Goal: Information Seeking & Learning: Learn about a topic

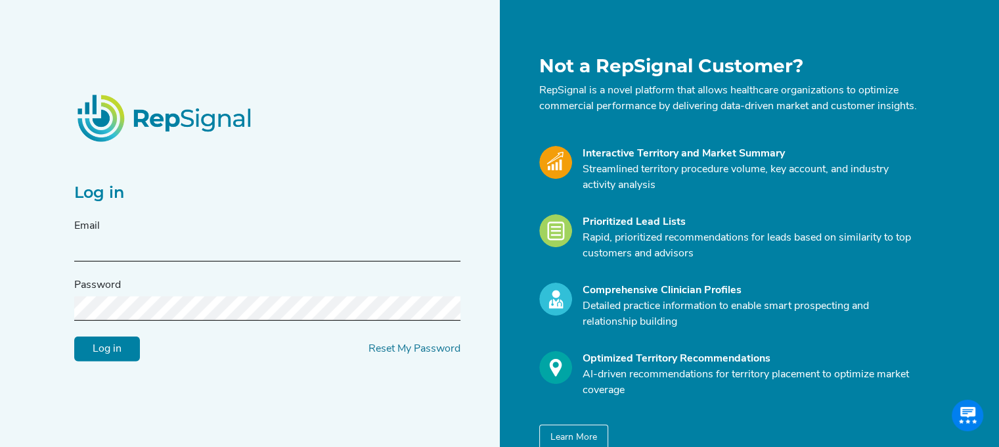
click at [193, 254] on input "text" at bounding box center [267, 249] width 386 height 24
click at [193, 254] on input "m" at bounding box center [267, 249] width 386 height 24
type input "[PERSON_NAME][EMAIL_ADDRESS][PERSON_NAME][DOMAIN_NAME]"
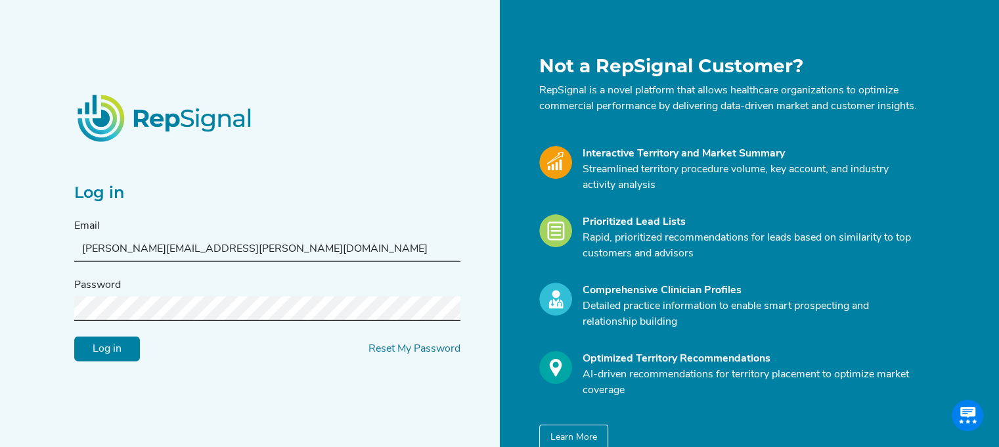
click at [74, 336] on input "Log in" at bounding box center [107, 348] width 66 height 25
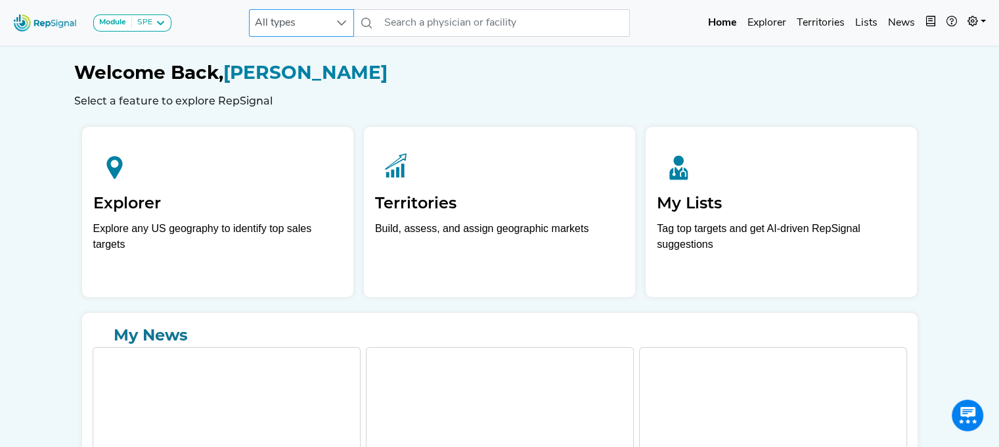
click at [314, 29] on span "All types" at bounding box center [289, 23] width 79 height 26
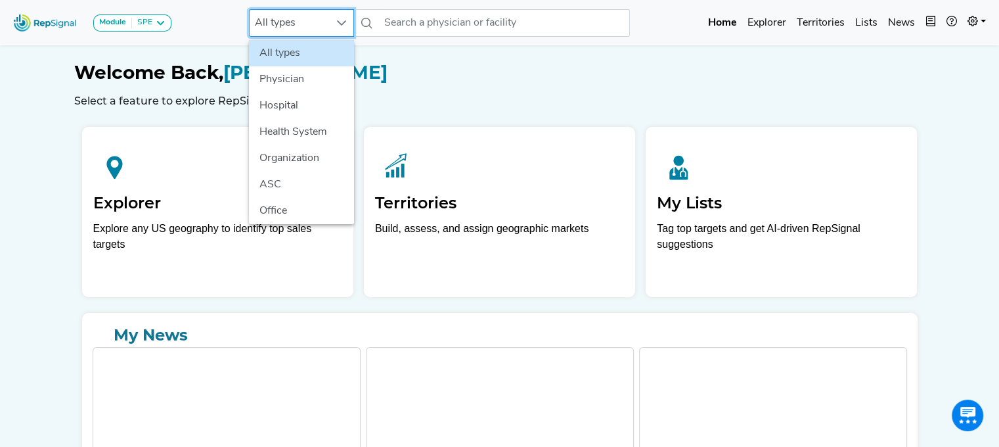
scroll to position [0, 10]
click at [297, 102] on li "Hospital" at bounding box center [301, 106] width 105 height 26
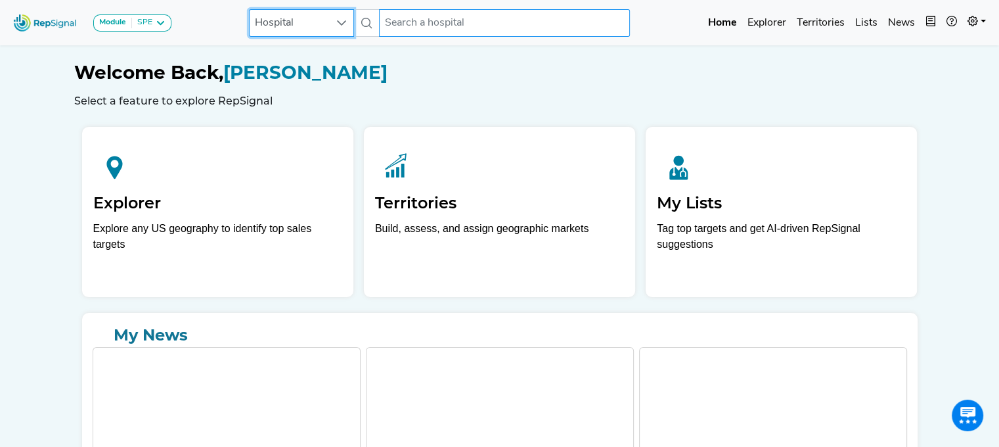
click at [405, 35] on input "text" at bounding box center [504, 23] width 251 height 28
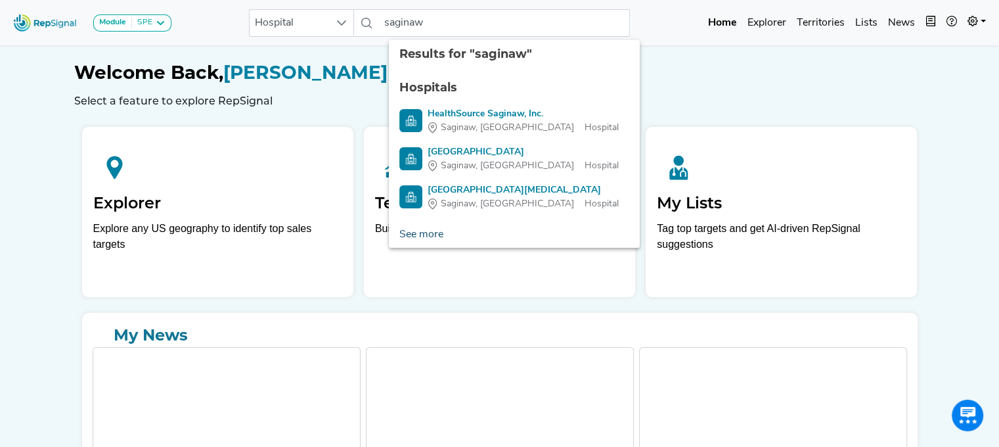
click at [412, 229] on link "See more" at bounding box center [421, 234] width 65 height 26
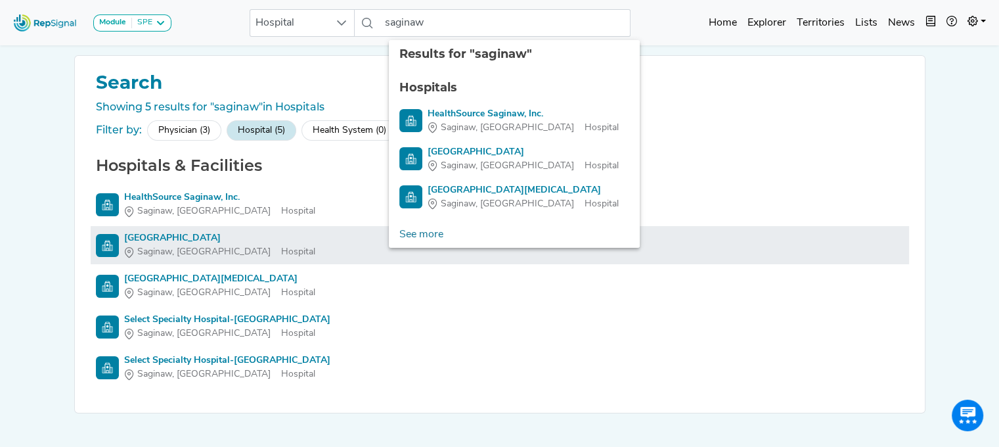
click at [231, 254] on link "[GEOGRAPHIC_DATA] [GEOGRAPHIC_DATA], [GEOGRAPHIC_DATA]" at bounding box center [500, 245] width 808 height 28
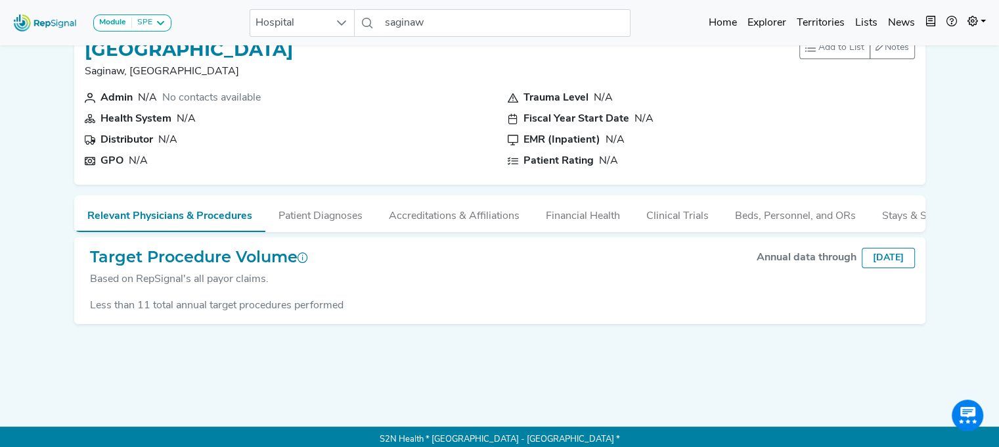
scroll to position [0, 10]
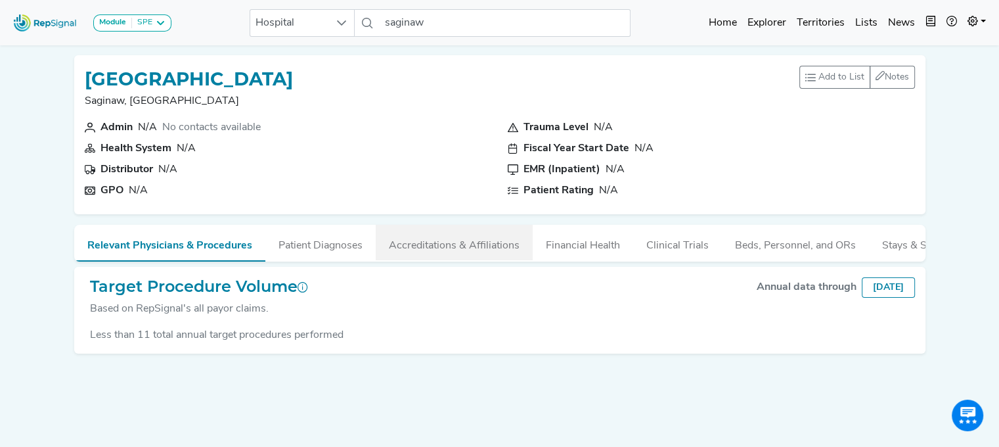
click at [430, 249] on button "Accreditations & Affiliations" at bounding box center [454, 242] width 157 height 35
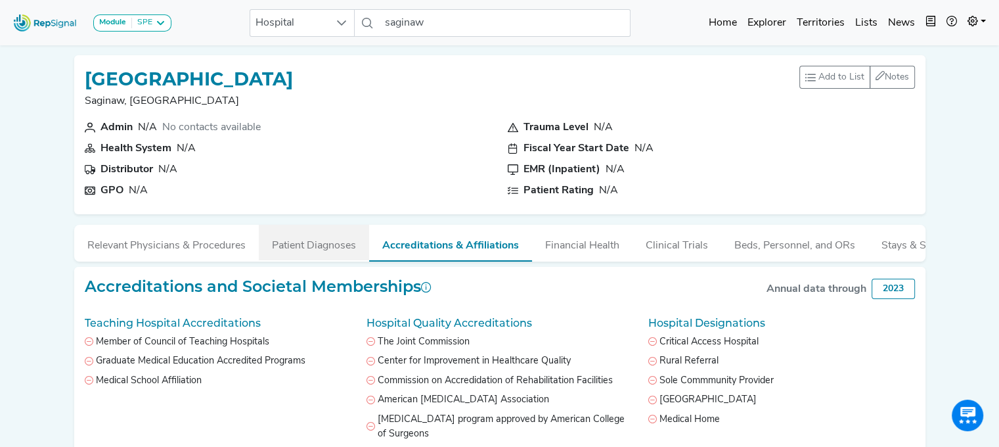
click at [305, 241] on button "Patient Diagnoses" at bounding box center [314, 242] width 110 height 35
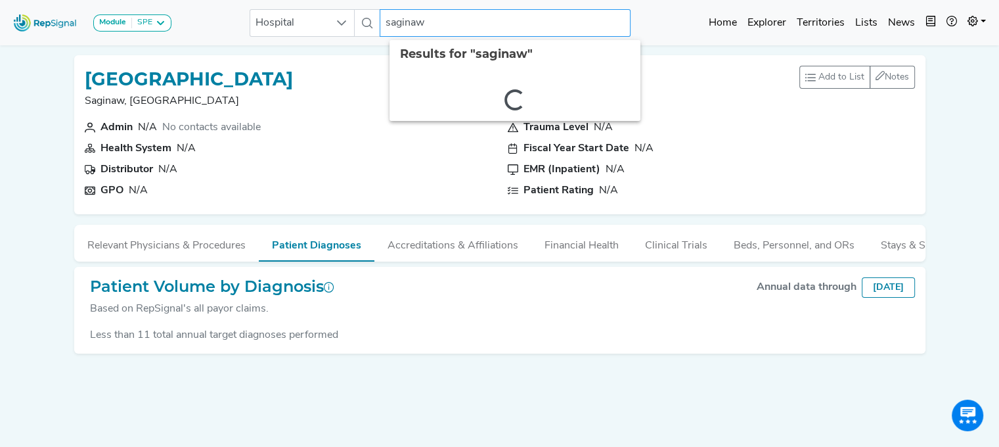
drag, startPoint x: 380, startPoint y: 20, endPoint x: 523, endPoint y: 41, distance: 144.1
click at [523, 41] on body "Module SPE [MEDICAL_DATA] Disposable Bronchoscope SBRT SPE TTNA [MEDICAL_DATA] …" at bounding box center [499, 241] width 999 height 482
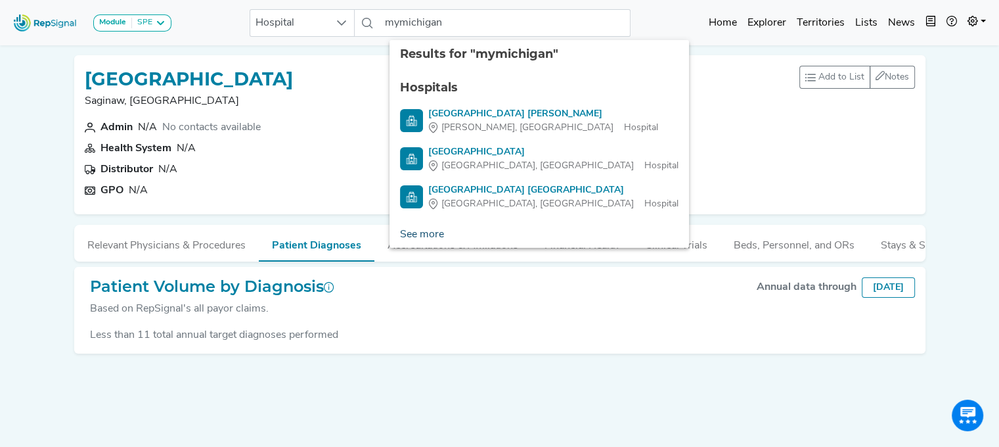
click at [410, 234] on link "See more" at bounding box center [421, 234] width 65 height 26
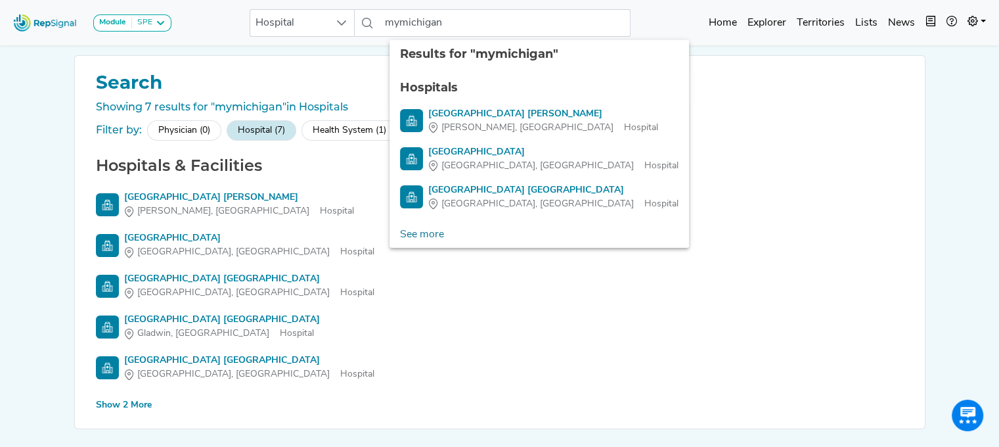
click at [116, 408] on div "Show 2 More" at bounding box center [124, 405] width 56 height 14
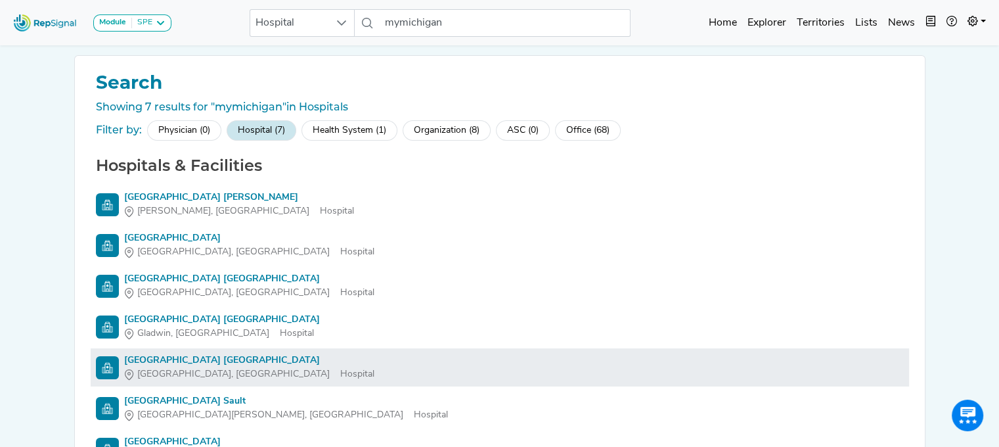
click at [225, 355] on div "[GEOGRAPHIC_DATA] [GEOGRAPHIC_DATA]" at bounding box center [249, 360] width 250 height 14
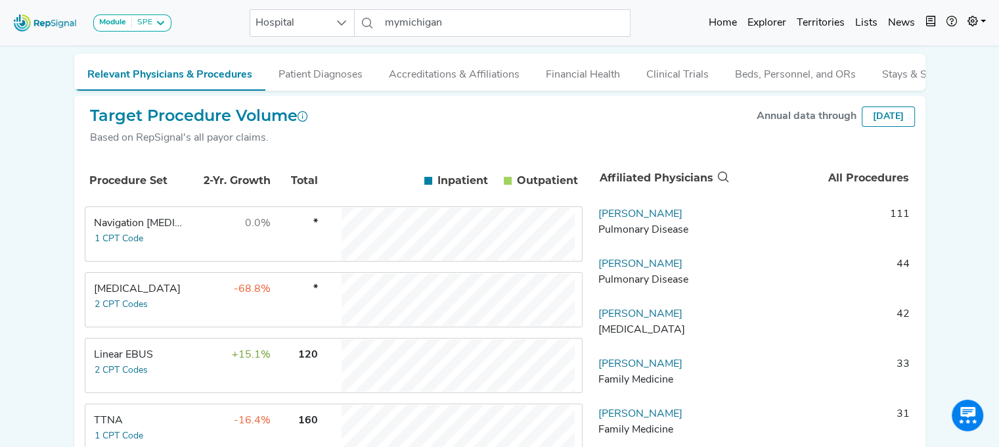
scroll to position [179, 10]
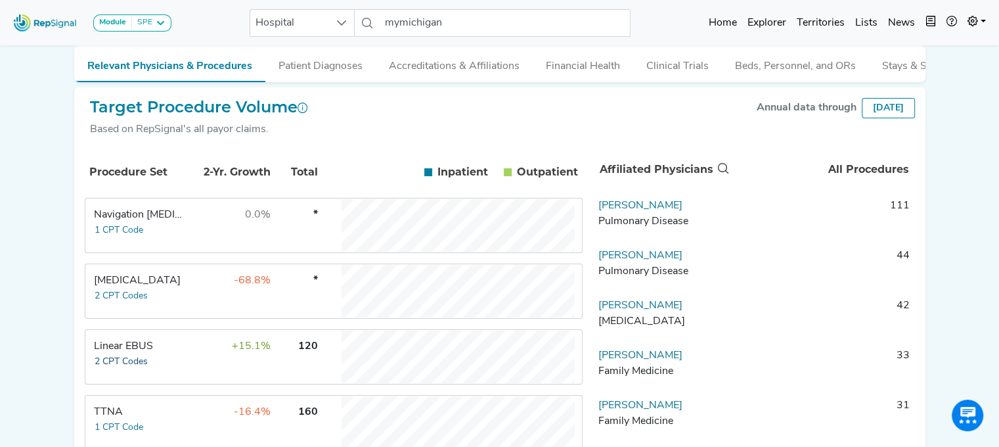
click at [135, 369] on button "2 CPT Codes" at bounding box center [121, 361] width 55 height 15
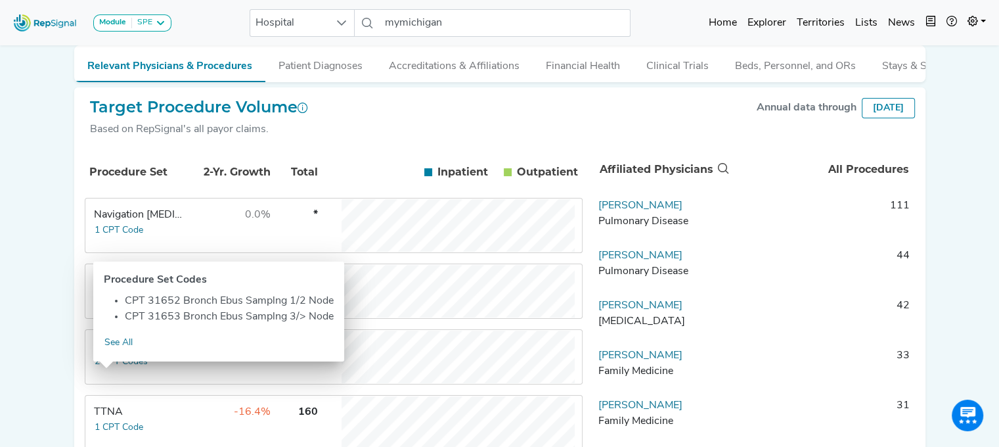
click at [141, 379] on td "Linear EBUS 2 CPT Codes" at bounding box center [135, 356] width 99 height 53
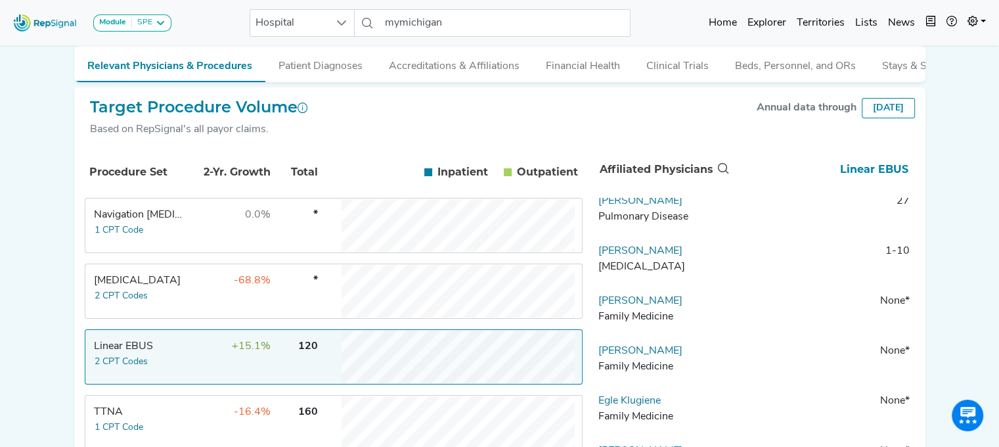
scroll to position [0, 0]
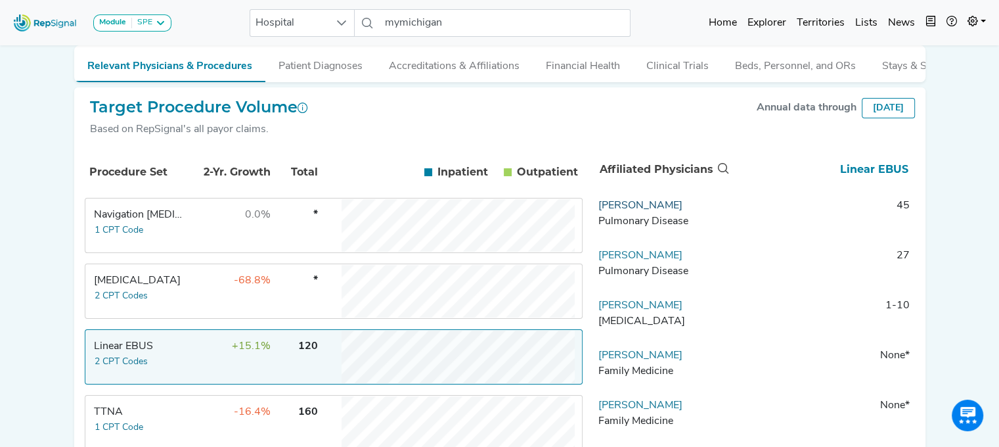
click at [650, 211] on link "[PERSON_NAME]" at bounding box center [640, 205] width 84 height 11
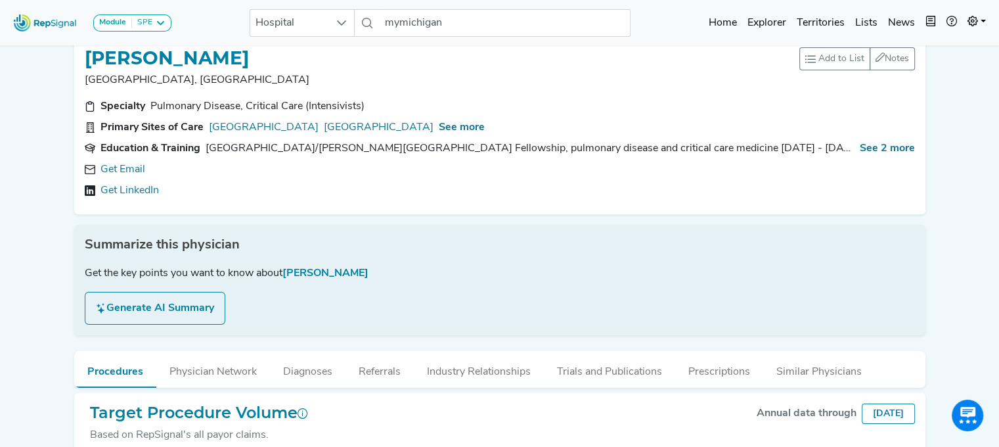
scroll to position [0, 10]
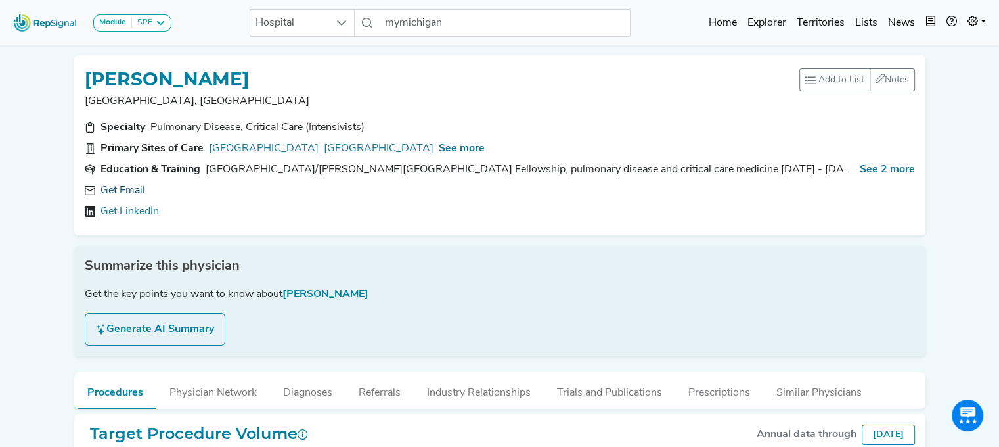
click at [117, 192] on link "Get Email" at bounding box center [122, 191] width 45 height 16
drag, startPoint x: 180, startPoint y: 190, endPoint x: 87, endPoint y: 189, distance: 92.6
click at [87, 189] on div "[EMAIL_ADDRESS][DOMAIN_NAME]" at bounding box center [500, 191] width 830 height 16
copy div "[EMAIL_ADDRESS][DOMAIN_NAME]"
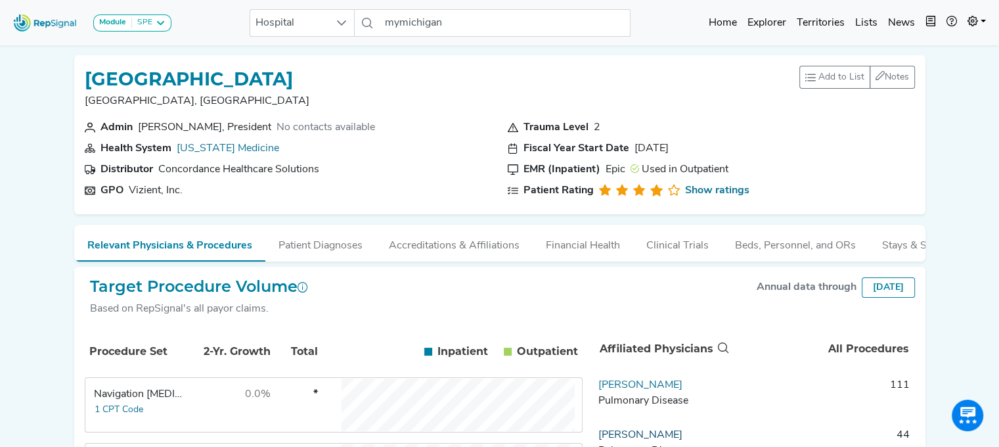
click at [663, 439] on link "[PERSON_NAME]" at bounding box center [640, 435] width 84 height 11
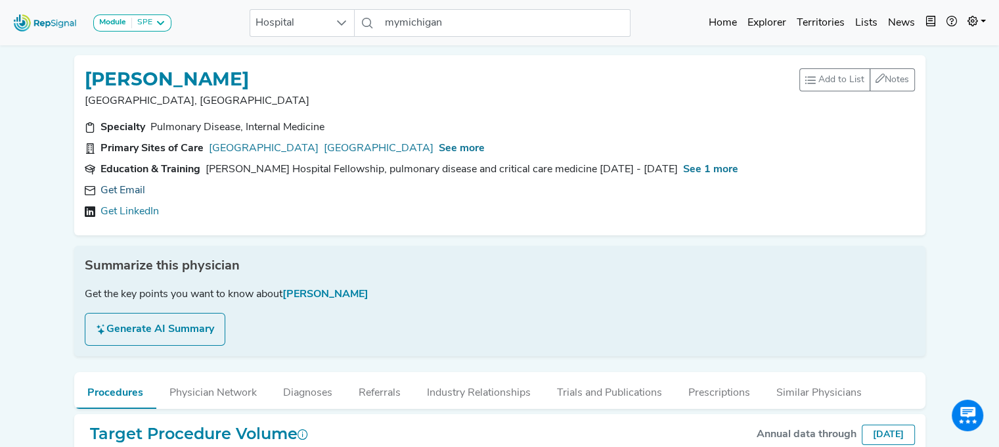
click at [117, 196] on link "Get Email" at bounding box center [122, 191] width 45 height 16
drag, startPoint x: 276, startPoint y: 189, endPoint x: 234, endPoint y: 201, distance: 43.2
click at [234, 201] on div "[EMAIL_ADDRESS][DOMAIN_NAME] [URL][DOMAIN_NAME]" at bounding box center [500, 201] width 830 height 37
click at [283, 190] on icon at bounding box center [288, 190] width 11 height 11
click at [213, 215] on link "[URL][DOMAIN_NAME]" at bounding box center [156, 212] width 112 height 16
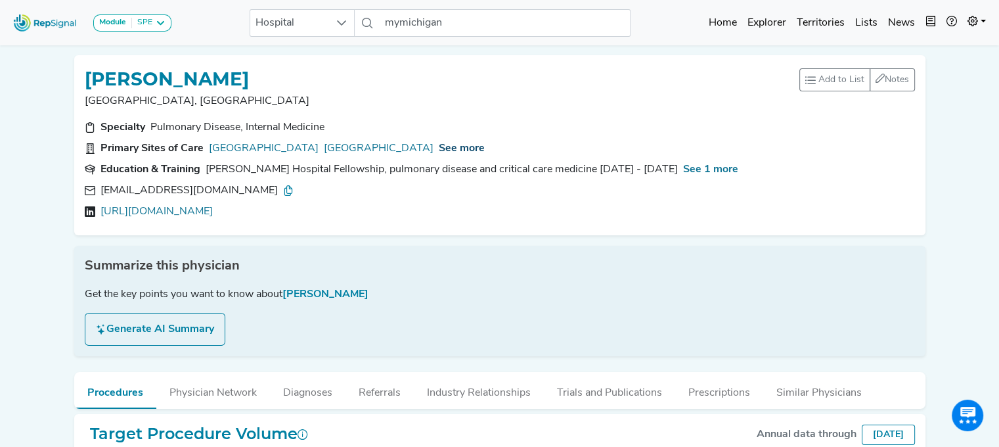
click at [485, 146] on span "See more" at bounding box center [462, 148] width 46 height 11
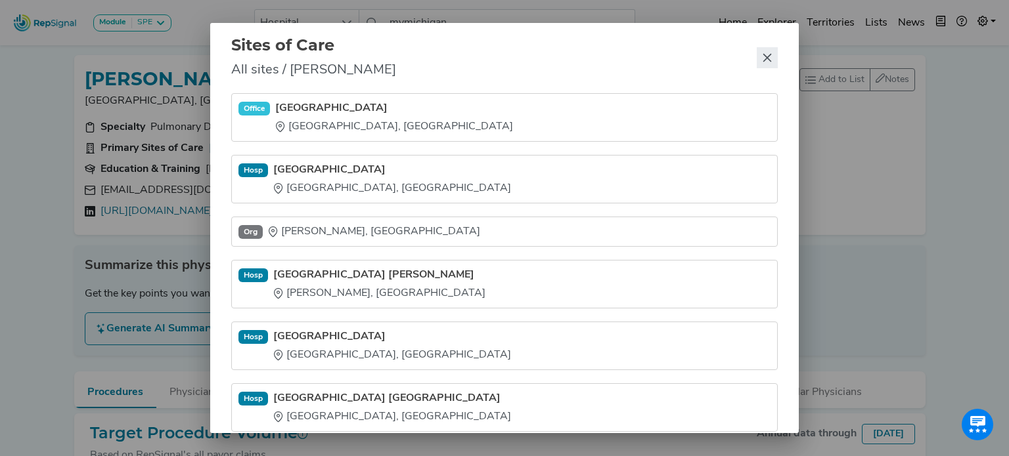
click at [763, 57] on icon "Close" at bounding box center [767, 58] width 11 height 11
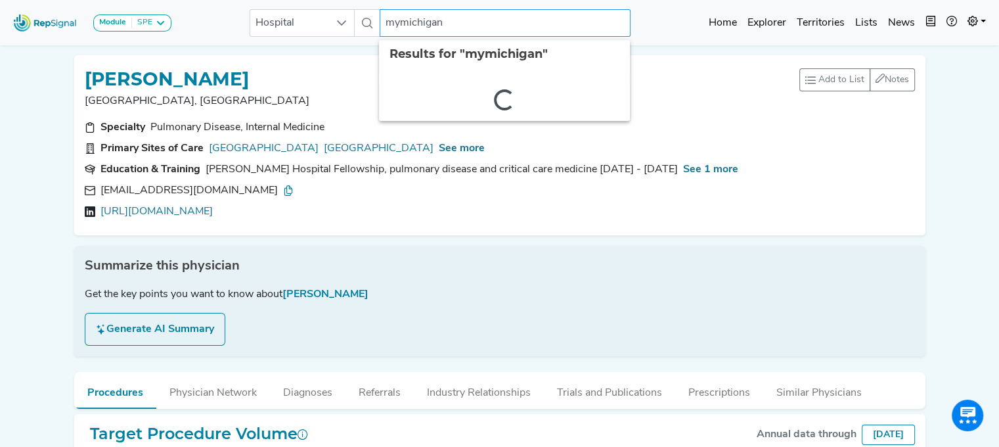
click at [449, 28] on input "mymichigan" at bounding box center [505, 23] width 251 height 28
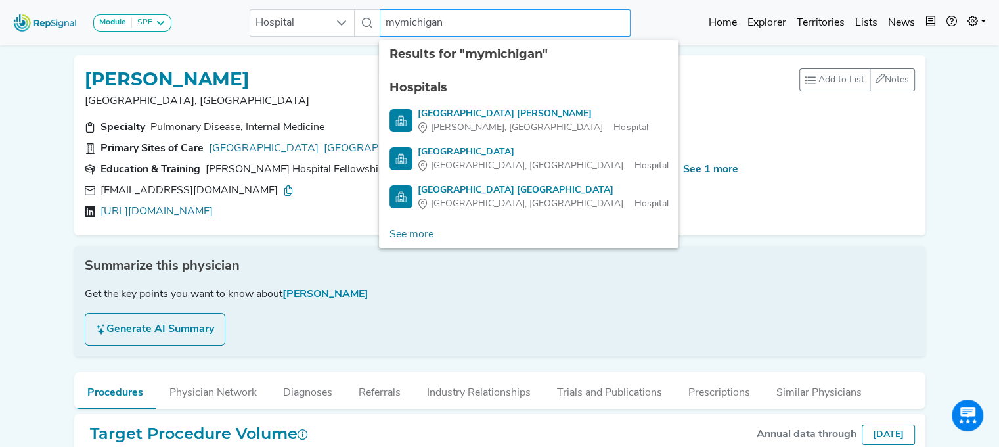
click at [449, 28] on input "mymichigan" at bounding box center [505, 23] width 251 height 28
drag, startPoint x: 449, startPoint y: 28, endPoint x: 386, endPoint y: 49, distance: 66.7
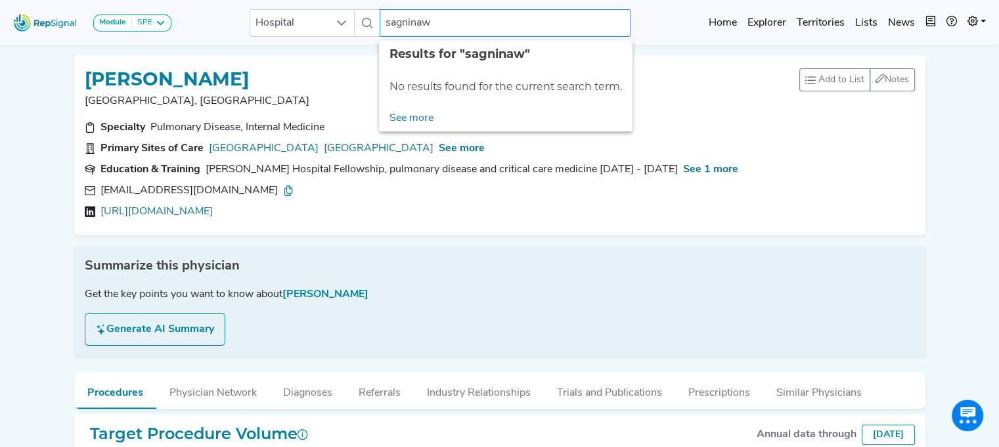
drag, startPoint x: 459, startPoint y: 15, endPoint x: 360, endPoint y: 14, distance: 99.2
click at [360, 14] on div "Hospital sagninaw No results found" at bounding box center [440, 23] width 381 height 28
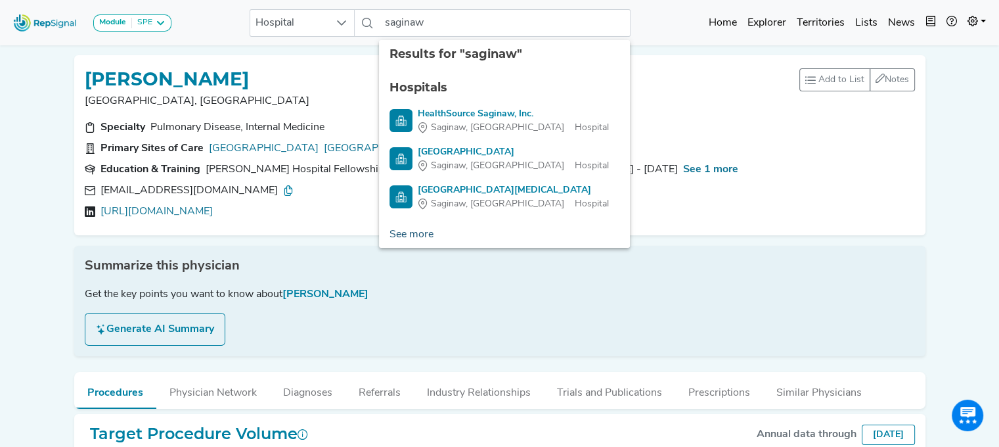
click at [407, 233] on link "See more" at bounding box center [411, 234] width 65 height 26
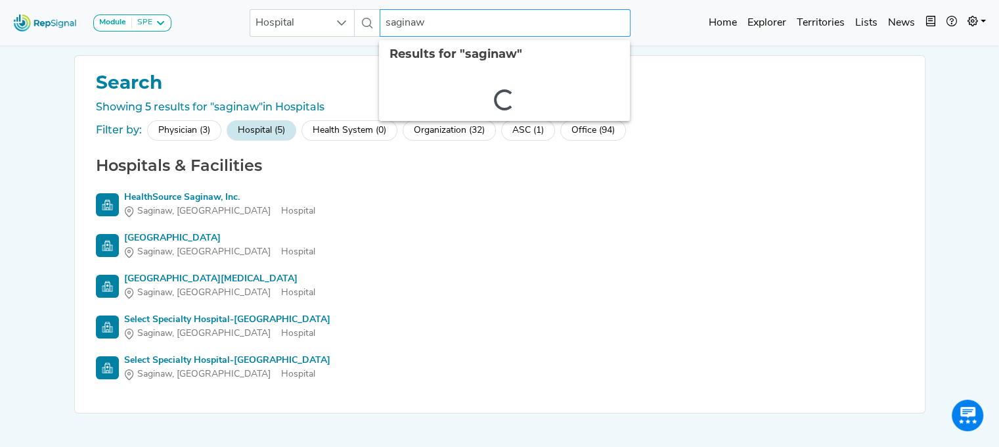
drag, startPoint x: 423, startPoint y: 23, endPoint x: 371, endPoint y: 41, distance: 54.8
click at [371, 41] on nav "Module SPE [MEDICAL_DATA] Disposable Bronchoscope SBRT SPE TTNA [MEDICAL_DATA] …" at bounding box center [499, 22] width 999 height 45
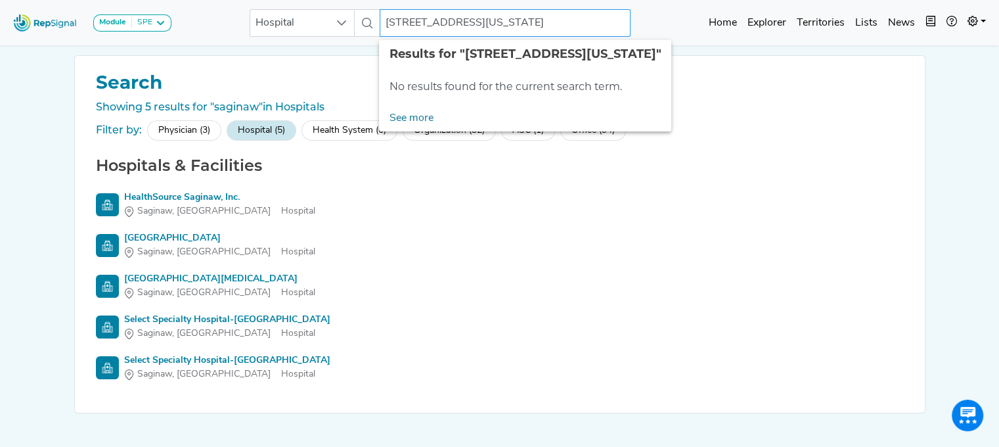
type input "[STREET_ADDRESS][US_STATE]"
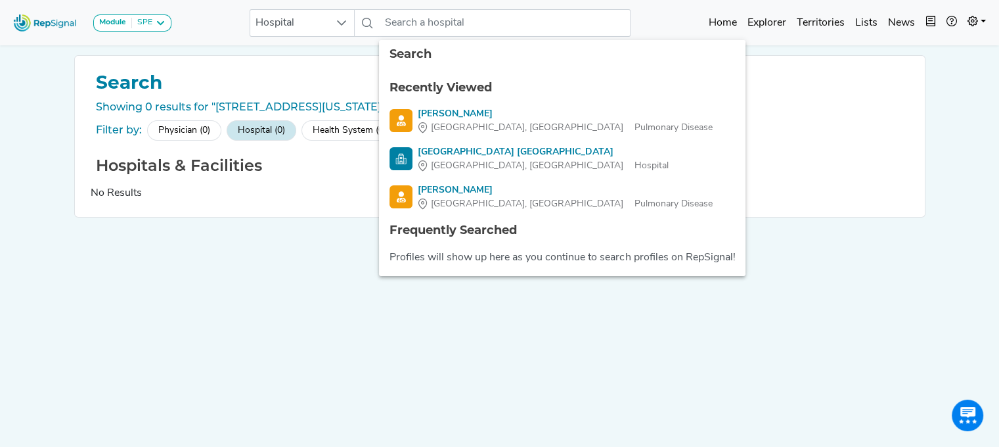
click at [351, 246] on div "Search Showing 0 results for "[STREET_ADDRESS][US_STATE]" in Hospitals Filter b…" at bounding box center [499, 245] width 867 height 380
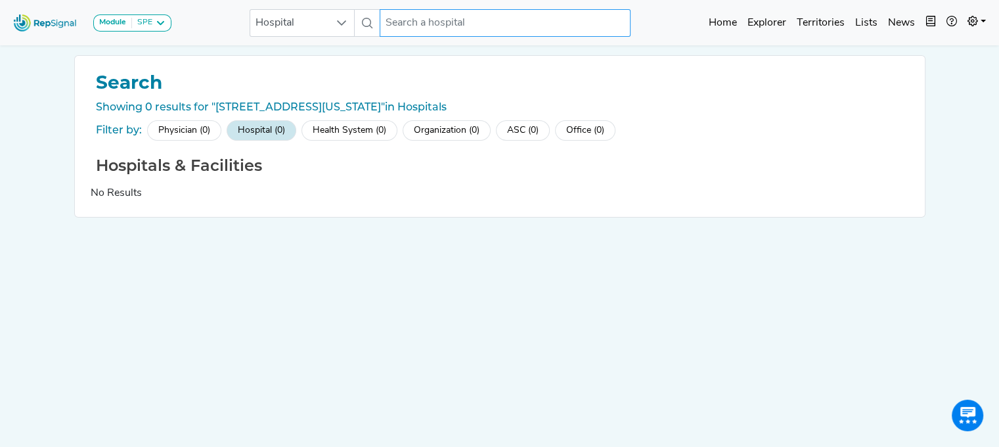
click at [449, 16] on input "text" at bounding box center [505, 23] width 251 height 28
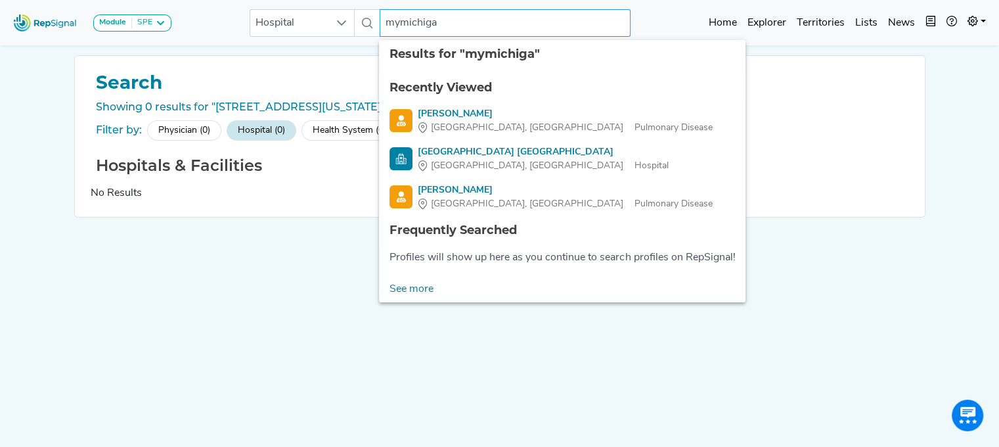
type input "mymichigan"
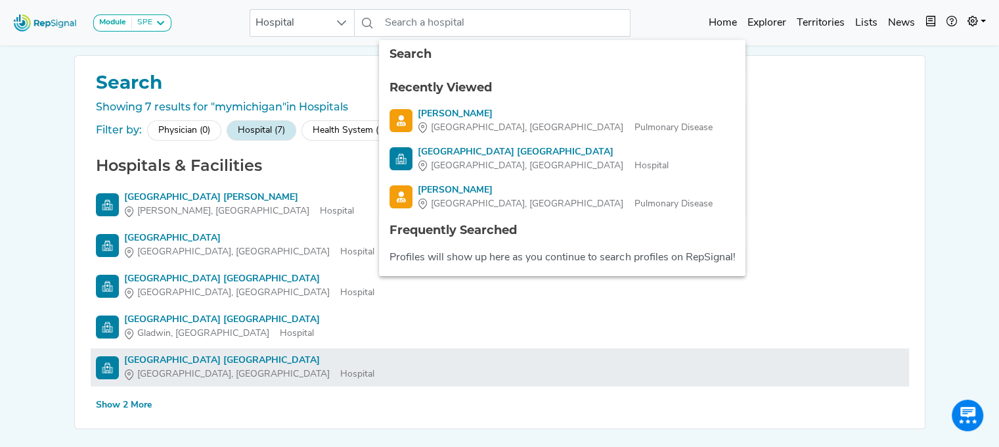
click at [192, 361] on div "[GEOGRAPHIC_DATA] [GEOGRAPHIC_DATA]" at bounding box center [249, 360] width 250 height 14
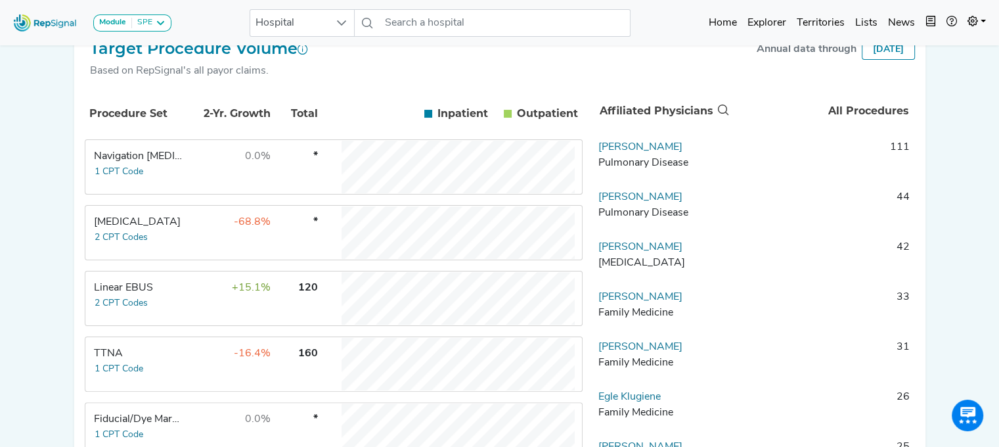
scroll to position [235, 0]
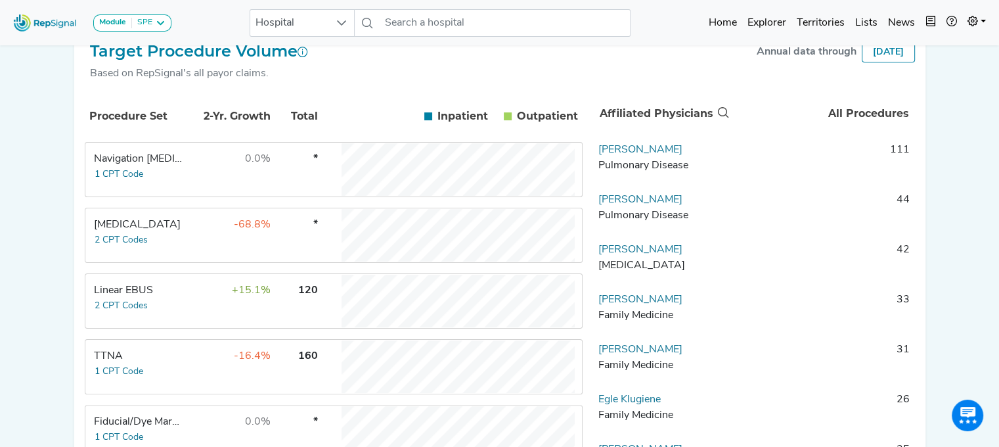
click at [208, 248] on td "-68.8%" at bounding box center [228, 235] width 85 height 53
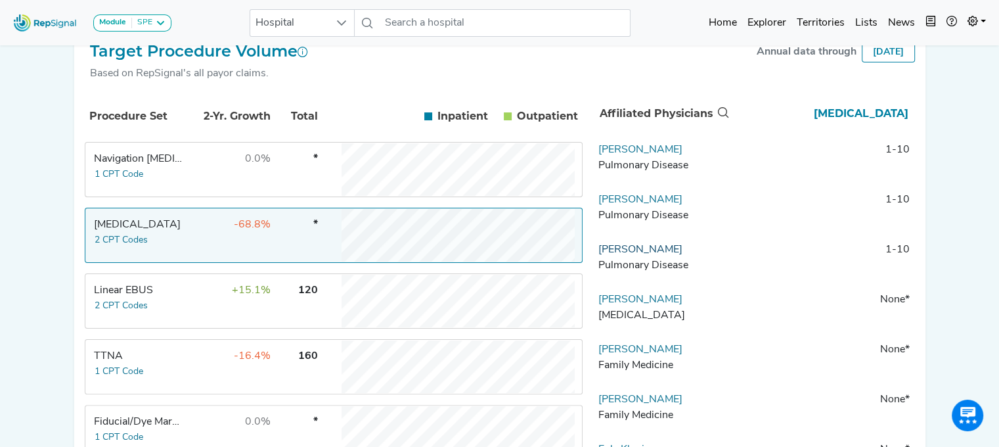
click at [640, 255] on link "[PERSON_NAME]" at bounding box center [640, 249] width 84 height 11
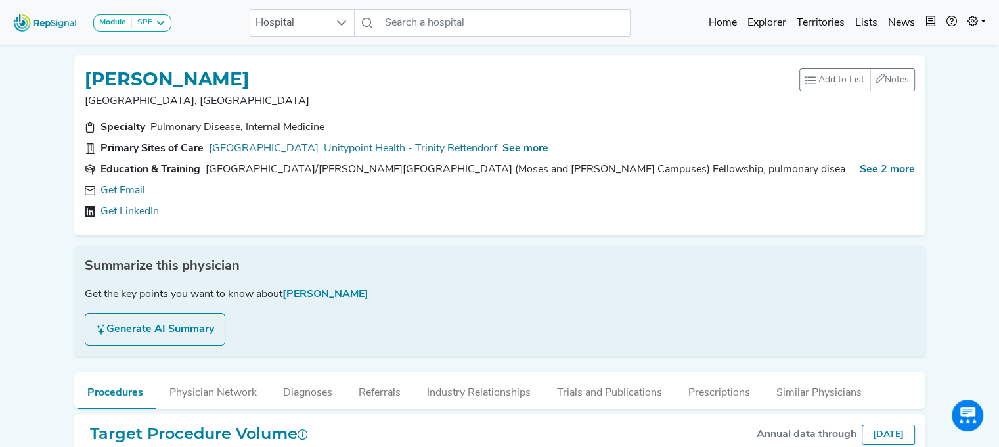
click at [131, 199] on div "Get Email Get LinkedIn" at bounding box center [500, 201] width 830 height 37
click at [129, 210] on link "Get LinkedIn" at bounding box center [129, 212] width 58 height 16
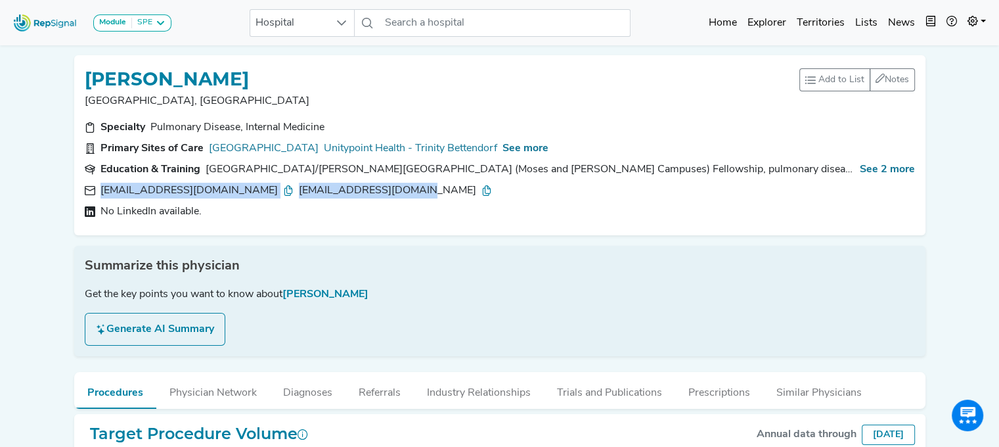
drag, startPoint x: 328, startPoint y: 194, endPoint x: 89, endPoint y: 189, distance: 239.1
click at [89, 189] on div "[EMAIL_ADDRESS][DOMAIN_NAME] [EMAIL_ADDRESS][DOMAIN_NAME]" at bounding box center [500, 191] width 830 height 16
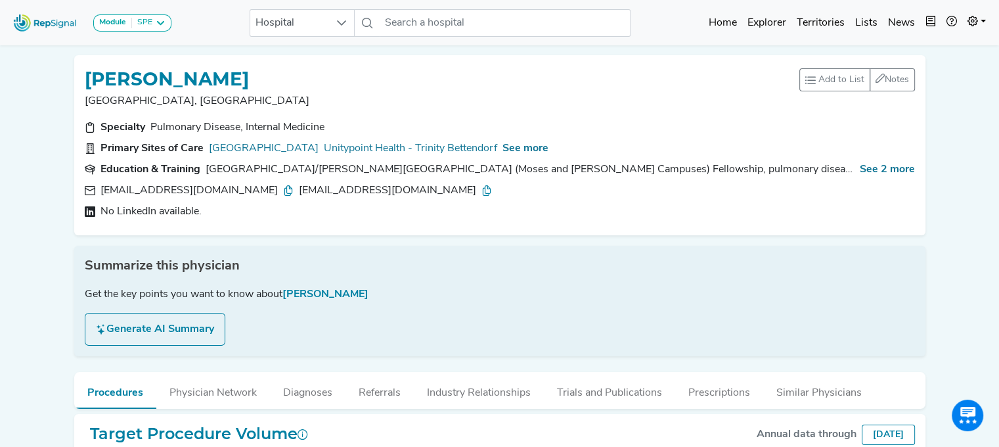
click at [325, 208] on div "No LinkedIn available." at bounding box center [500, 212] width 830 height 16
click at [405, 22] on input "text" at bounding box center [505, 23] width 251 height 28
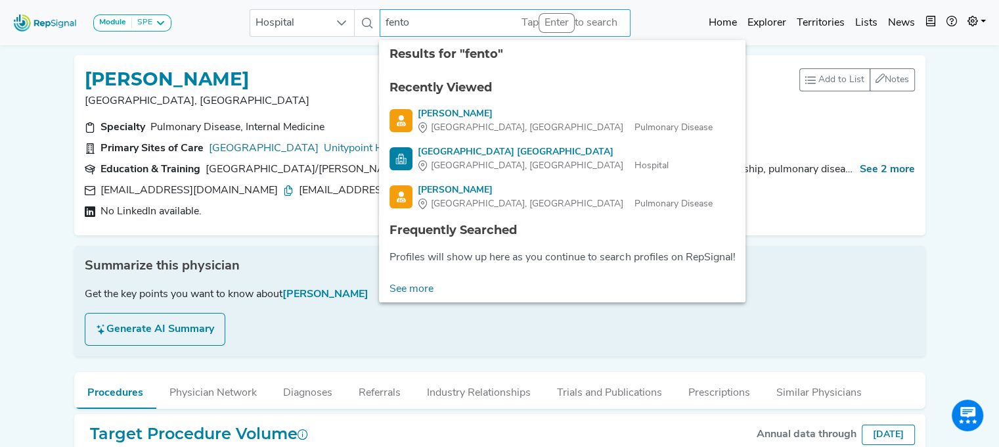
type input "[PERSON_NAME]"
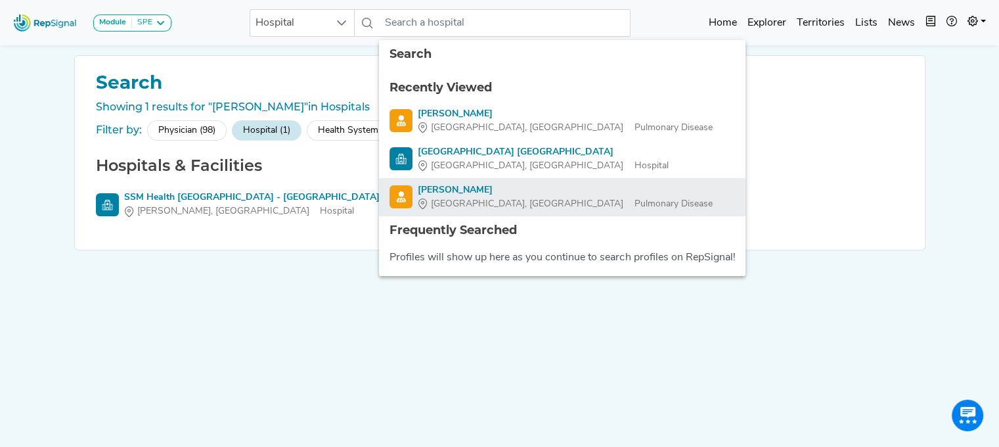
click at [460, 187] on div "[PERSON_NAME]" at bounding box center [565, 190] width 294 height 14
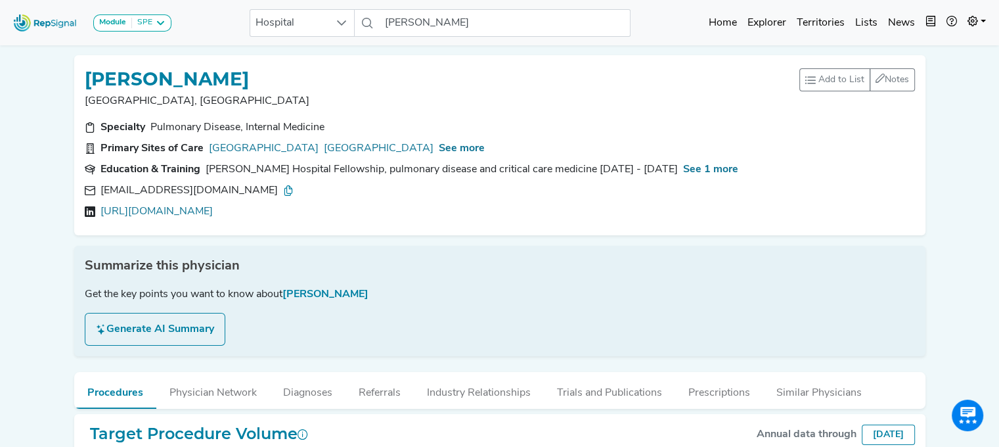
click at [481, 391] on button "Industry Relationships" at bounding box center [479, 389] width 130 height 35
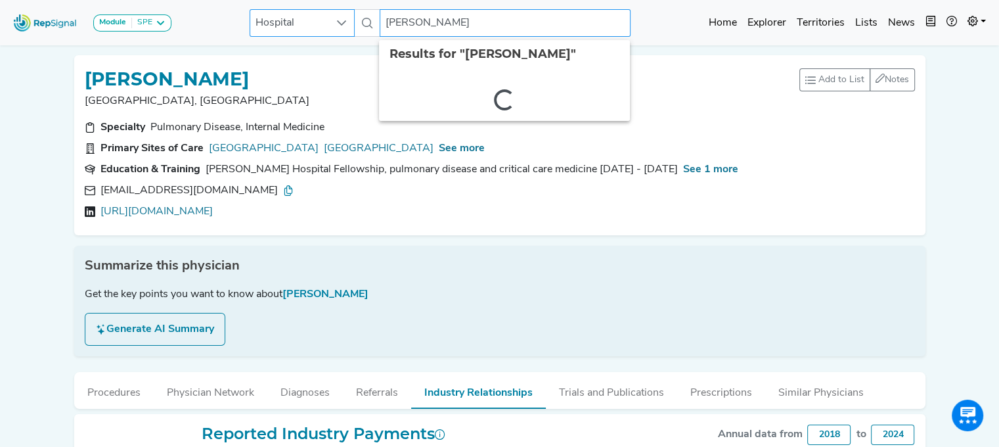
drag, startPoint x: 472, startPoint y: 17, endPoint x: 342, endPoint y: 16, distance: 129.4
click at [342, 16] on div at bounding box center [341, 23] width 25 height 26
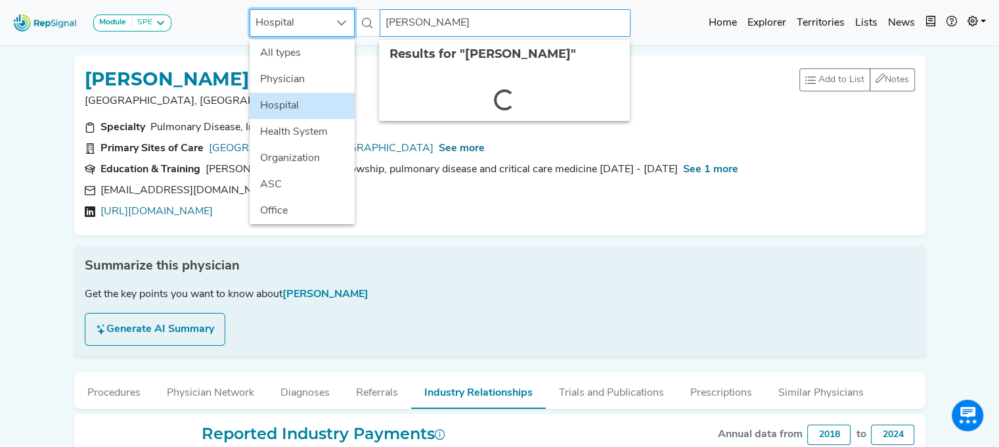
scroll to position [0, 10]
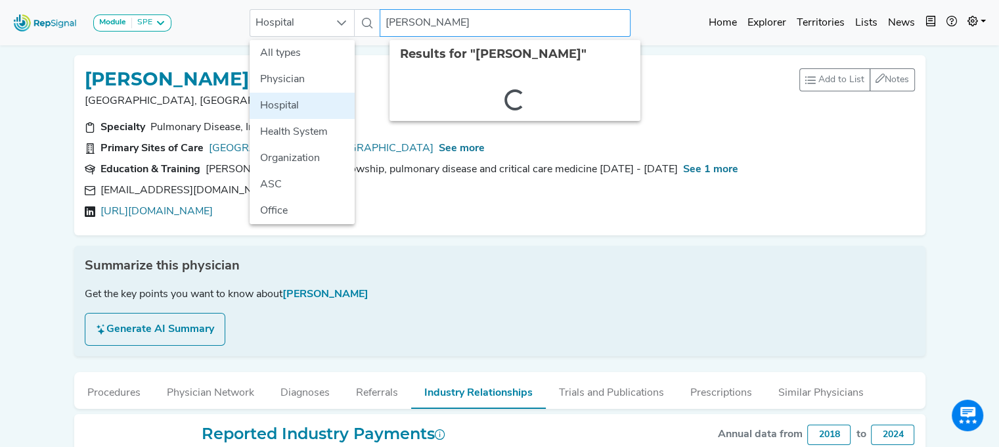
drag, startPoint x: 394, startPoint y: 15, endPoint x: 525, endPoint y: -3, distance: 131.9
click at [525, 0] on html "Module SPE [MEDICAL_DATA] Disposable Bronchoscope SBRT SPE TTNA [MEDICAL_DATA] …" at bounding box center [499, 445] width 999 height 891
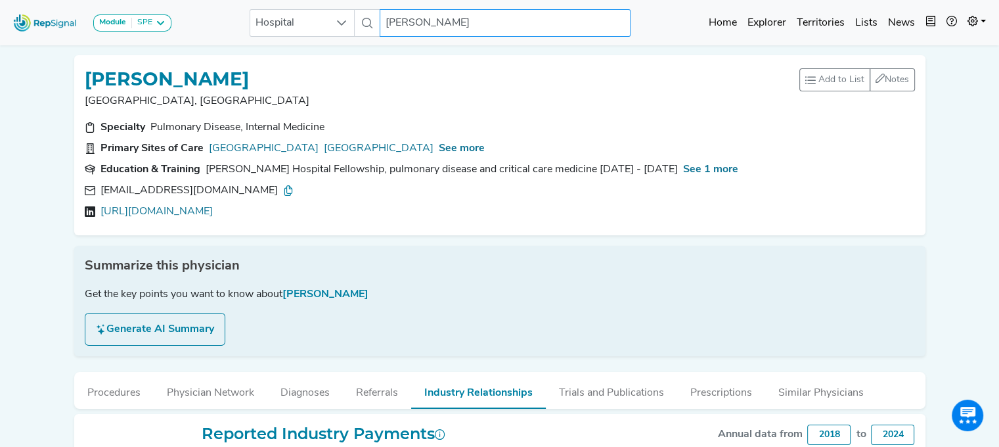
type input "A"
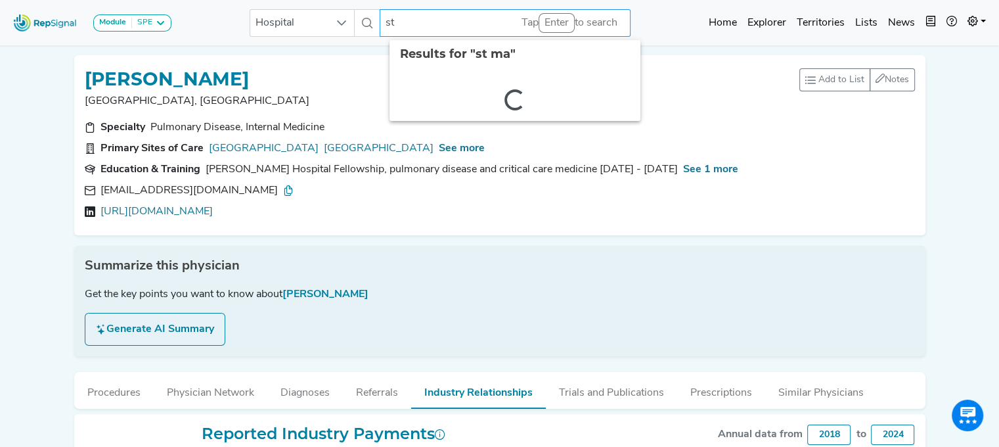
type input "s"
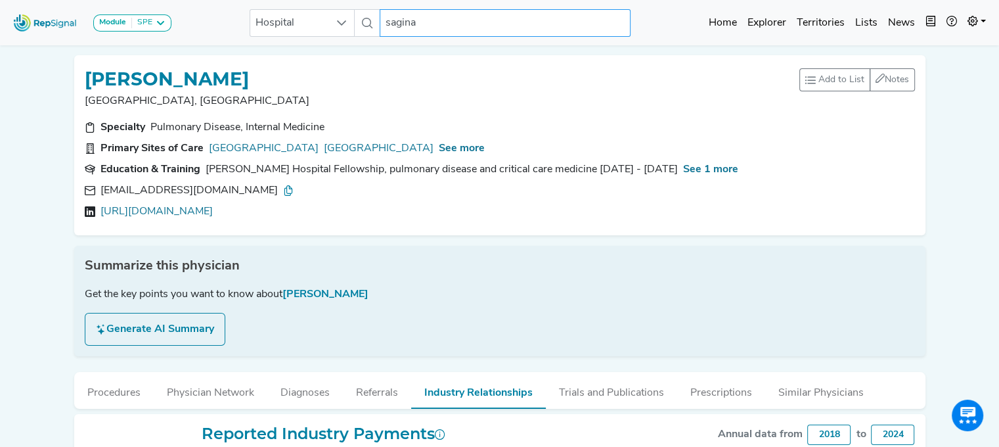
type input "saginaw"
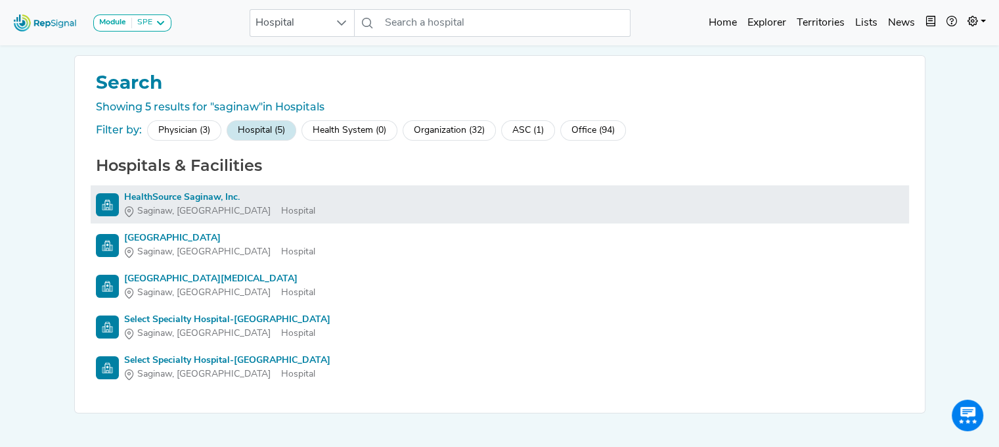
click at [192, 190] on div "HealthSource Saginaw, Inc." at bounding box center [219, 197] width 191 height 14
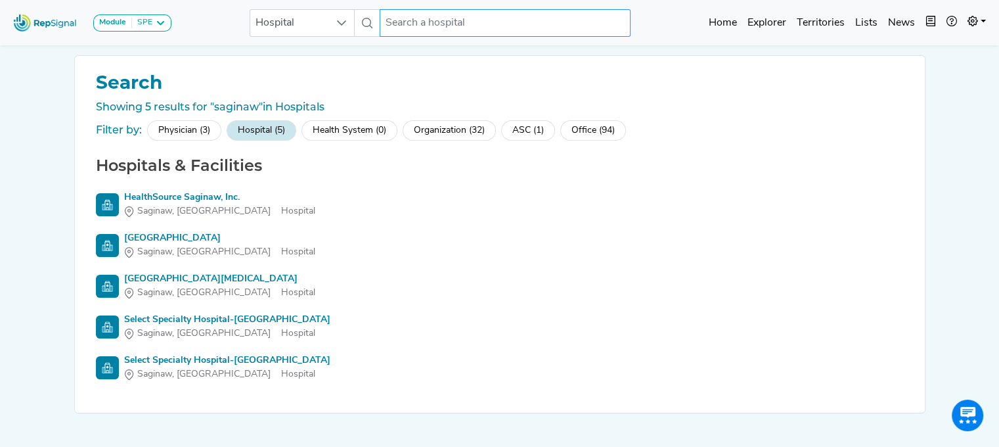
click at [399, 28] on input "text" at bounding box center [505, 23] width 251 height 28
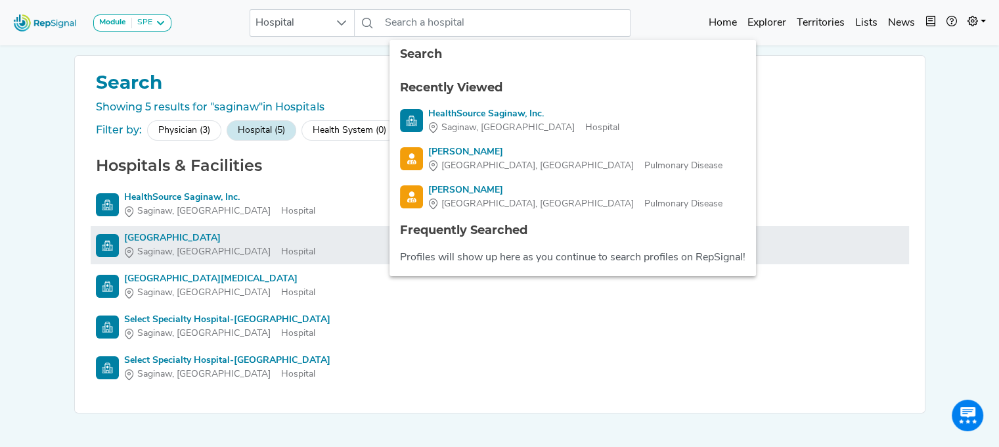
click at [145, 235] on div "[GEOGRAPHIC_DATA]" at bounding box center [219, 238] width 191 height 14
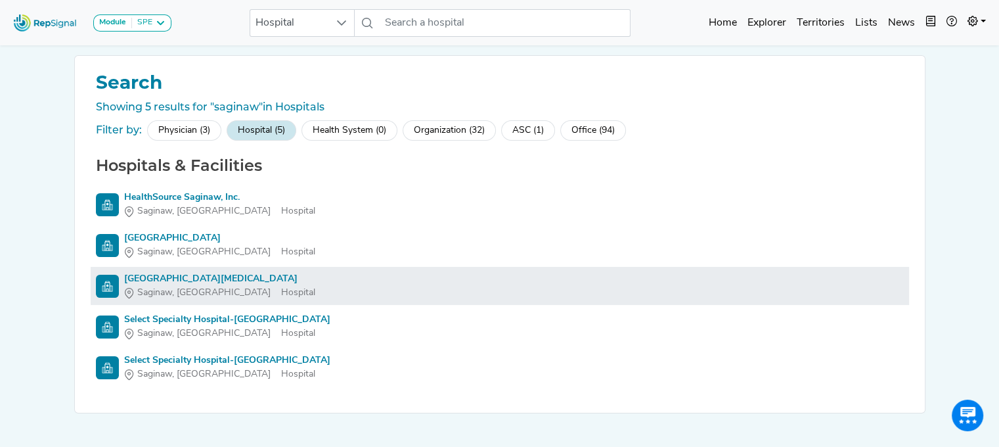
click at [173, 279] on div "[GEOGRAPHIC_DATA][MEDICAL_DATA]" at bounding box center [219, 279] width 191 height 14
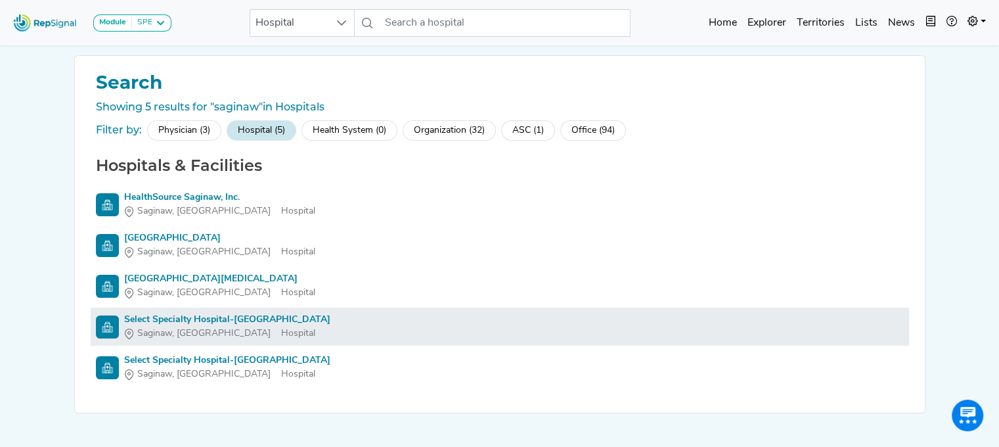
click at [167, 316] on div "Select Specialty Hospital-[GEOGRAPHIC_DATA]" at bounding box center [227, 320] width 206 height 14
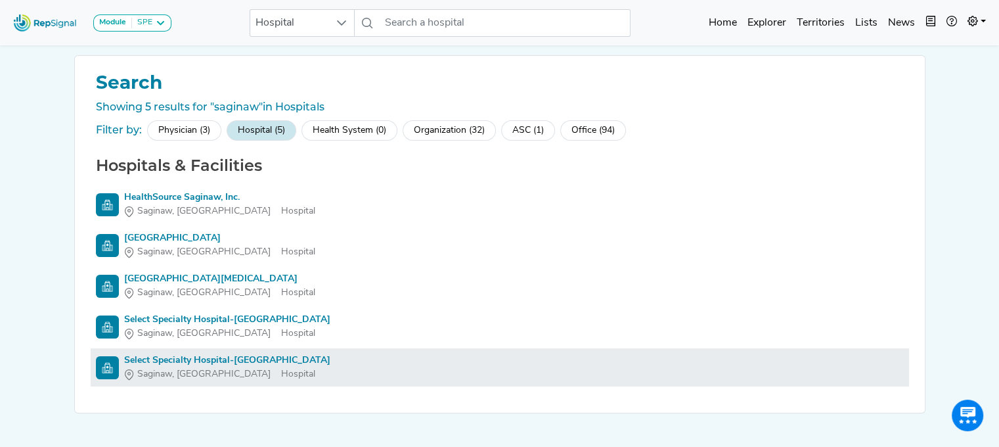
click at [143, 361] on div "Select Specialty Hospital-[GEOGRAPHIC_DATA]" at bounding box center [227, 360] width 206 height 14
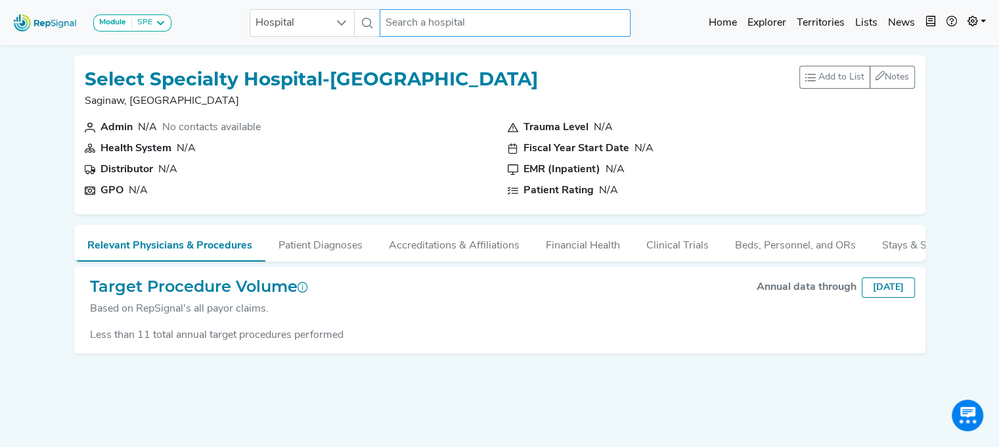
click at [416, 20] on input "text" at bounding box center [505, 23] width 251 height 28
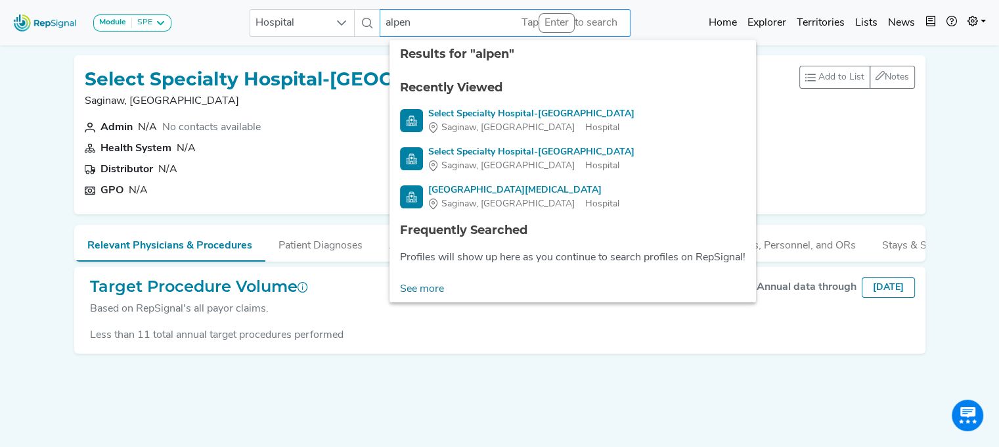
type input "alpena"
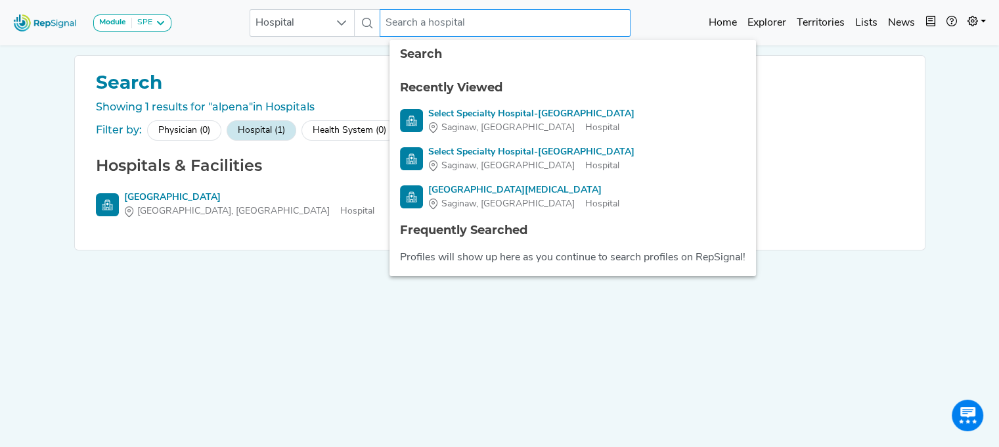
click at [463, 26] on input "text" at bounding box center [505, 23] width 251 height 28
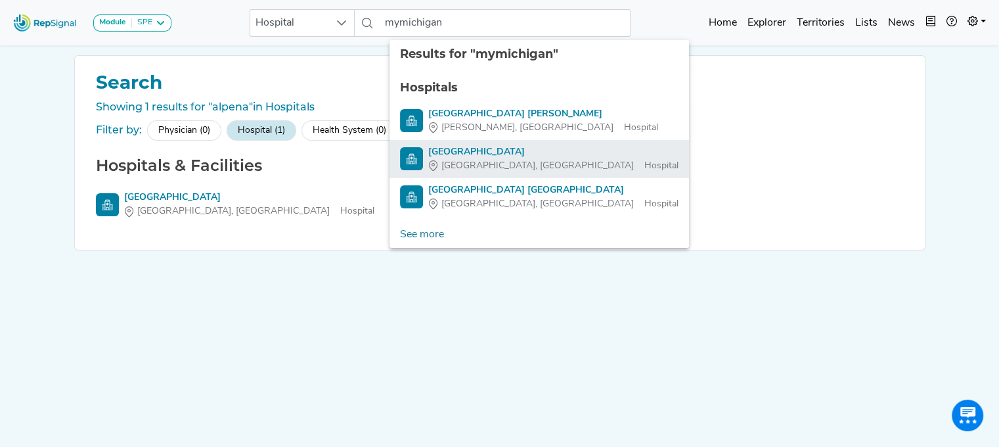
click at [524, 152] on div "[GEOGRAPHIC_DATA]" at bounding box center [553, 152] width 250 height 14
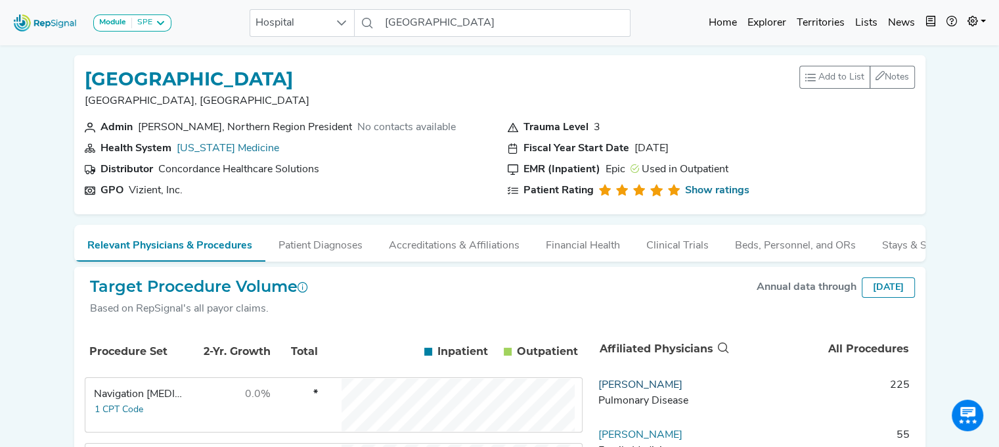
click at [602, 390] on link "[PERSON_NAME]" at bounding box center [640, 385] width 84 height 11
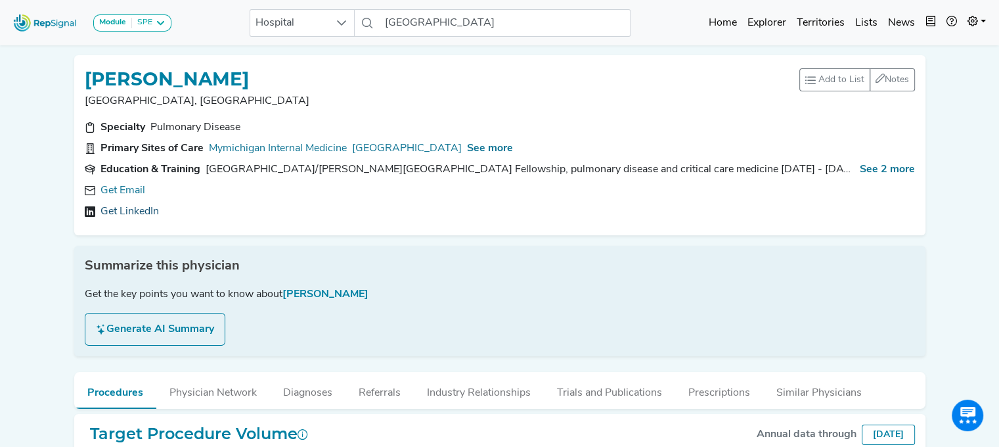
click at [120, 208] on link "Get LinkedIn" at bounding box center [129, 212] width 58 height 16
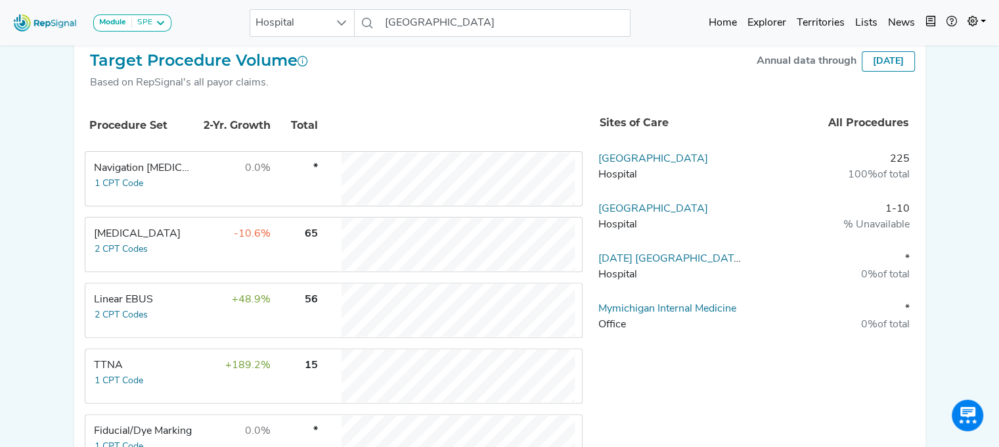
scroll to position [356, 10]
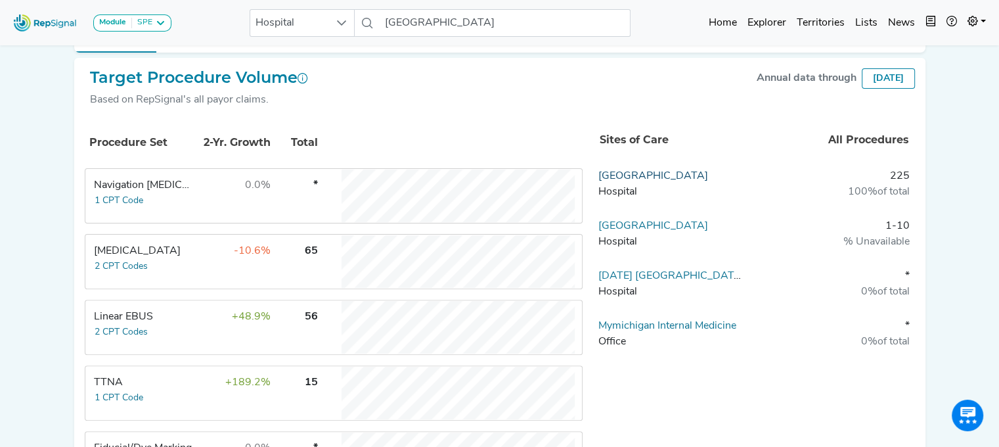
click at [612, 173] on link "[GEOGRAPHIC_DATA]" at bounding box center [653, 176] width 110 height 11
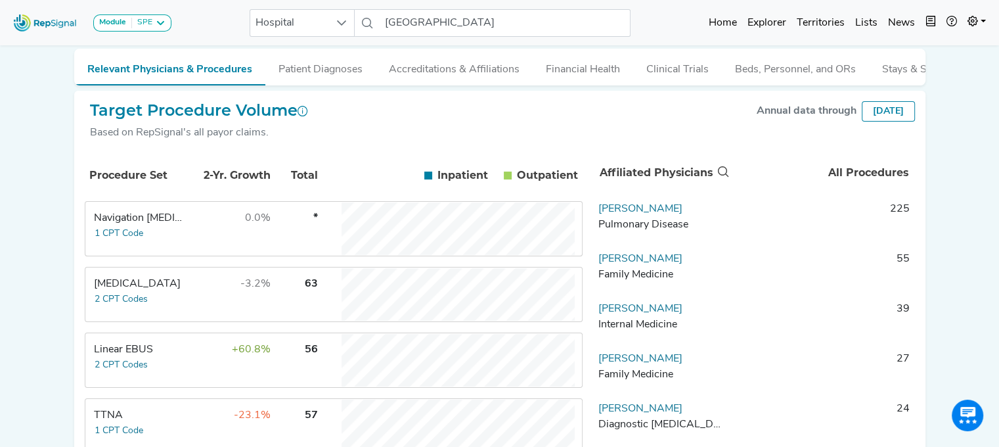
scroll to position [177, 10]
click at [166, 370] on td "Linear EBUS 2 CPT Codes" at bounding box center [135, 359] width 99 height 53
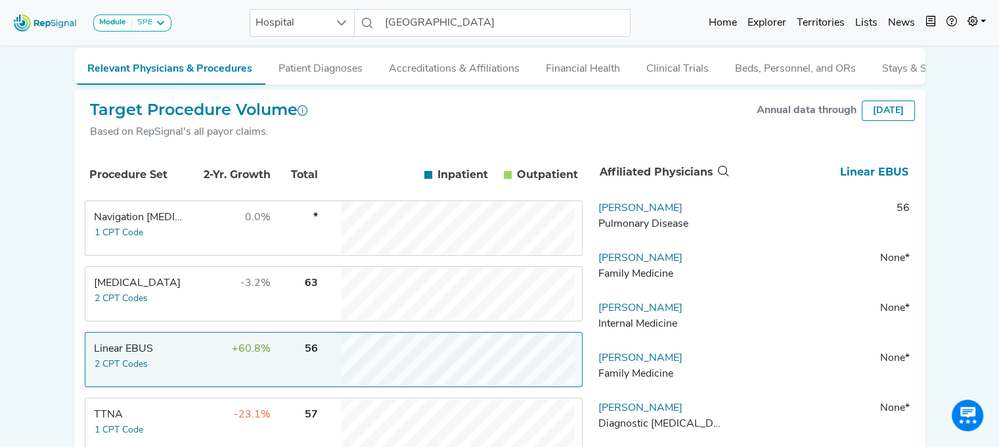
click at [102, 356] on div "Linear EBUS" at bounding box center [139, 349] width 90 height 16
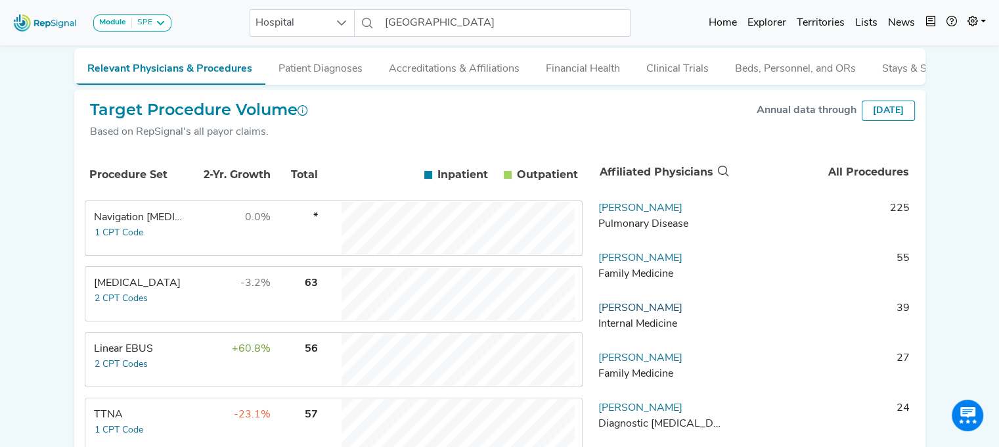
click at [631, 313] on link "[PERSON_NAME]" at bounding box center [640, 308] width 84 height 11
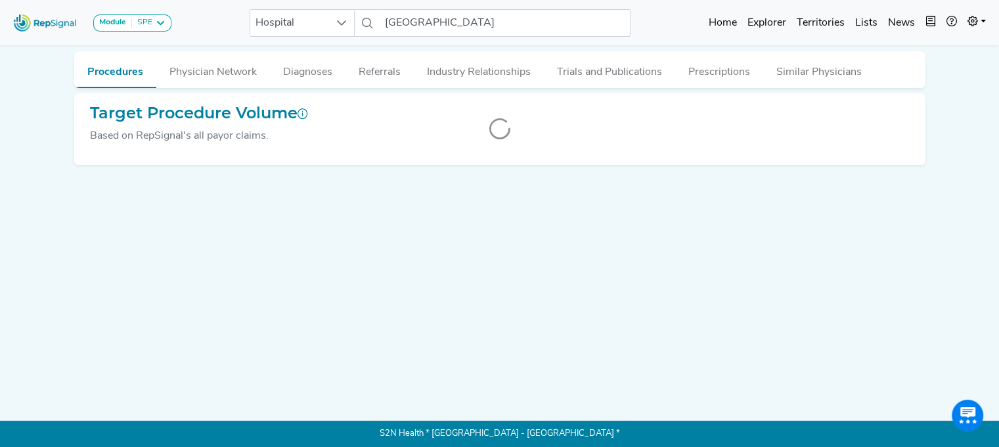
scroll to position [0, 10]
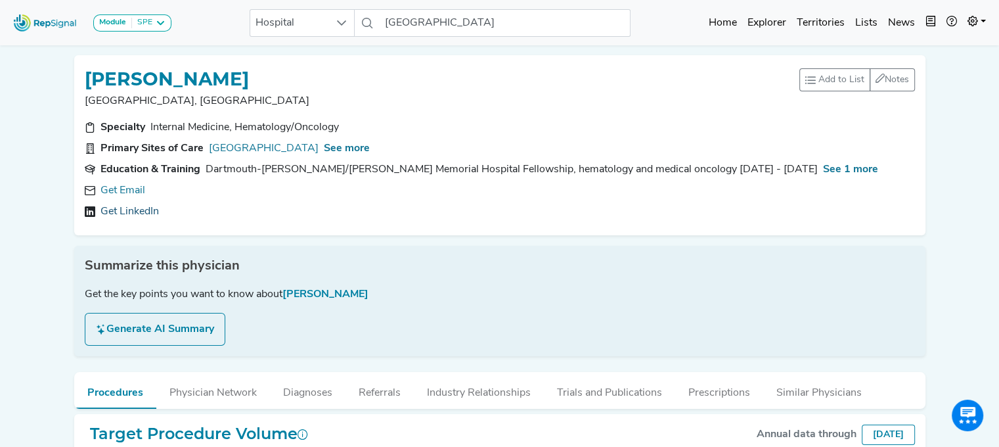
click at [115, 210] on link "Get LinkedIn" at bounding box center [129, 212] width 58 height 16
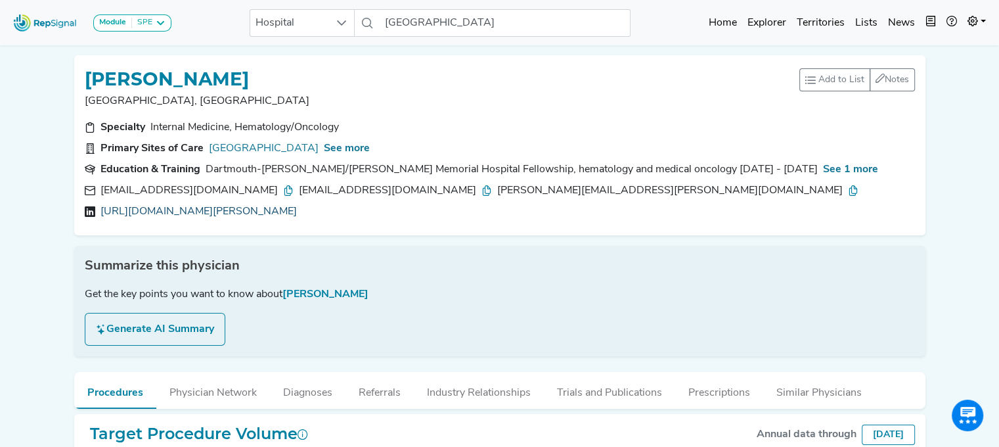
click at [251, 211] on link "[URL][DOMAIN_NAME][PERSON_NAME]" at bounding box center [198, 212] width 196 height 16
drag, startPoint x: 326, startPoint y: 81, endPoint x: 74, endPoint y: 71, distance: 253.1
click at [74, 71] on div "[PERSON_NAME] Alpena, [GEOGRAPHIC_DATA] Add to List Recent Lists: Starred Physi…" at bounding box center [499, 145] width 851 height 180
copy h1 "[PERSON_NAME]"
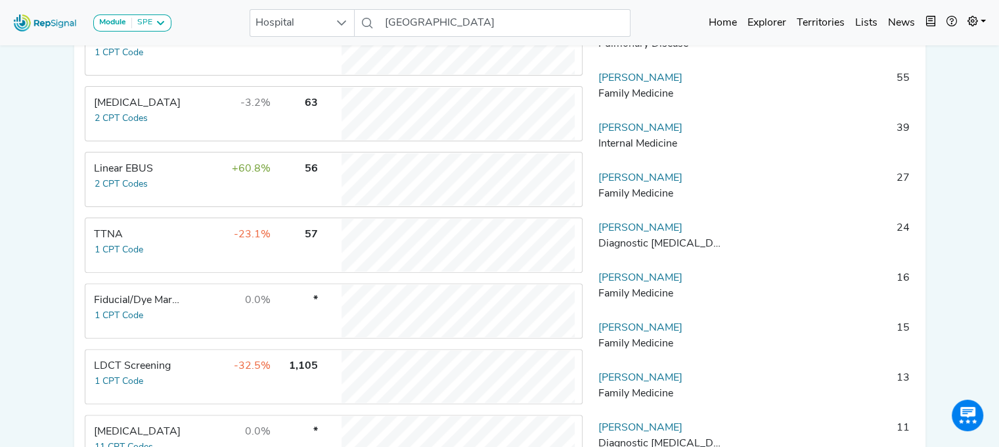
scroll to position [391, 10]
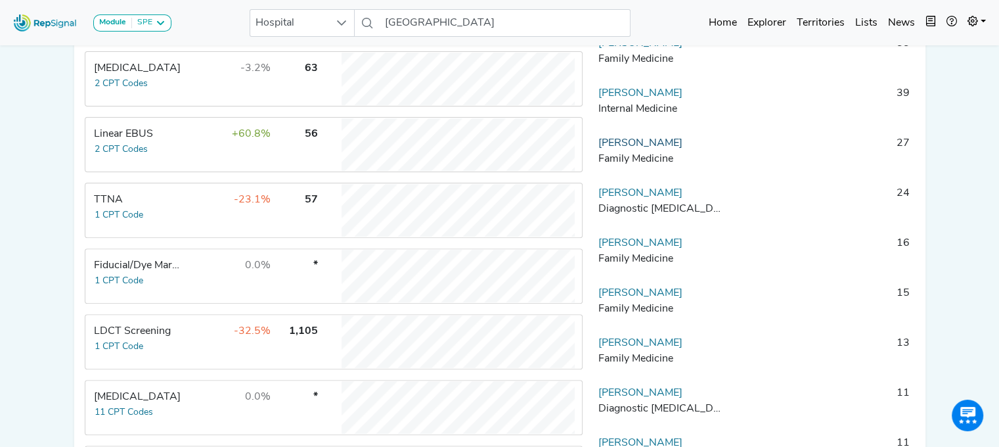
click at [627, 148] on link "[PERSON_NAME]" at bounding box center [640, 143] width 84 height 11
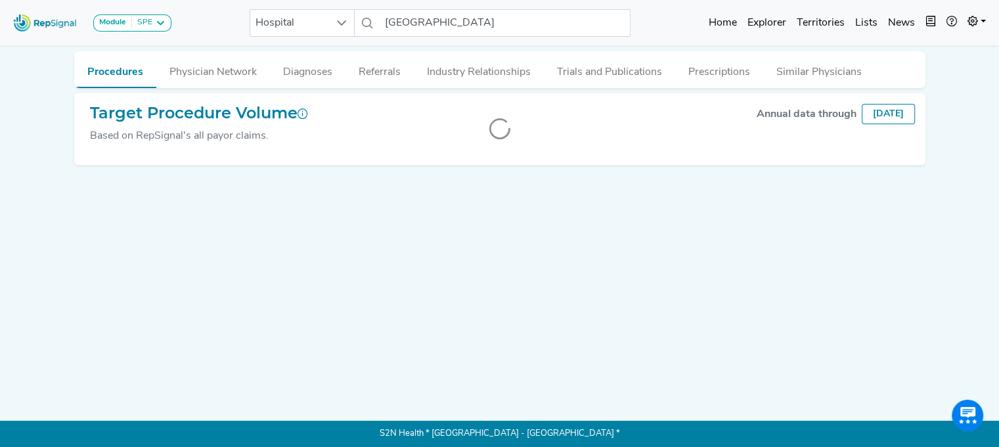
scroll to position [0, 10]
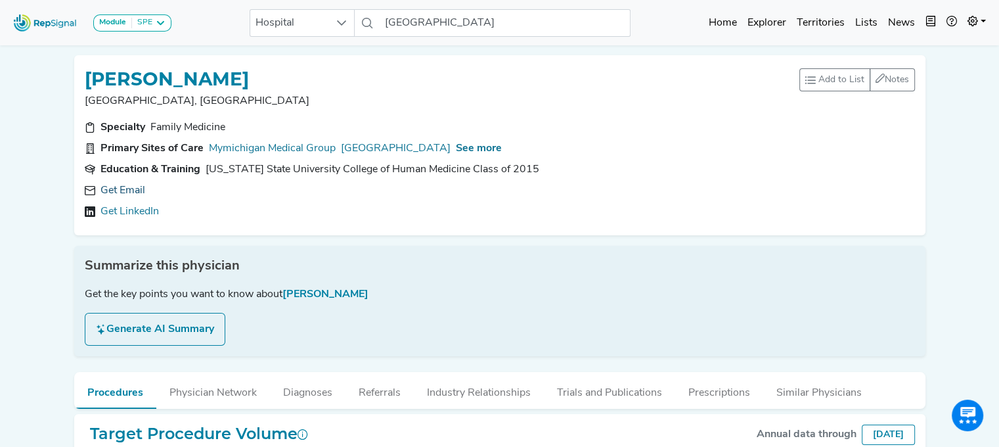
click at [122, 189] on link "Get Email" at bounding box center [122, 191] width 45 height 16
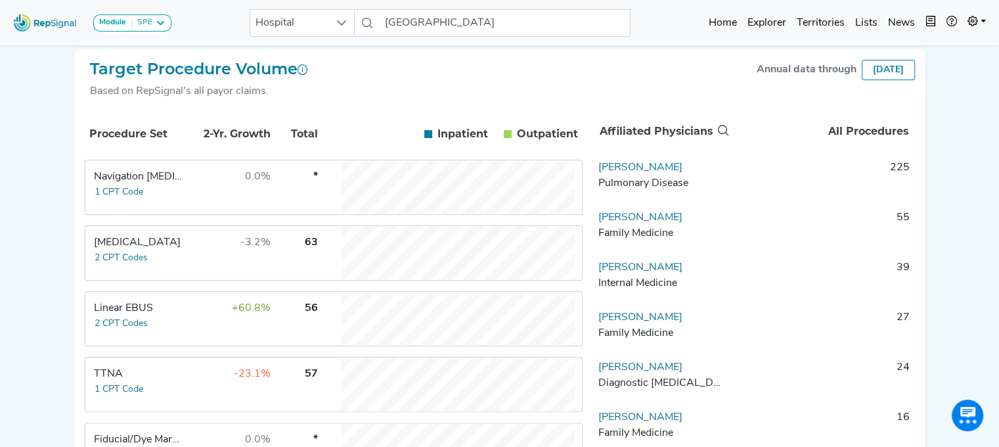
scroll to position [218, 10]
click at [616, 372] on link "[PERSON_NAME]" at bounding box center [640, 366] width 84 height 11
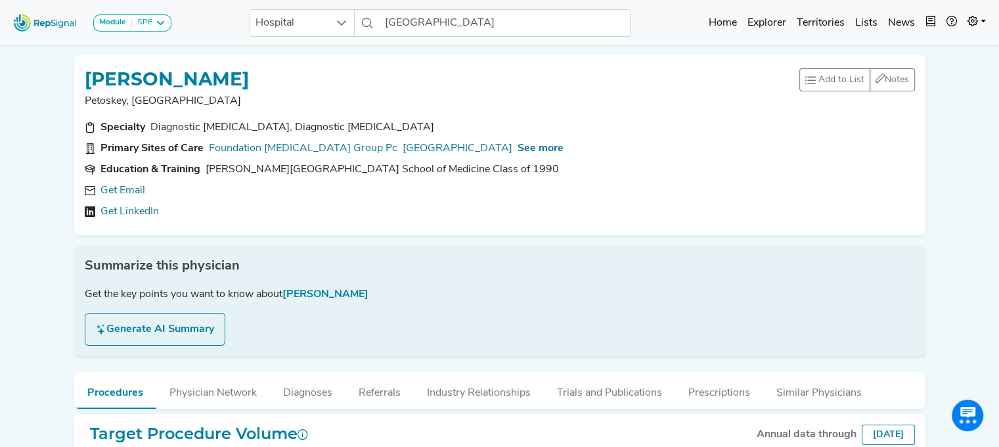
scroll to position [0, 10]
click at [123, 187] on link "Get Email" at bounding box center [122, 191] width 45 height 16
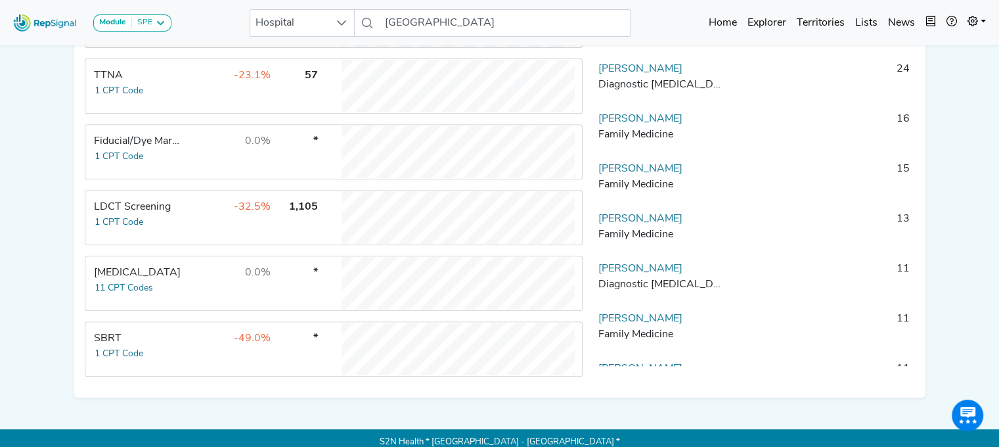
scroll to position [517, 10]
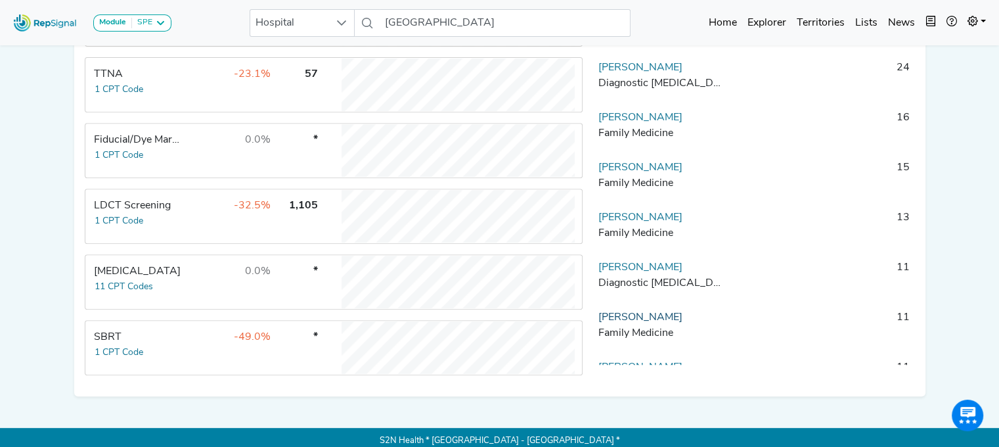
click at [623, 323] on link "[PERSON_NAME]" at bounding box center [640, 317] width 84 height 11
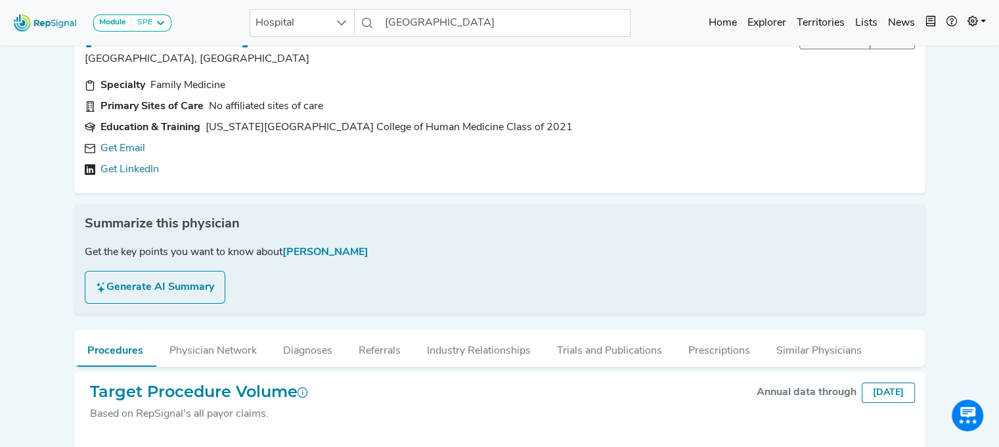
scroll to position [0, 10]
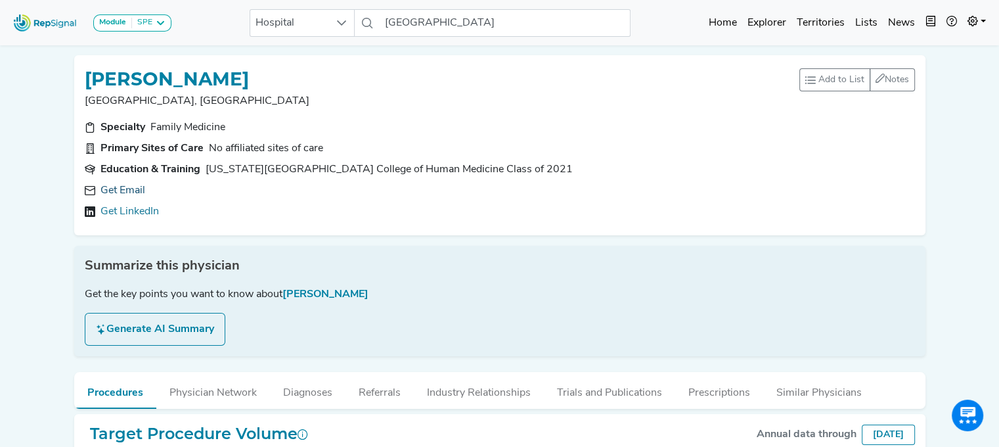
click at [121, 188] on link "Get Email" at bounding box center [122, 191] width 45 height 16
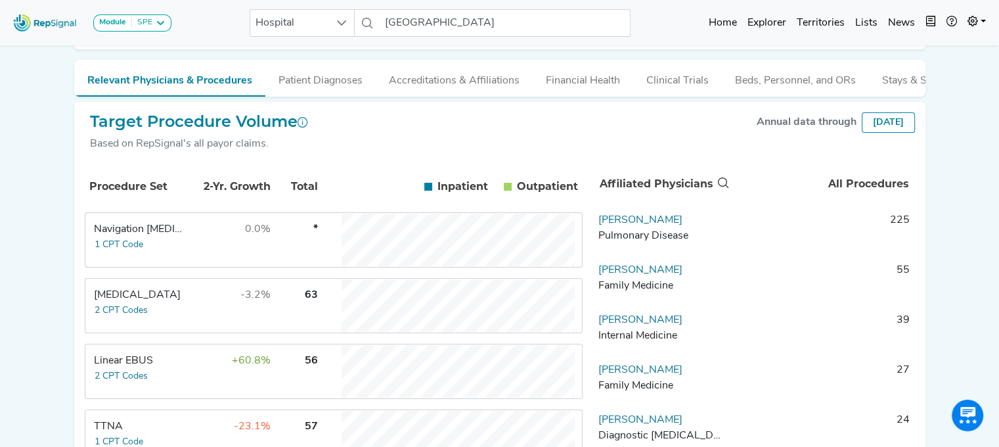
scroll to position [166, 10]
click at [110, 367] on div "Linear EBUS" at bounding box center [139, 359] width 90 height 16
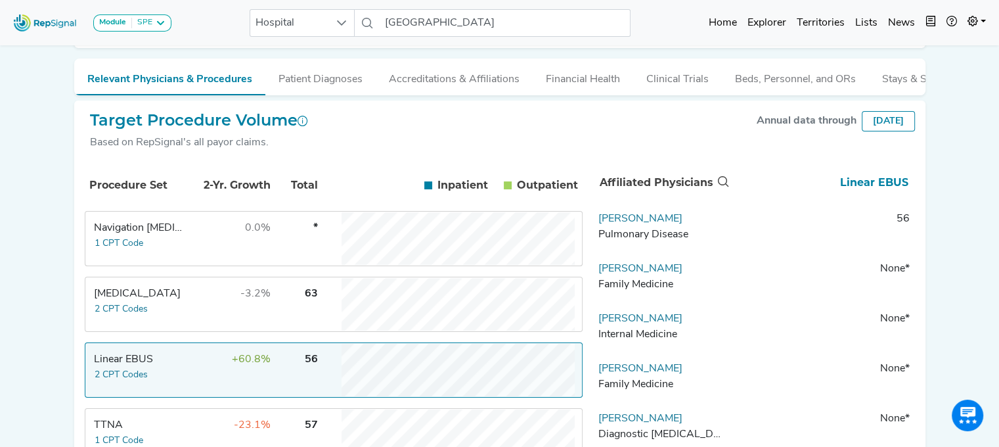
click at [160, 384] on td "Linear EBUS 2 CPT Codes" at bounding box center [135, 370] width 99 height 53
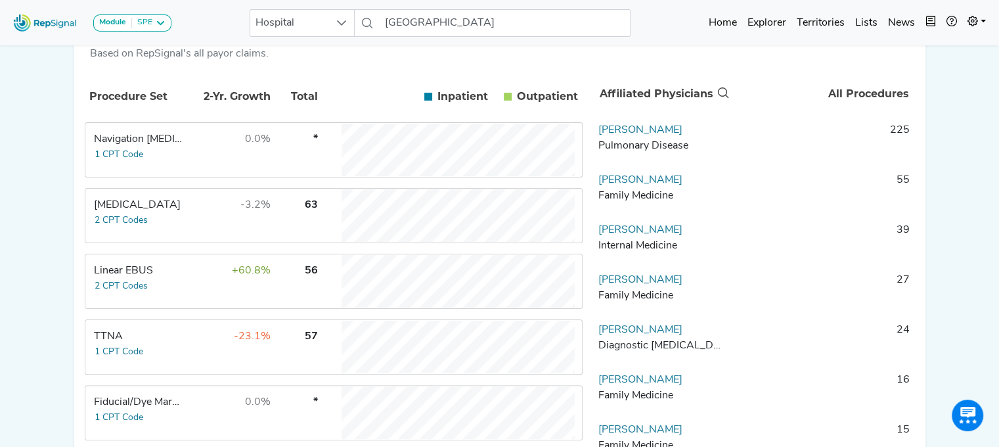
scroll to position [252, 10]
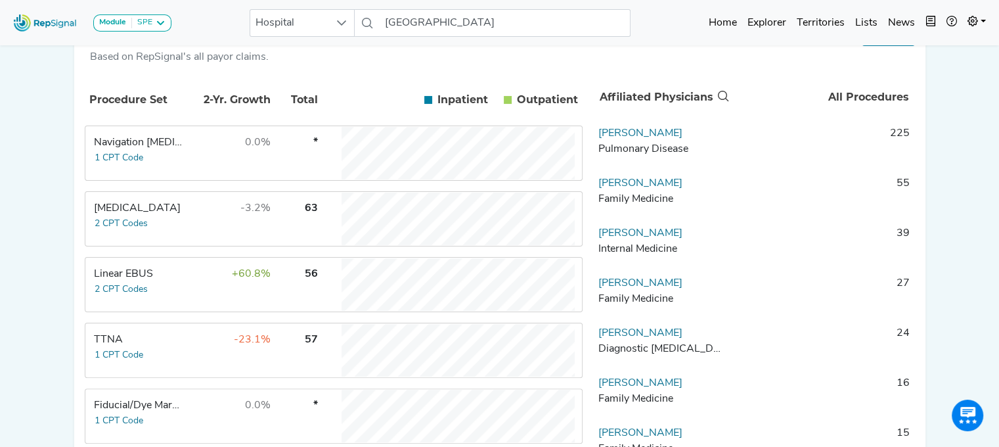
click at [850, 102] on th "All Procedures" at bounding box center [823, 97] width 183 height 43
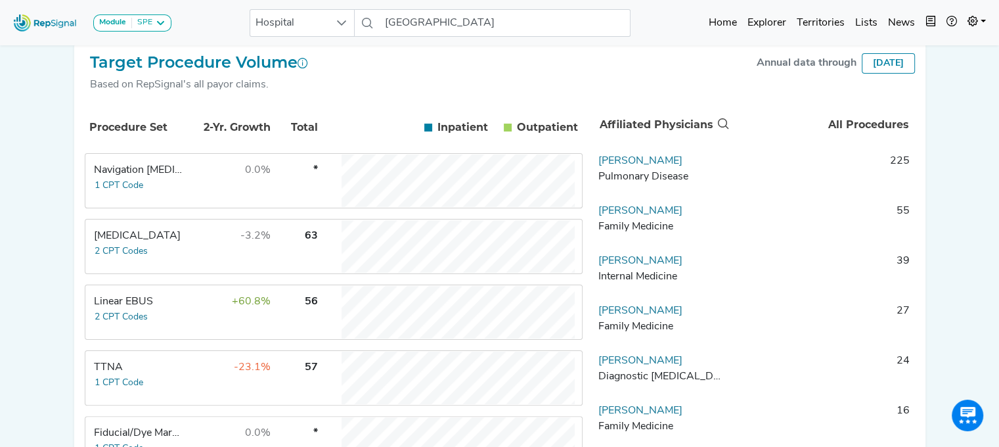
scroll to position [226, 10]
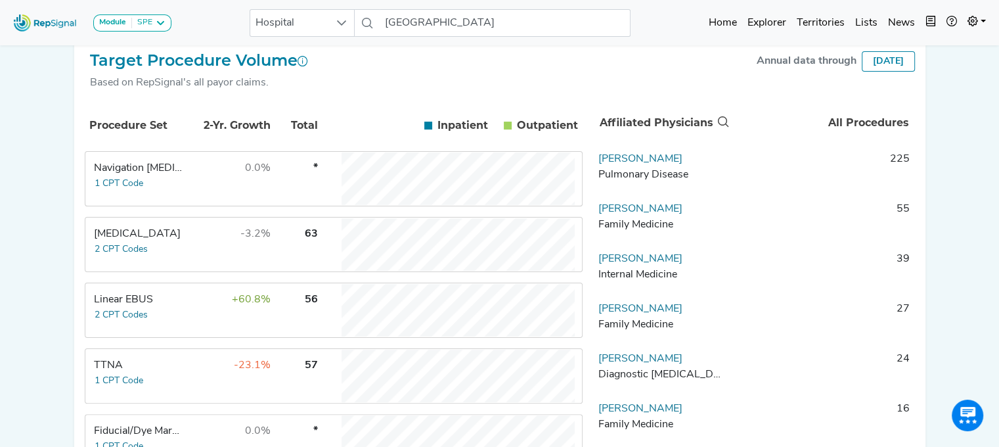
click at [142, 242] on div "[MEDICAL_DATA]" at bounding box center [139, 234] width 90 height 16
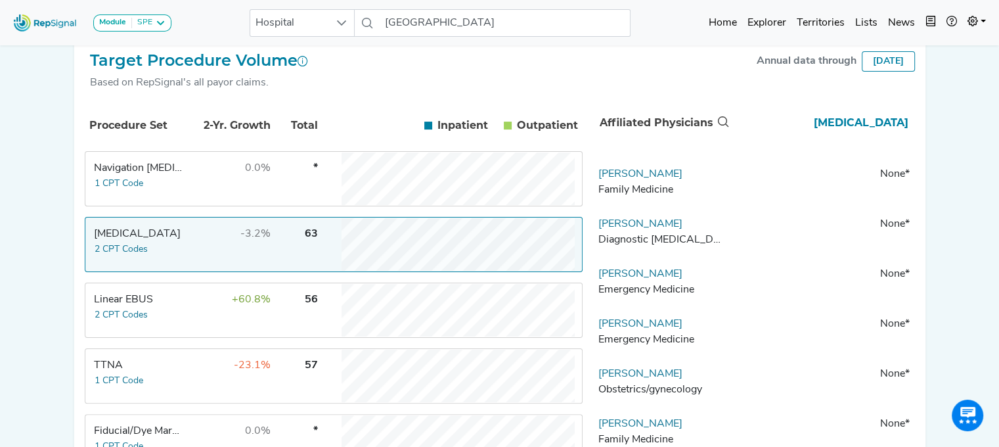
scroll to position [1326, 0]
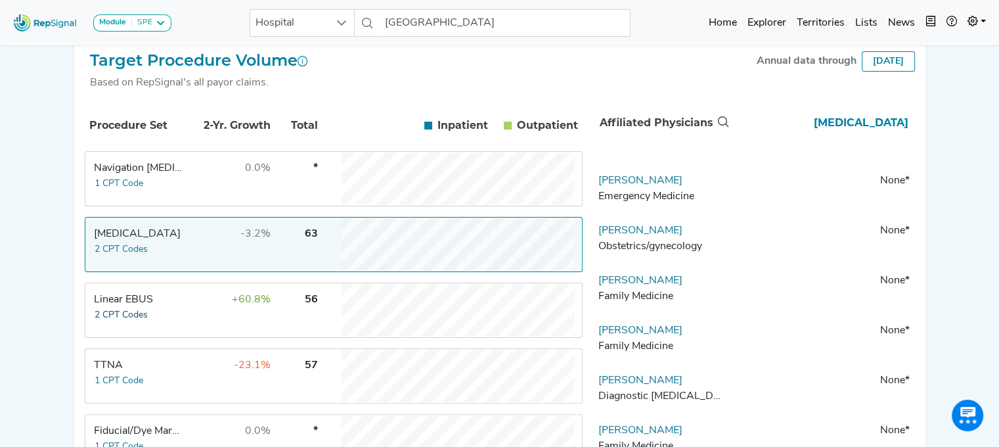
click at [121, 323] on button "2 CPT Codes" at bounding box center [121, 314] width 55 height 15
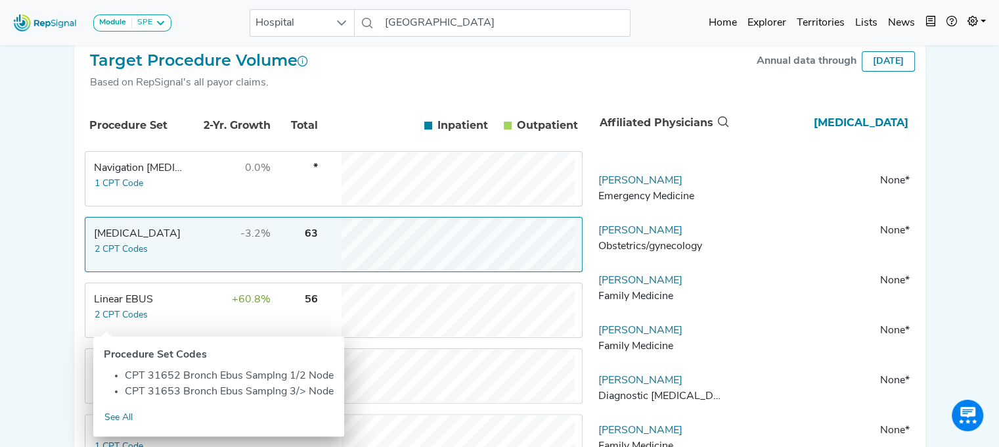
click at [150, 317] on td "Linear EBUS 2 CPT Codes" at bounding box center [135, 310] width 99 height 53
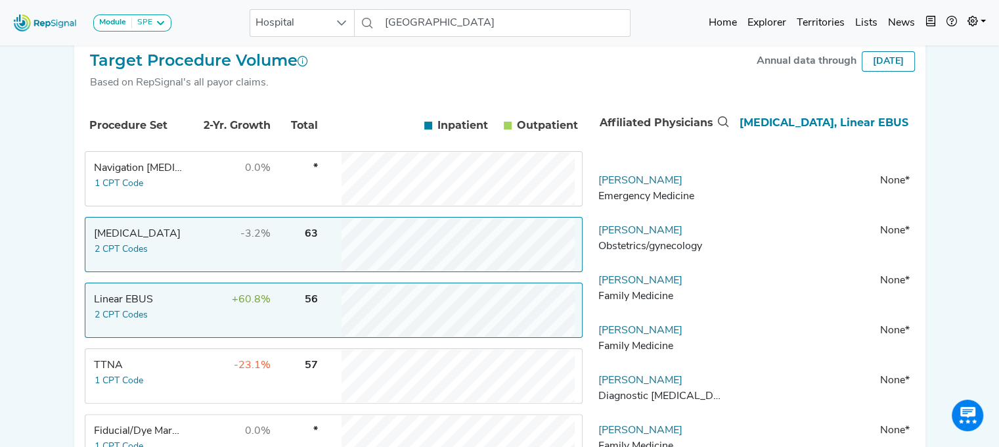
click at [150, 317] on td "Linear EBUS 2 CPT Codes" at bounding box center [135, 310] width 99 height 53
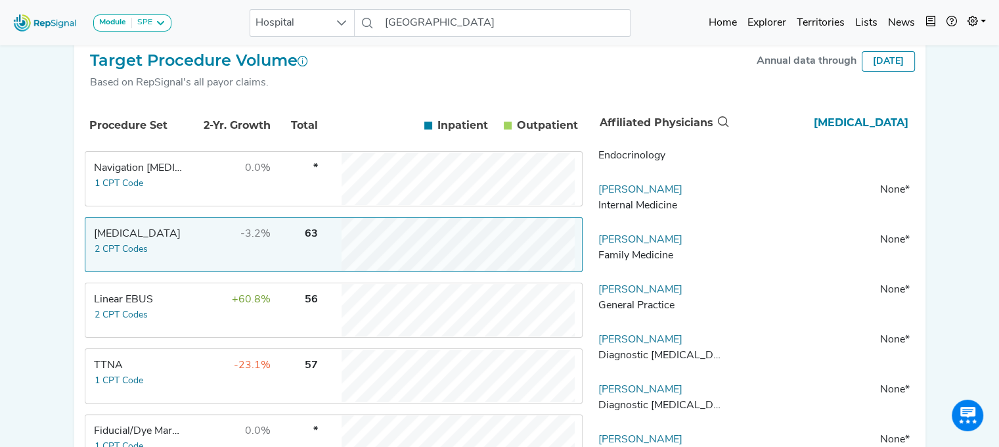
scroll to position [0, 0]
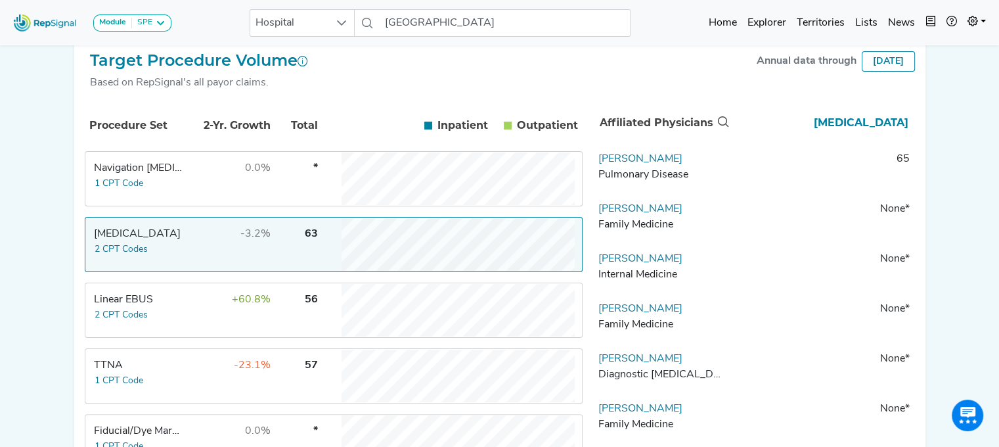
click at [118, 379] on td "TTNA 1 CPT Code" at bounding box center [135, 375] width 99 height 53
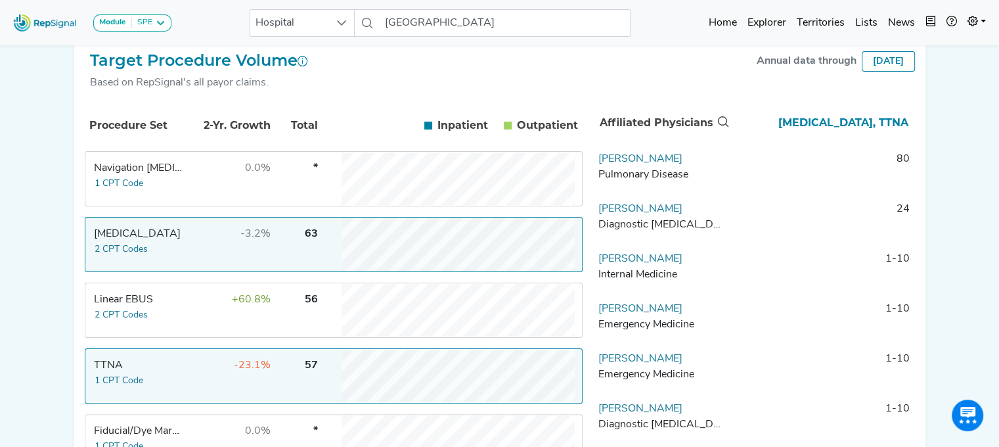
click at [122, 432] on div "Fiducial/Dye Marking" at bounding box center [139, 431] width 90 height 16
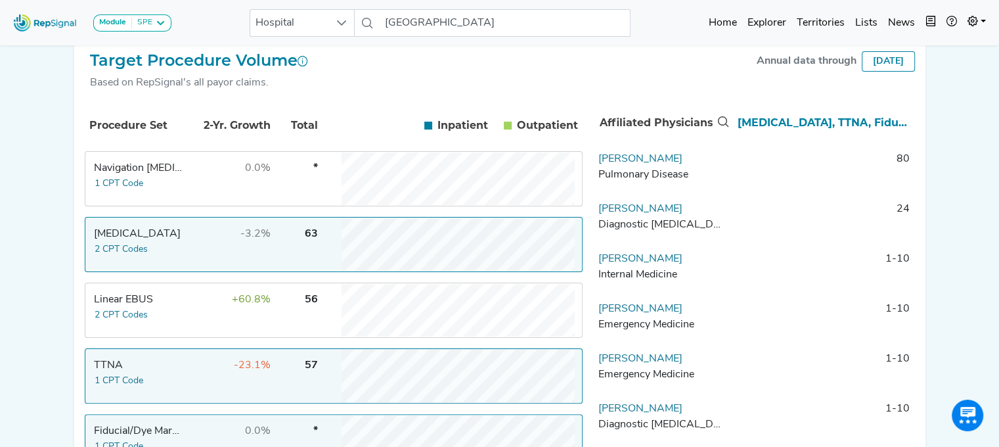
click at [122, 432] on div "Fiducial/Dye Marking" at bounding box center [139, 431] width 90 height 16
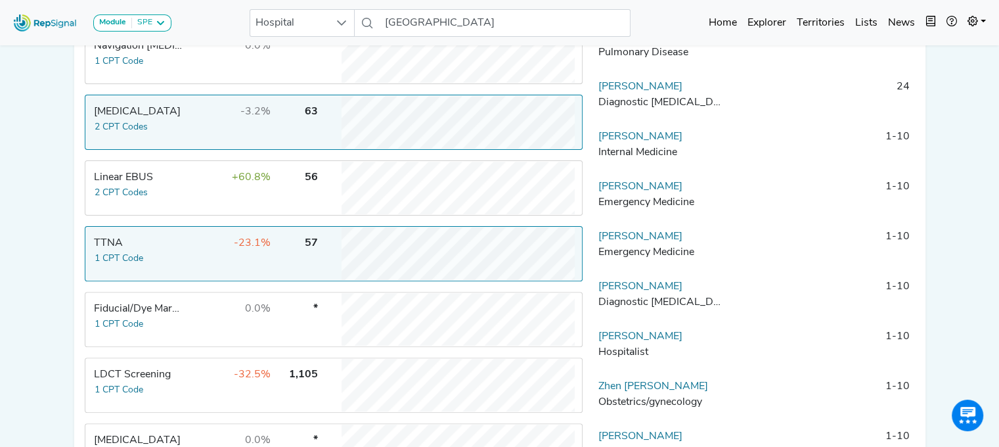
scroll to position [349, 10]
click at [139, 388] on td "LDCT Screening 1 CPT Code" at bounding box center [135, 383] width 99 height 53
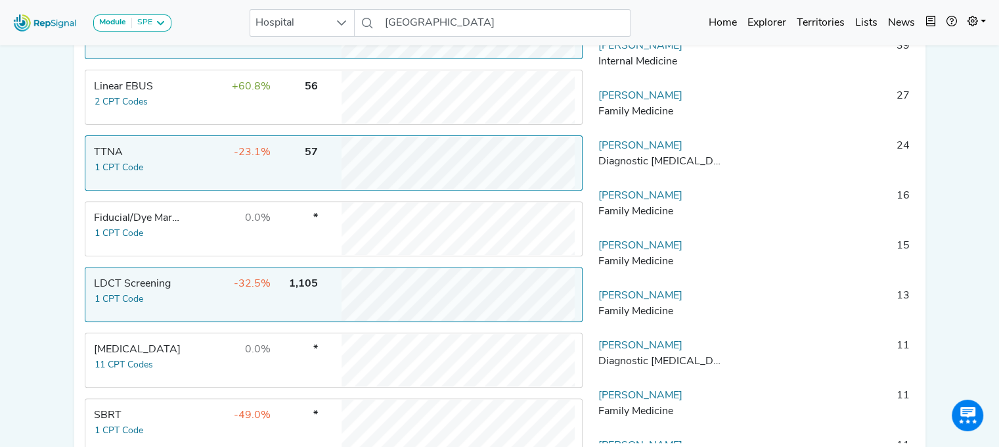
scroll to position [443, 10]
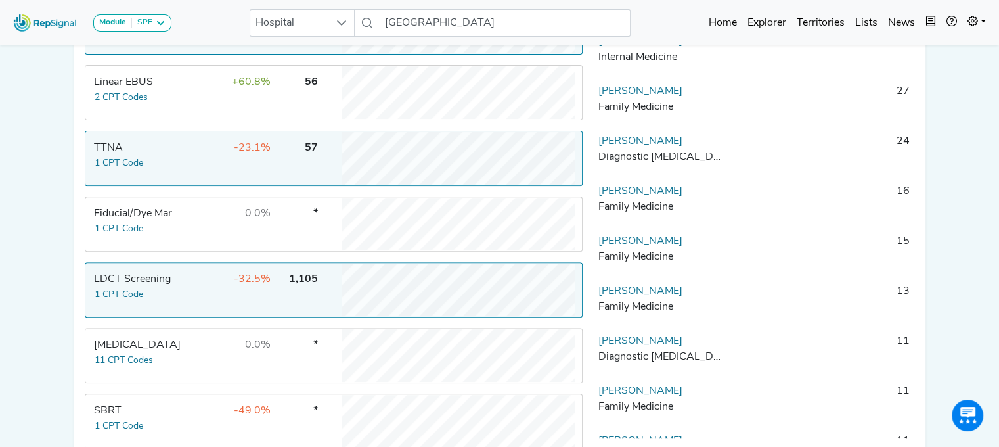
click at [201, 418] on td "-49.0%" at bounding box center [228, 421] width 85 height 53
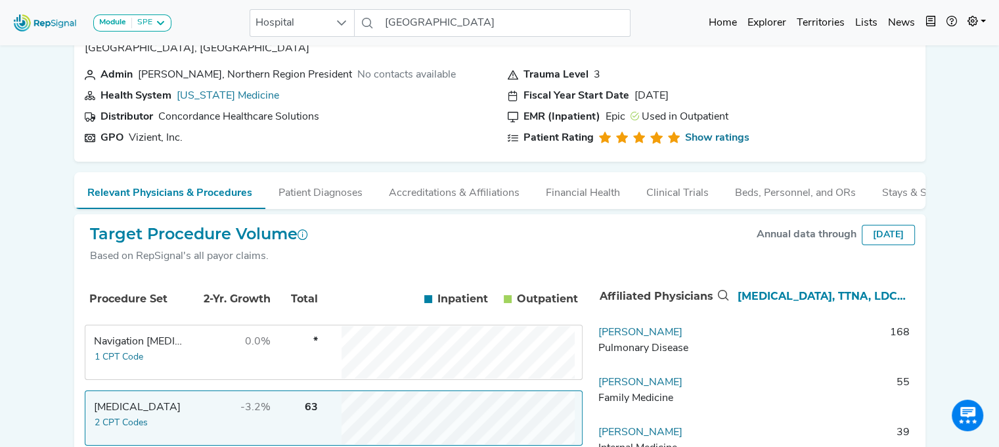
scroll to position [0, 10]
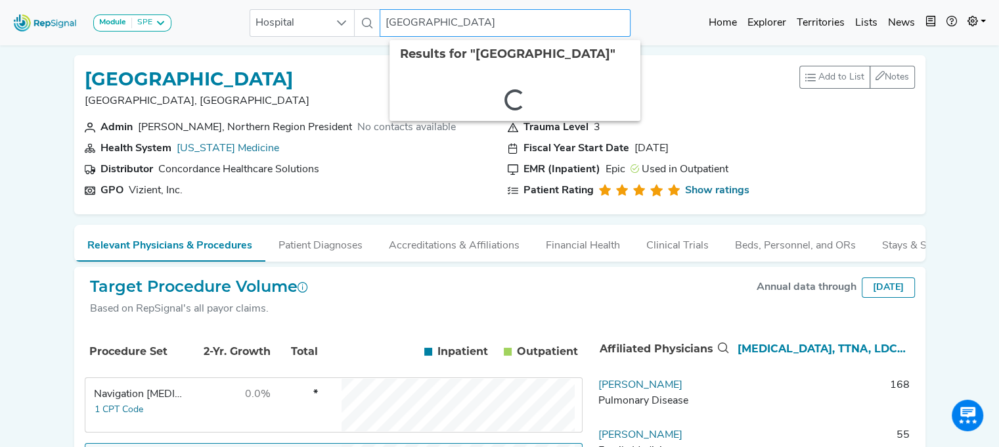
drag, startPoint x: 397, startPoint y: 22, endPoint x: 658, endPoint y: 23, distance: 261.4
click at [658, 23] on div "Module SPE [MEDICAL_DATA] Disposable Bronchoscope SBRT SPE TTNA [MEDICAL_DATA] …" at bounding box center [499, 22] width 999 height 35
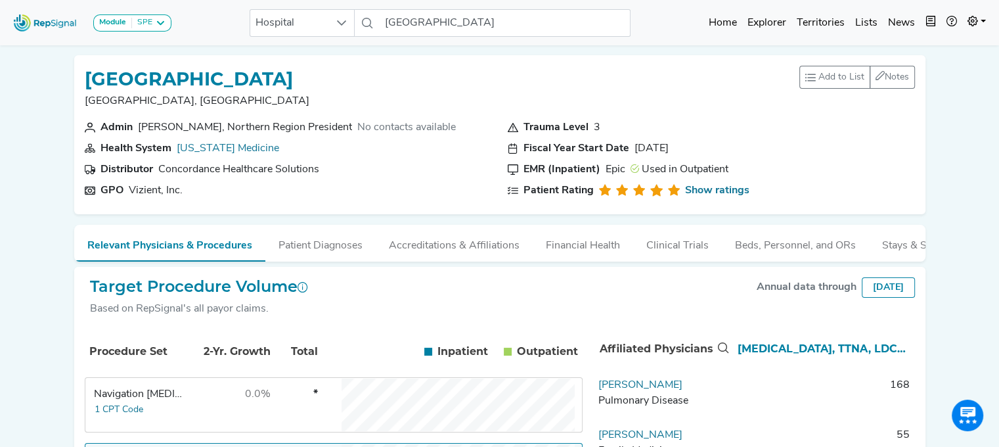
click at [658, 23] on div "Module SPE [MEDICAL_DATA] Disposable Bronchoscope SBRT SPE TTNA [MEDICAL_DATA] …" at bounding box center [499, 22] width 999 height 35
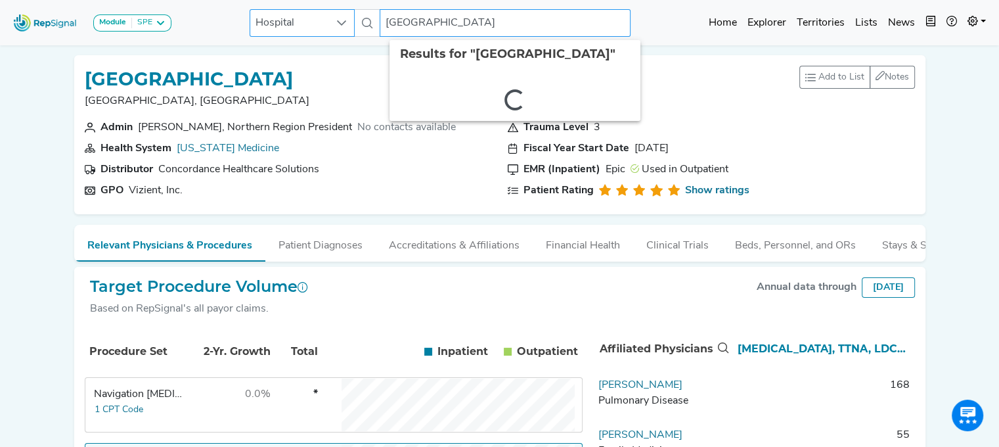
drag, startPoint x: 602, startPoint y: 23, endPoint x: 305, endPoint y: 16, distance: 297.0
click at [305, 16] on div "Hospital [GEOGRAPHIC_DATA] 2 results are available" at bounding box center [440, 23] width 381 height 28
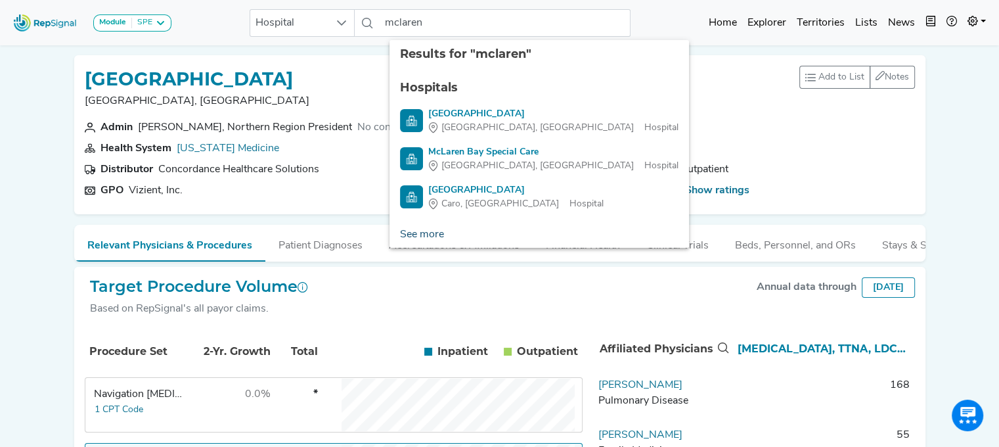
click at [420, 234] on link "See more" at bounding box center [421, 234] width 65 height 26
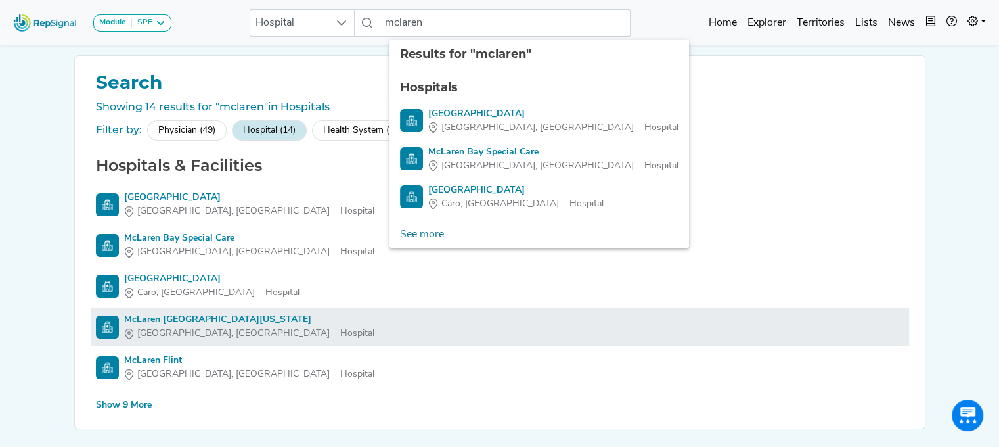
click at [167, 317] on div "McLaren [GEOGRAPHIC_DATA][US_STATE]" at bounding box center [249, 320] width 250 height 14
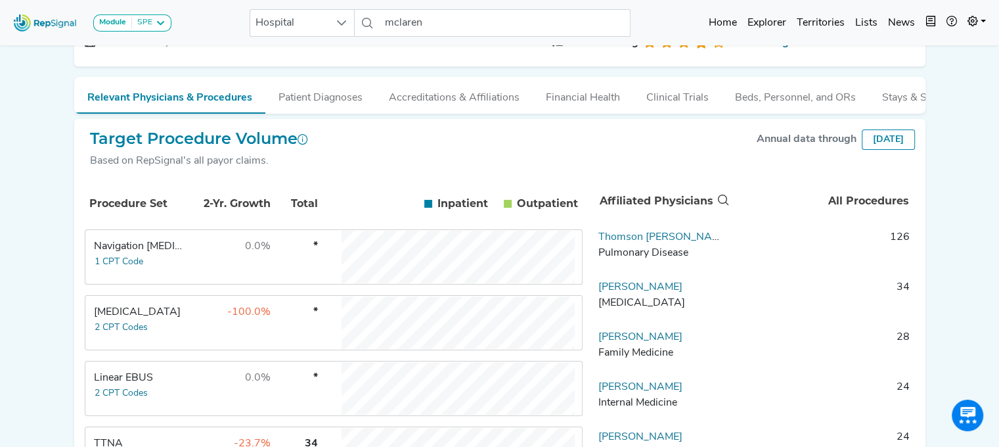
scroll to position [194, 10]
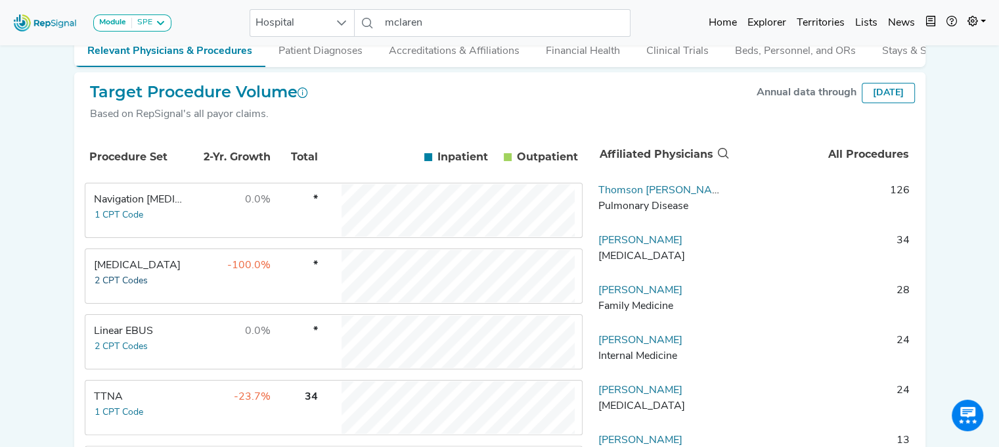
click at [125, 283] on button "2 CPT Codes" at bounding box center [121, 280] width 55 height 15
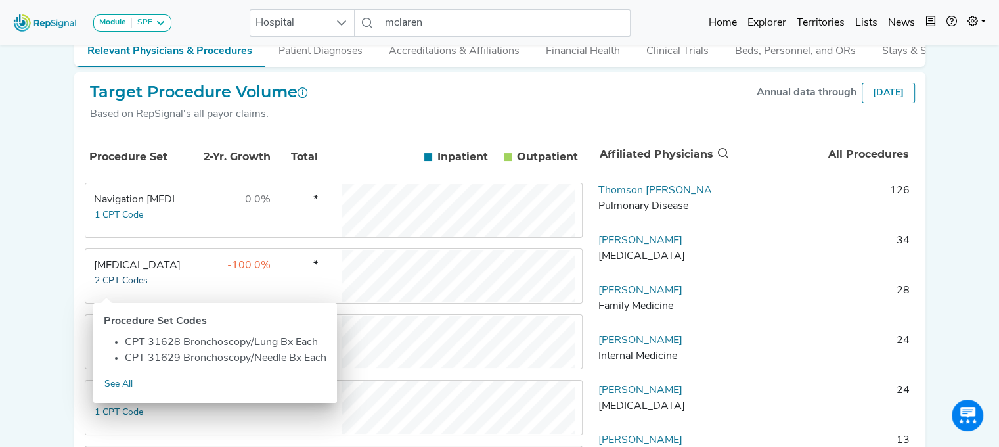
click at [127, 280] on button "2 CPT Codes" at bounding box center [121, 280] width 55 height 15
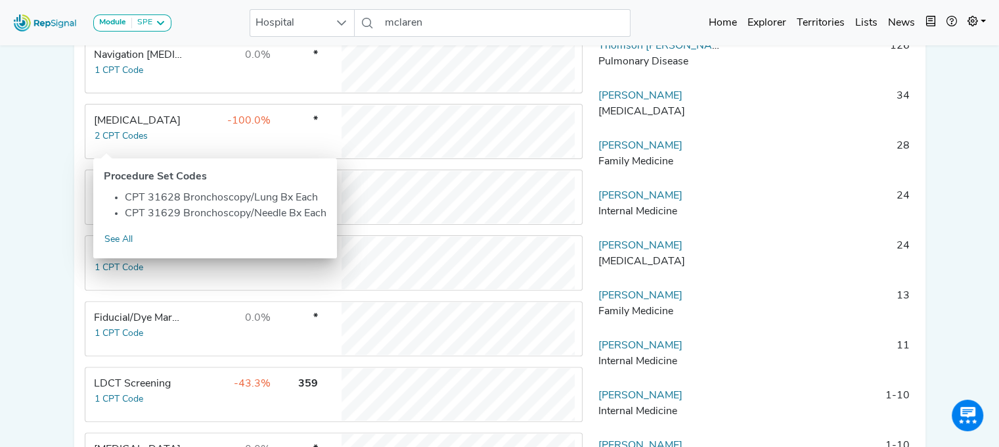
scroll to position [275, 10]
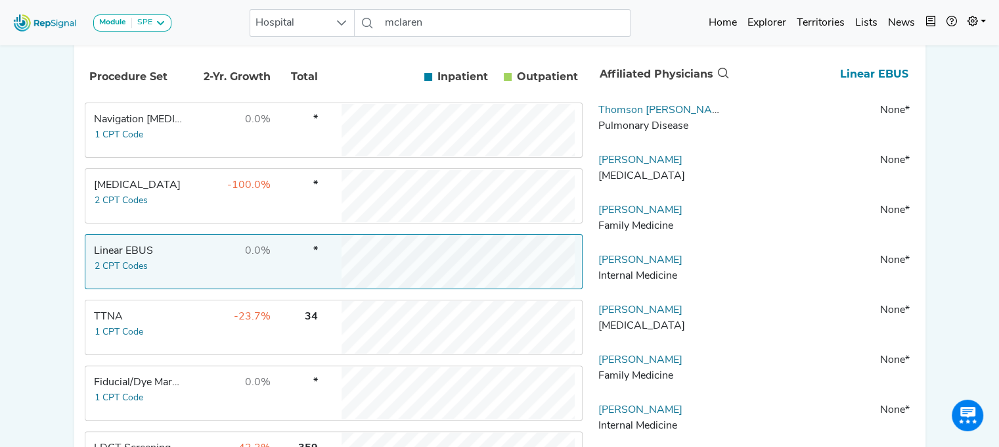
click at [130, 259] on div "Linear EBUS" at bounding box center [139, 251] width 90 height 16
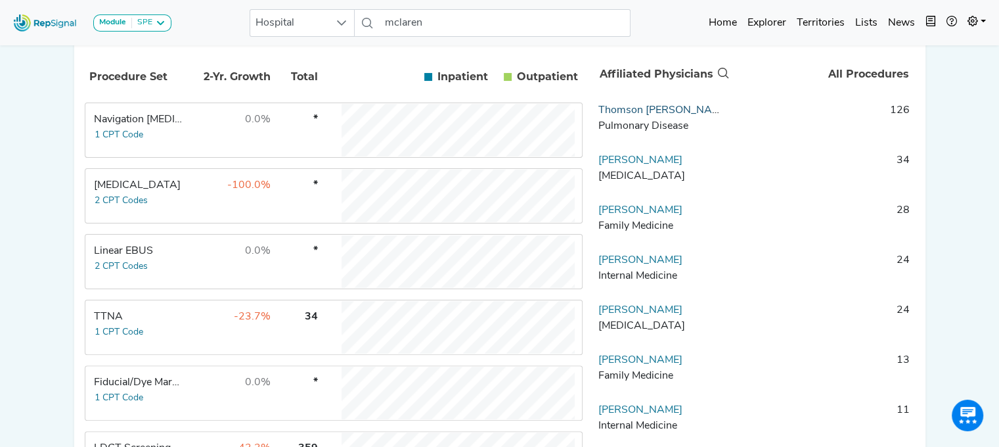
click at [623, 116] on link "Thomson [PERSON_NAME]" at bounding box center [663, 110] width 131 height 11
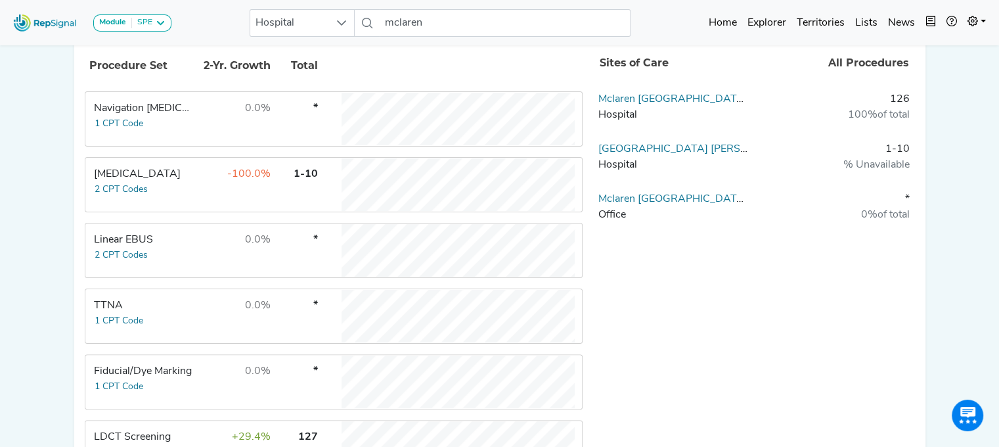
scroll to position [0, 10]
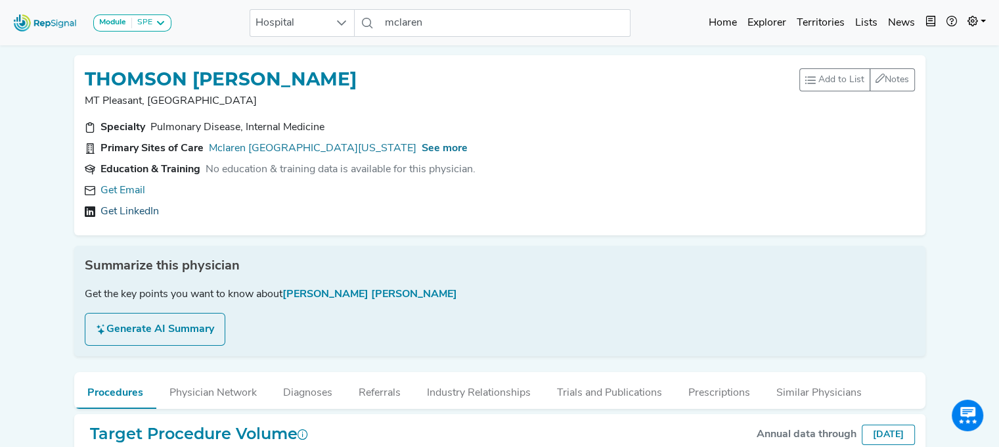
click at [110, 208] on link "Get LinkedIn" at bounding box center [129, 212] width 58 height 16
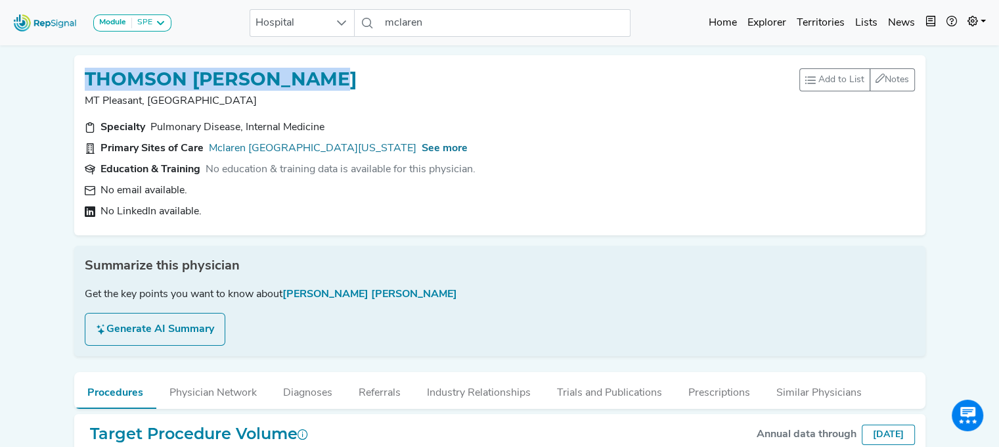
drag, startPoint x: 341, startPoint y: 71, endPoint x: 71, endPoint y: 65, distance: 270.0
click at [74, 65] on div "THOMSON [PERSON_NAME] MT Pleasant, [GEOGRAPHIC_DATA] Add to List Recent Lists: …" at bounding box center [499, 145] width 851 height 180
copy h1 "THOMSON [PERSON_NAME]"
click at [256, 143] on link "Mclaren [GEOGRAPHIC_DATA][US_STATE]" at bounding box center [313, 149] width 208 height 16
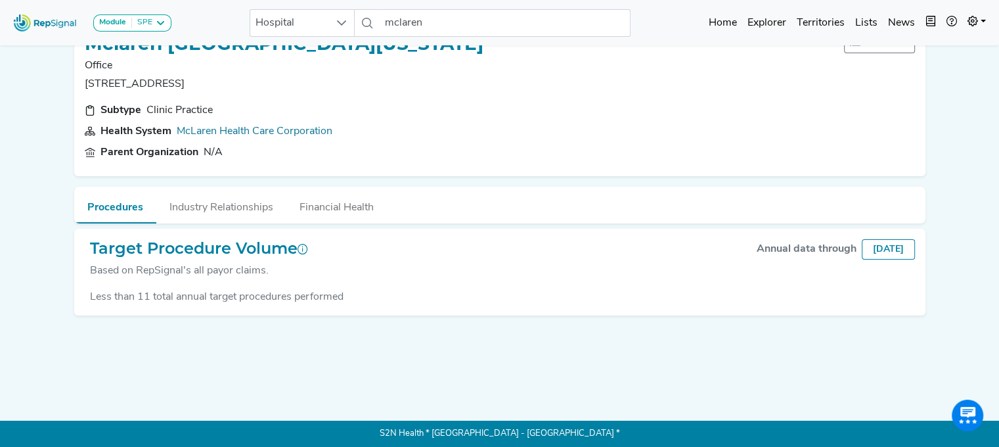
scroll to position [0, 10]
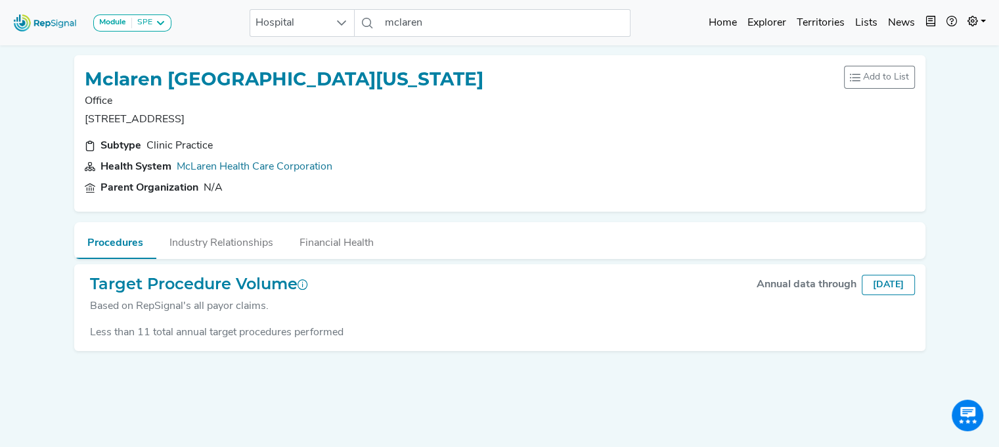
click at [200, 83] on h1 "Mclaren [GEOGRAPHIC_DATA][US_STATE]" at bounding box center [284, 79] width 399 height 22
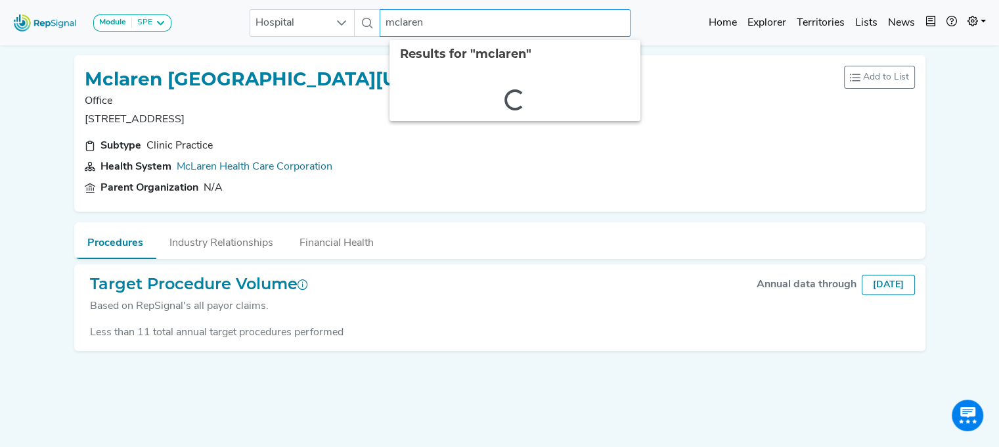
click at [430, 18] on input "mclaren" at bounding box center [505, 23] width 251 height 28
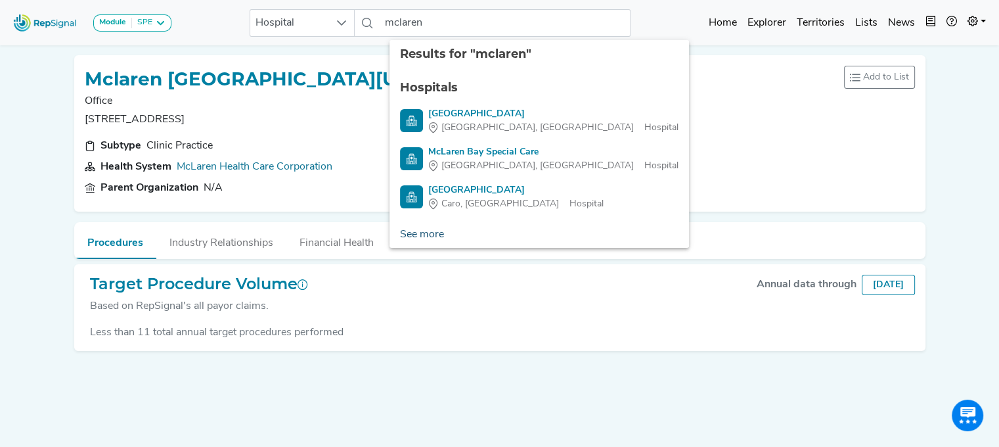
click at [407, 232] on link "See more" at bounding box center [421, 234] width 65 height 26
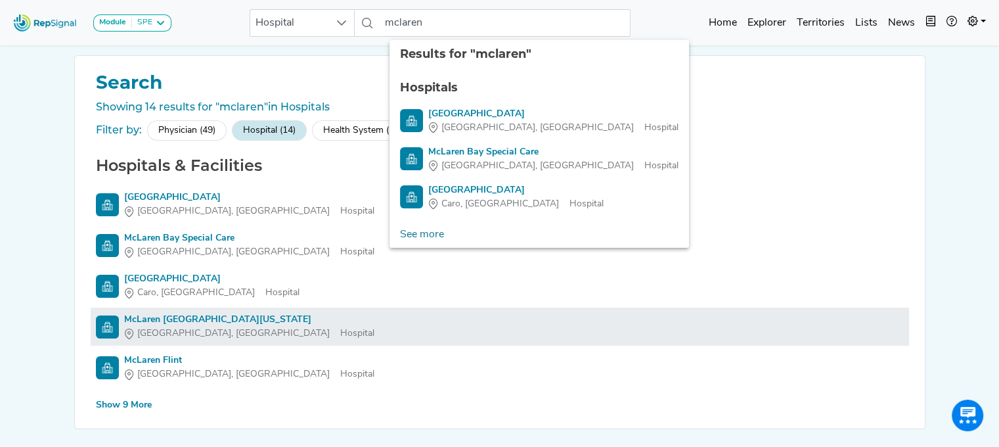
click at [169, 318] on div "McLaren [GEOGRAPHIC_DATA][US_STATE]" at bounding box center [249, 320] width 250 height 14
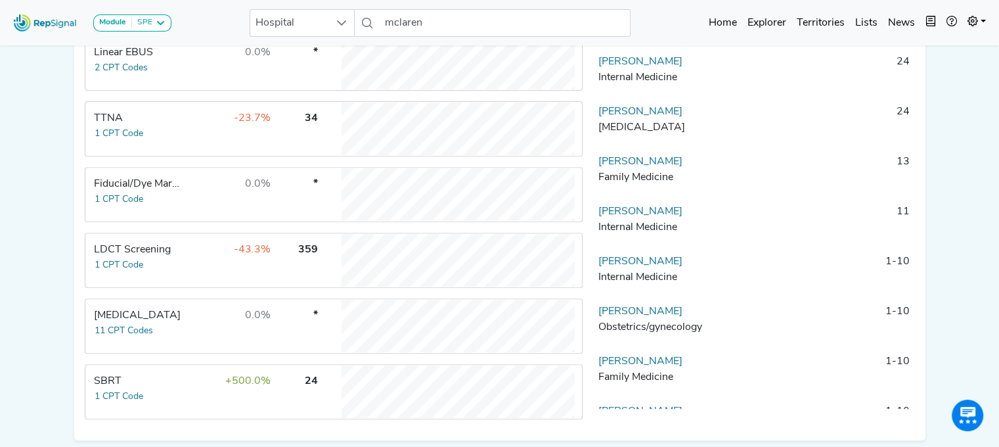
scroll to position [55, 10]
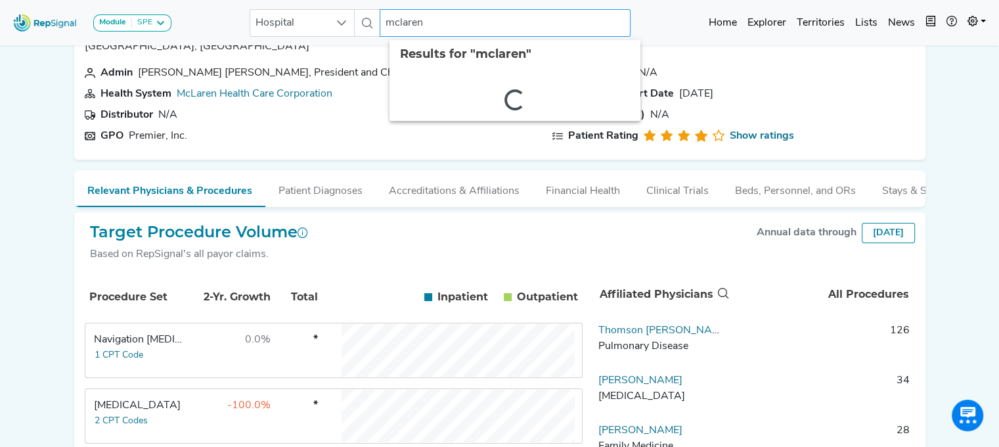
drag, startPoint x: 440, startPoint y: 20, endPoint x: 368, endPoint y: 28, distance: 72.8
click at [368, 28] on div "Hospital mclaren 2 results are available" at bounding box center [440, 23] width 381 height 28
type input "d"
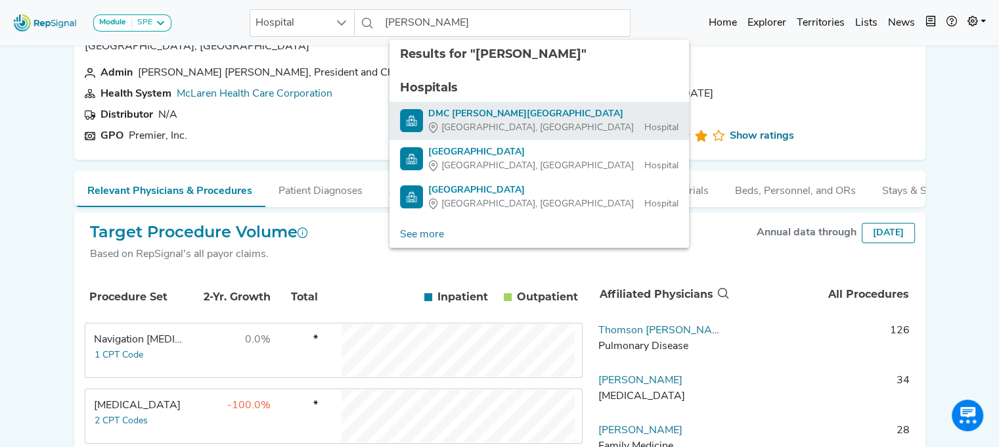
click at [460, 108] on div "DMC [PERSON_NAME][GEOGRAPHIC_DATA]" at bounding box center [553, 114] width 250 height 14
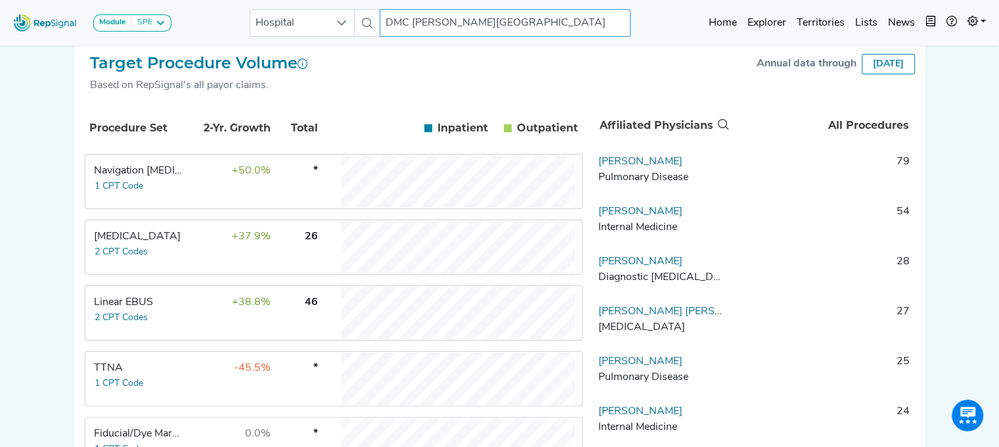
scroll to position [224, 10]
click at [131, 317] on button "2 CPT Codes" at bounding box center [121, 316] width 55 height 15
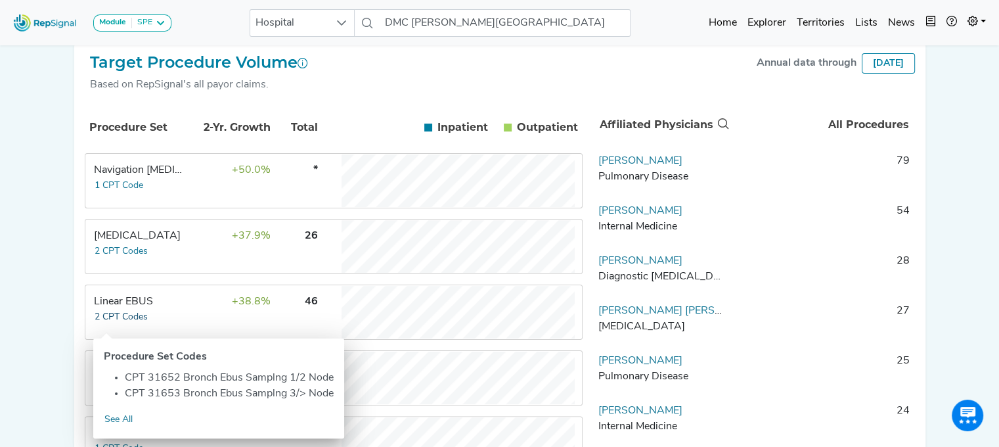
click at [131, 317] on button "2 CPT Codes" at bounding box center [121, 316] width 55 height 15
click at [108, 317] on button "2 CPT Codes" at bounding box center [121, 316] width 55 height 15
click at [146, 323] on td "Linear EBUS 2 CPT Codes" at bounding box center [135, 312] width 99 height 53
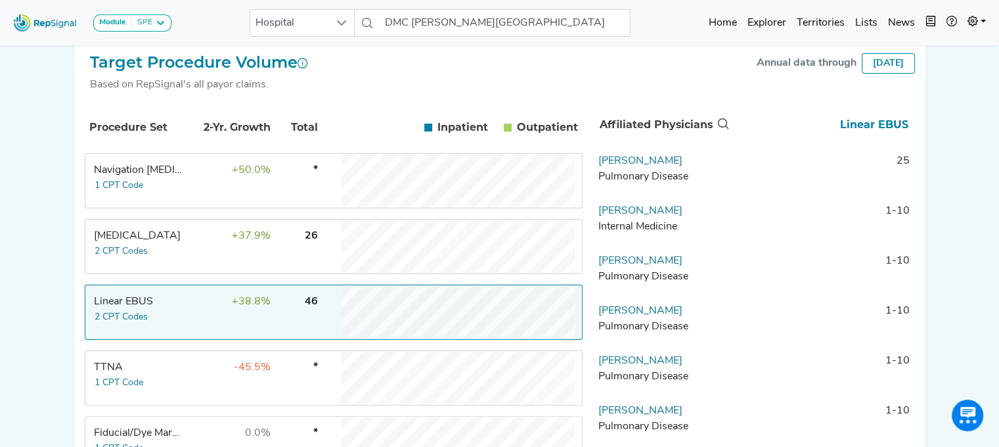
click at [174, 254] on tr "[MEDICAL_DATA] 2 CPT Codes +37.9% 26" at bounding box center [334, 246] width 498 height 55
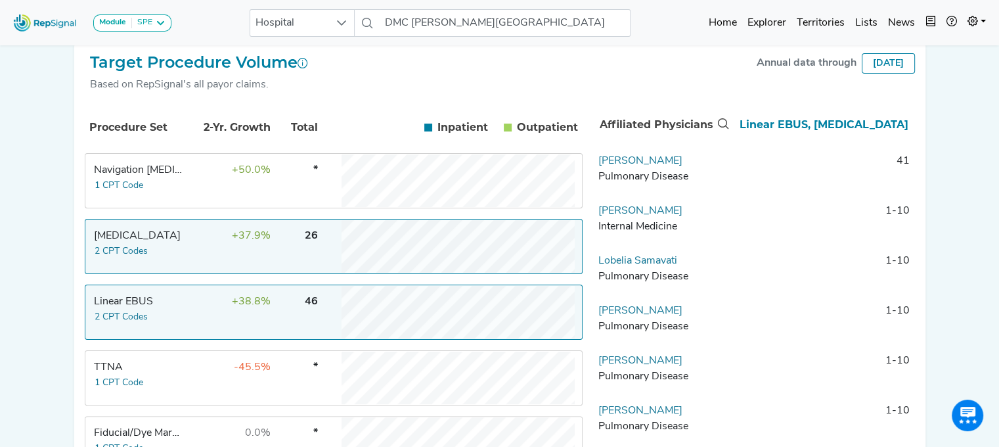
click at [150, 325] on td "Linear EBUS 2 CPT Codes" at bounding box center [135, 312] width 99 height 53
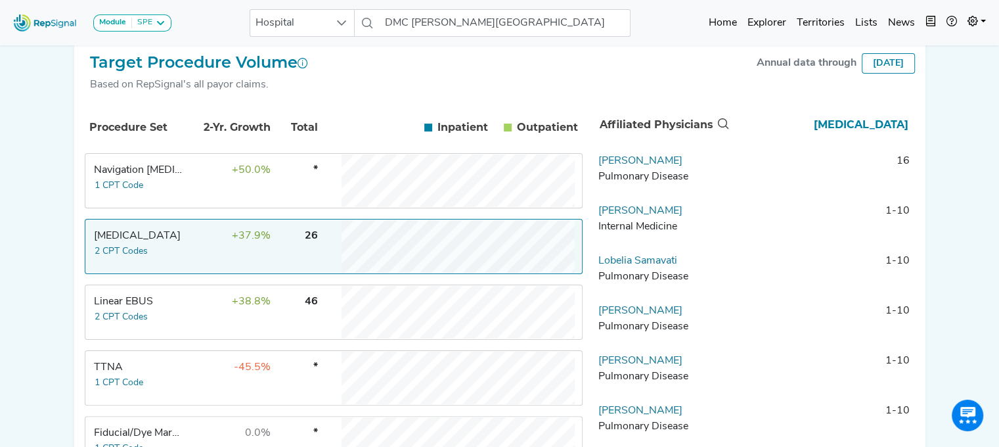
click at [144, 309] on div "Linear EBUS" at bounding box center [139, 302] width 90 height 16
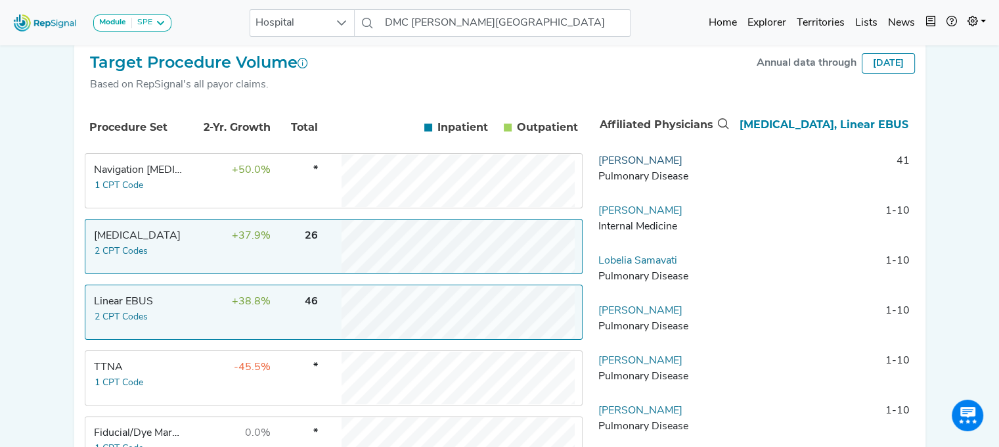
click at [643, 166] on link "[PERSON_NAME]" at bounding box center [640, 161] width 84 height 11
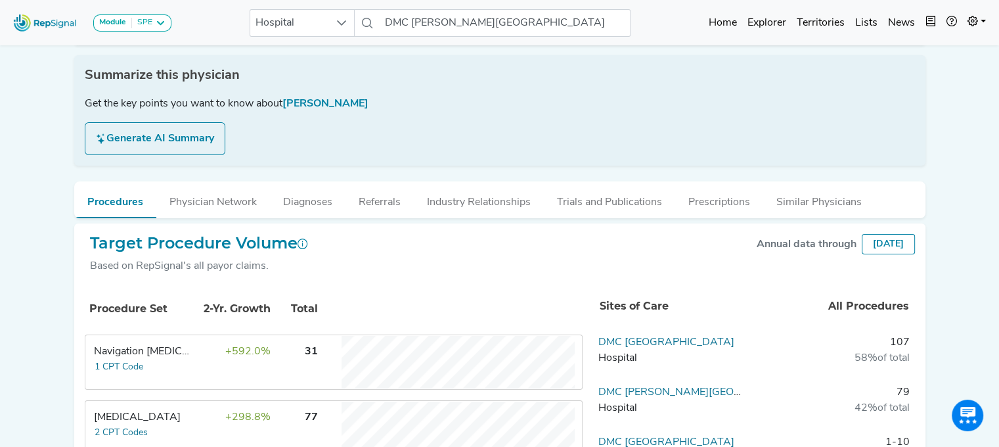
scroll to position [0, 10]
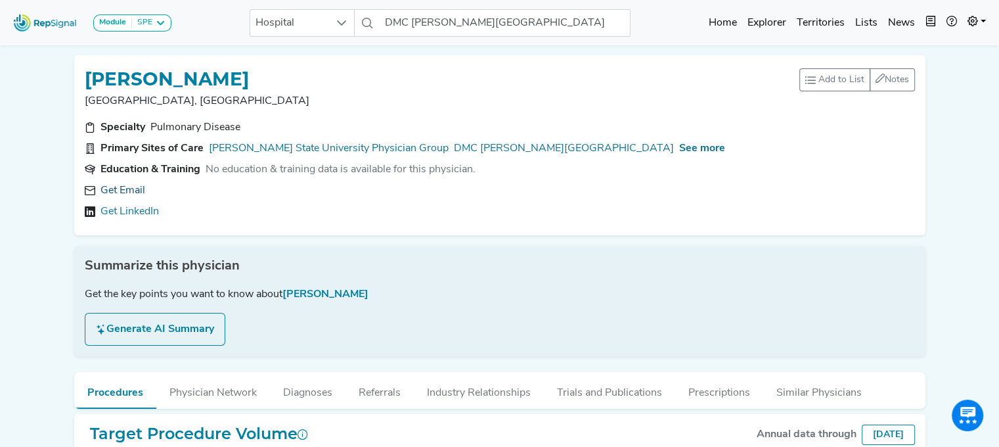
click at [129, 189] on link "Get Email" at bounding box center [122, 191] width 45 height 16
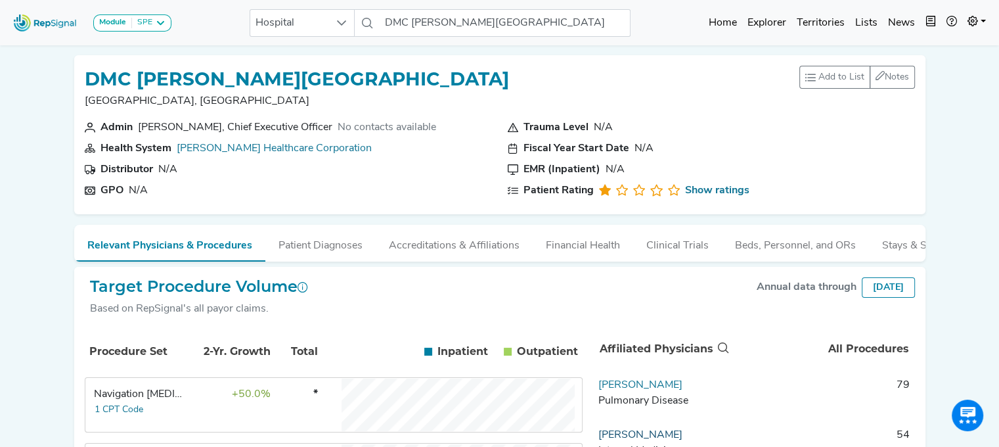
click at [621, 440] on link "[PERSON_NAME]" at bounding box center [640, 435] width 84 height 11
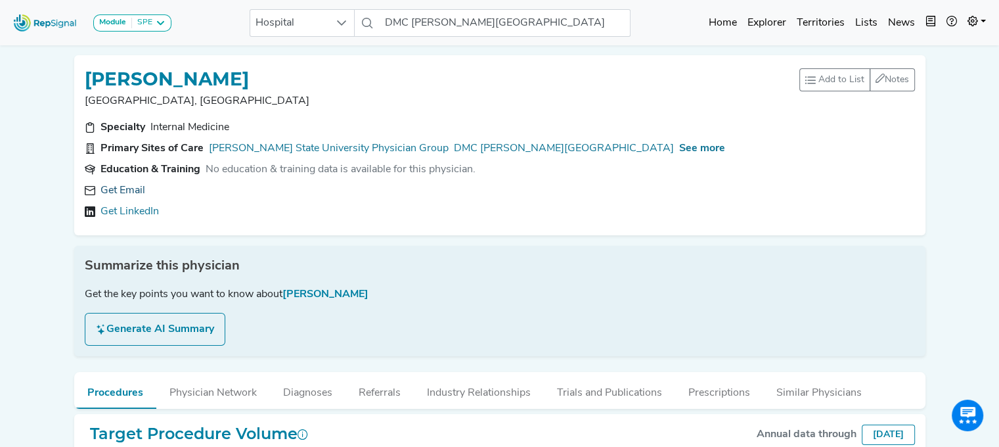
click at [119, 189] on link "Get Email" at bounding box center [122, 191] width 45 height 16
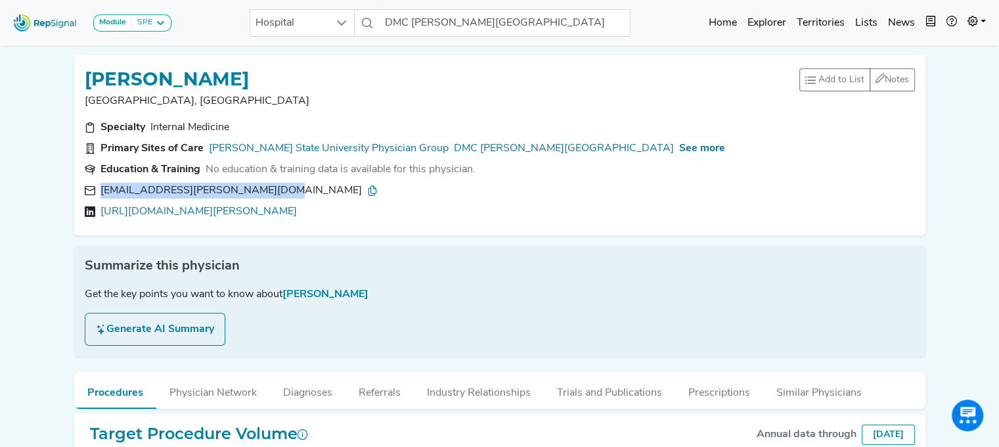
drag, startPoint x: 300, startPoint y: 183, endPoint x: 88, endPoint y: 196, distance: 212.6
click at [88, 196] on div "[EMAIL_ADDRESS][PERSON_NAME][DOMAIN_NAME]" at bounding box center [500, 191] width 830 height 16
copy div "[EMAIL_ADDRESS][PERSON_NAME][DOMAIN_NAME]"
click at [155, 210] on link "[URL][DOMAIN_NAME][PERSON_NAME]" at bounding box center [198, 212] width 196 height 16
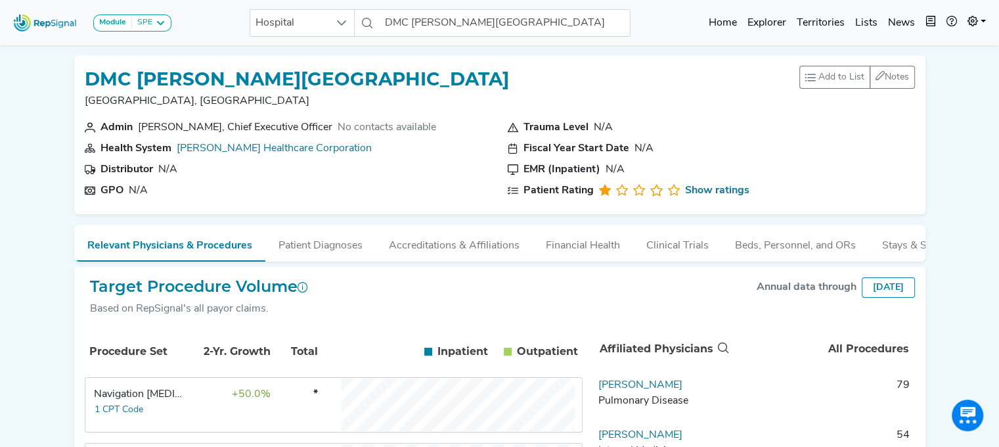
click at [405, 305] on div "Target Procedure Volume Based on RepSignal's all payor claims. Annual data thro…" at bounding box center [500, 302] width 830 height 51
click at [112, 410] on button "1 CPT Code" at bounding box center [119, 409] width 50 height 15
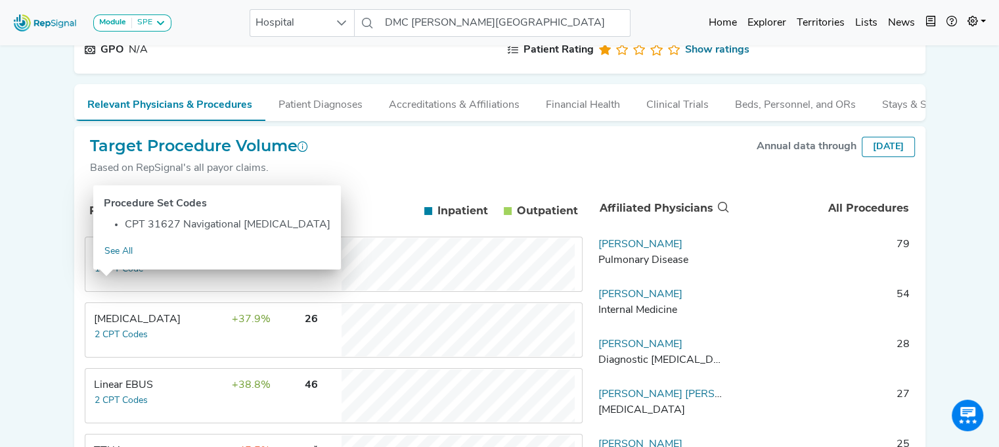
scroll to position [172, 10]
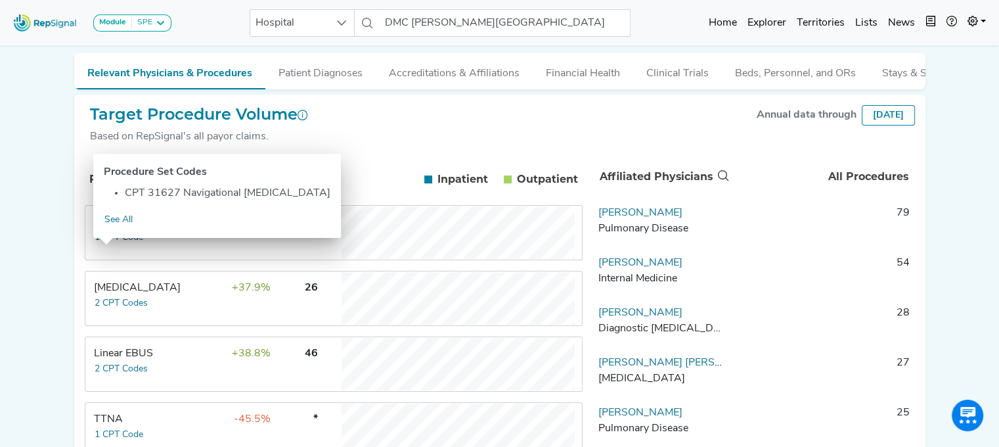
click at [109, 243] on button "1 CPT Code" at bounding box center [119, 237] width 50 height 15
click at [29, 252] on div "Module SPE [MEDICAL_DATA] Disposable Bronchoscope SBRT SPE TTNA [MEDICAL_DATA] …" at bounding box center [499, 313] width 999 height 971
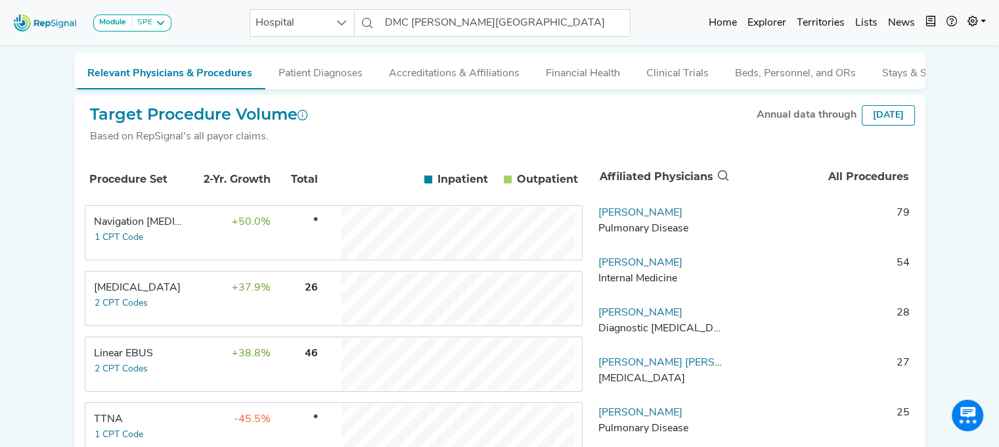
click at [165, 222] on div "Navigation [MEDICAL_DATA]" at bounding box center [139, 222] width 90 height 16
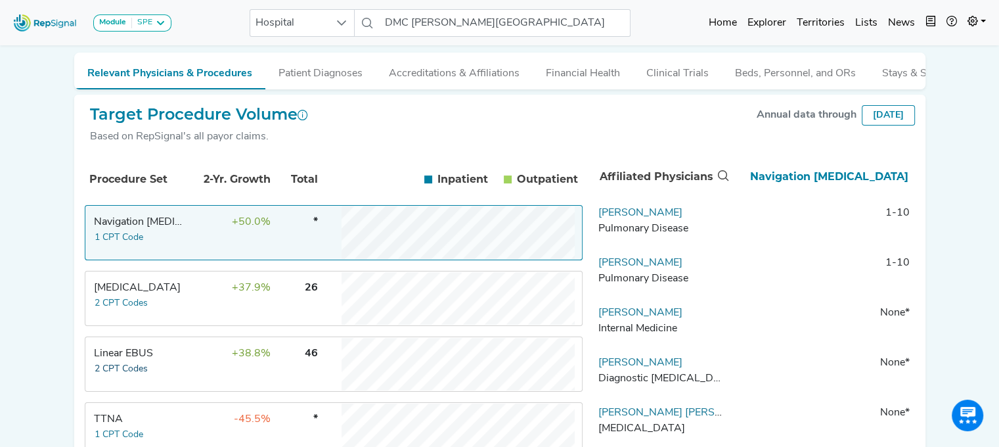
click at [120, 370] on button "2 CPT Codes" at bounding box center [121, 368] width 55 height 15
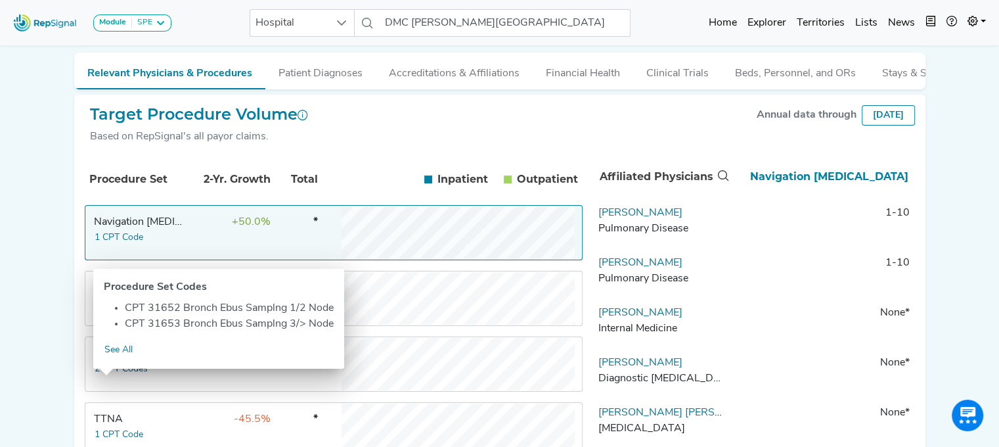
click at [120, 370] on button "2 CPT Codes" at bounding box center [121, 368] width 55 height 15
click at [95, 387] on td "Linear EBUS 2 CPT Codes" at bounding box center [135, 364] width 99 height 53
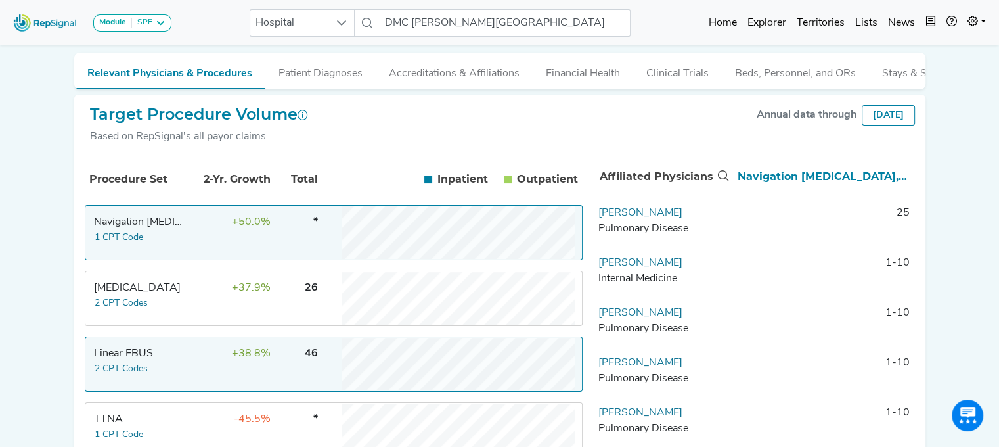
click at [957, 231] on div "Module SPE [MEDICAL_DATA] Disposable Bronchoscope SBRT SPE TTNA [MEDICAL_DATA] …" at bounding box center [499, 313] width 999 height 971
click at [233, 252] on td "+50.0%" at bounding box center [228, 232] width 85 height 53
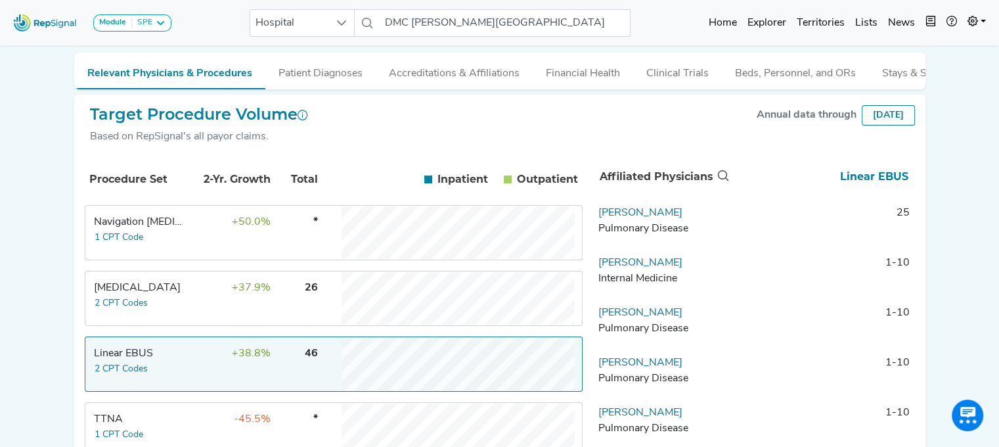
click at [152, 303] on td "[MEDICAL_DATA] 2 CPT Codes" at bounding box center [135, 298] width 99 height 53
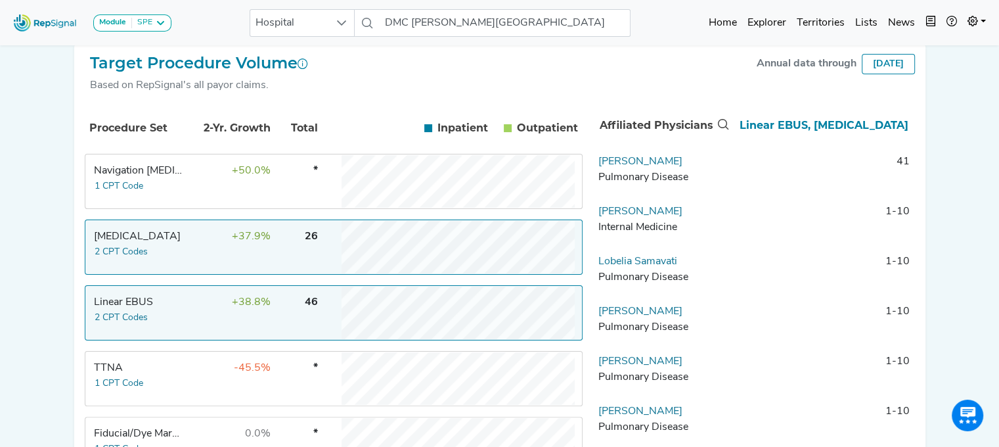
scroll to position [208, 10]
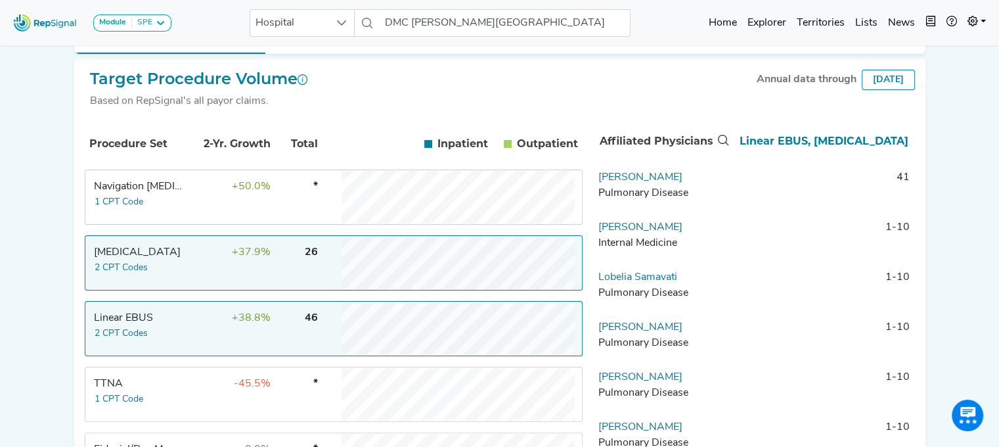
click at [127, 323] on div "Linear EBUS" at bounding box center [139, 318] width 90 height 16
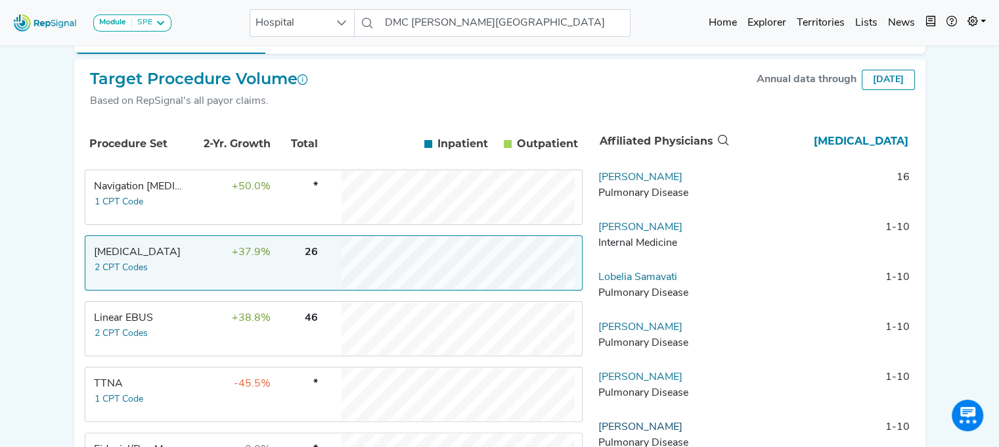
click at [650, 432] on link "[PERSON_NAME]" at bounding box center [640, 427] width 84 height 11
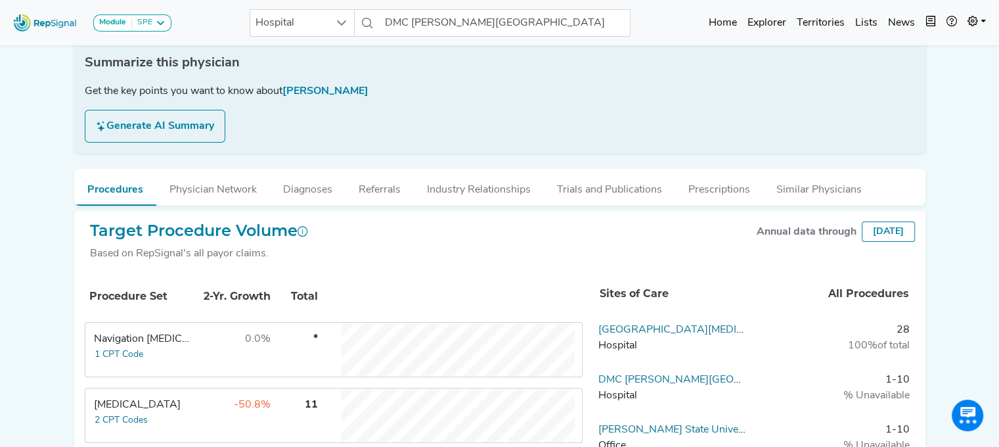
scroll to position [0, 10]
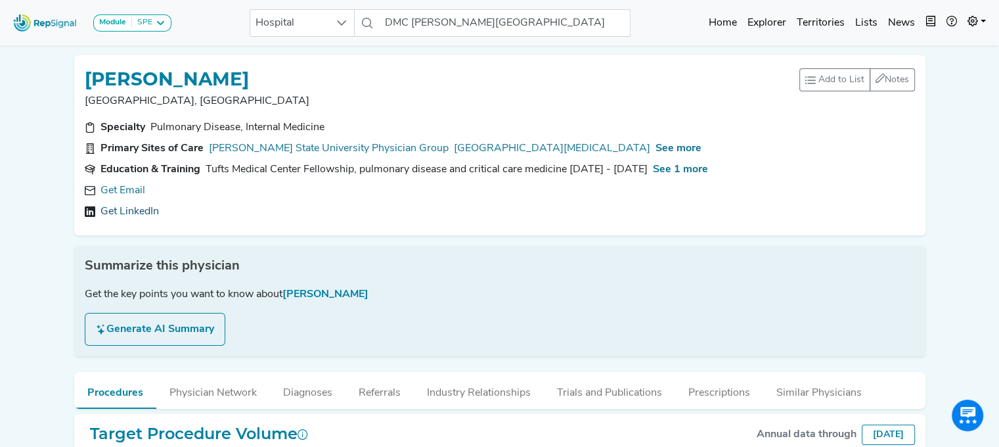
click at [140, 204] on link "Get LinkedIn" at bounding box center [129, 212] width 58 height 16
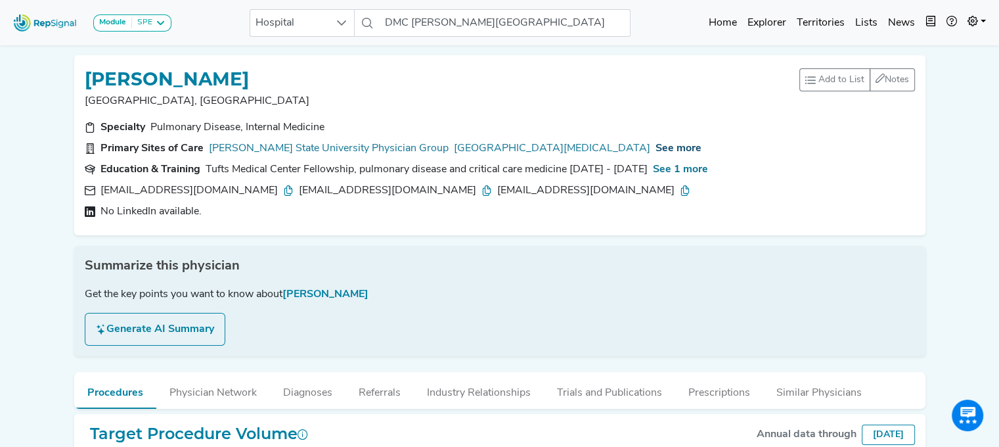
click at [656, 149] on span "See more" at bounding box center [679, 148] width 46 height 11
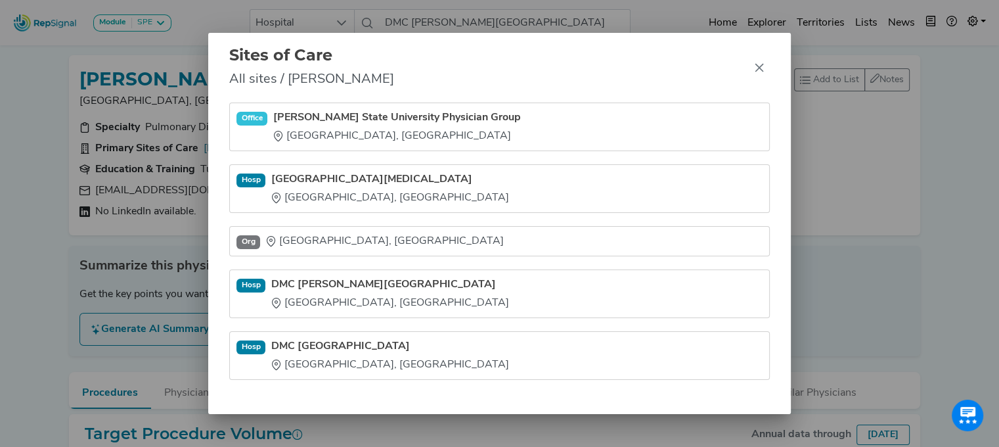
scroll to position [0, 0]
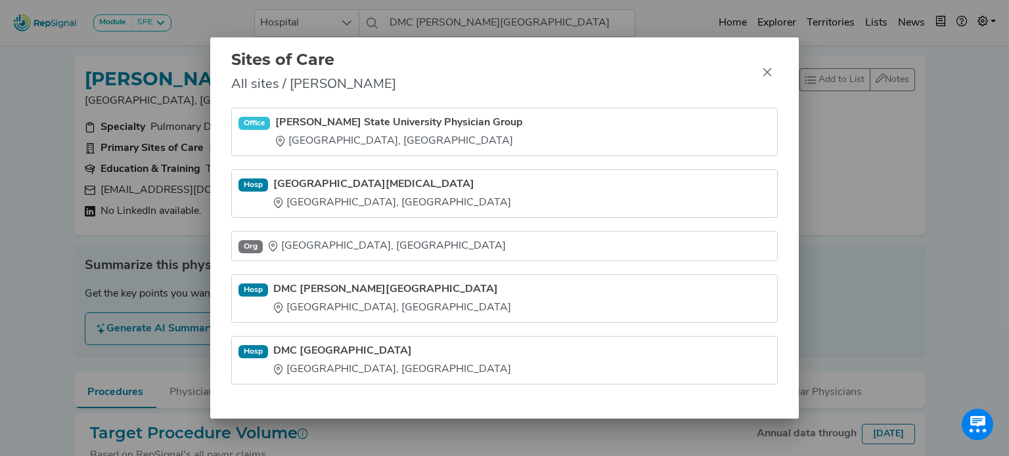
click at [5, 114] on div "Sites of Care All sites / [PERSON_NAME] Office [PERSON_NAME][GEOGRAPHIC_DATA] P…" at bounding box center [504, 228] width 1009 height 456
click at [141, 112] on div "Sites of Care All sites / [PERSON_NAME] Office [PERSON_NAME][GEOGRAPHIC_DATA] P…" at bounding box center [504, 228] width 1009 height 456
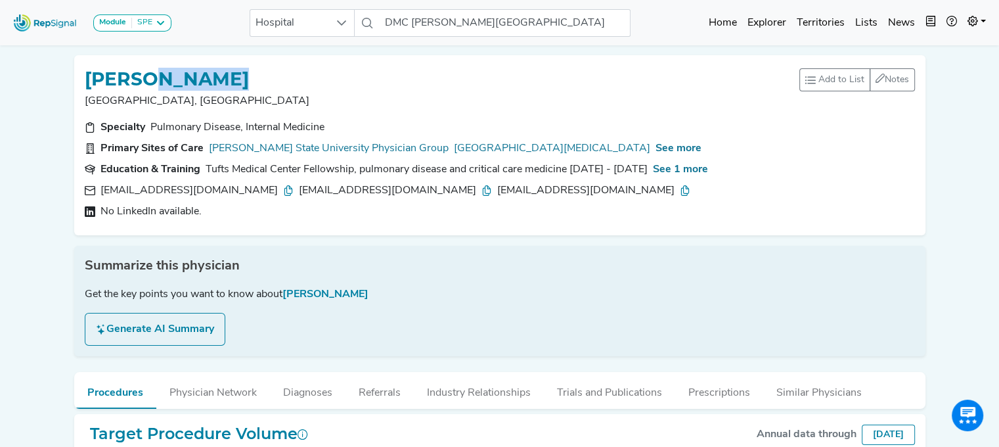
drag, startPoint x: 261, startPoint y: 85, endPoint x: 164, endPoint y: 79, distance: 98.1
click at [164, 79] on div "[PERSON_NAME]" at bounding box center [442, 78] width 715 height 25
copy h1 "SOUBANI"
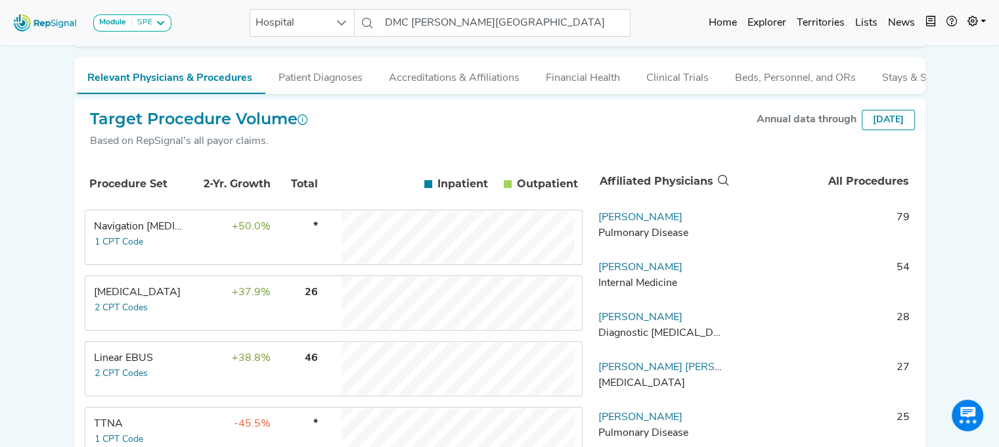
scroll to position [227, 0]
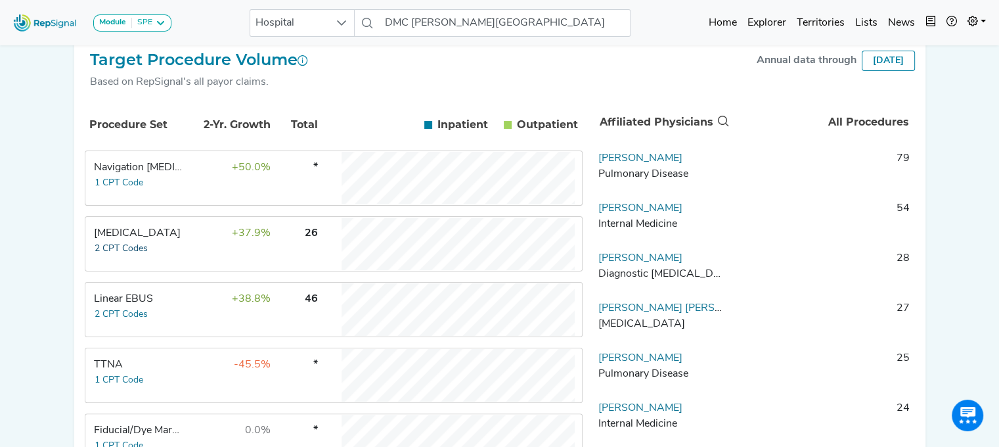
click at [116, 252] on button "2 CPT Codes" at bounding box center [121, 248] width 55 height 15
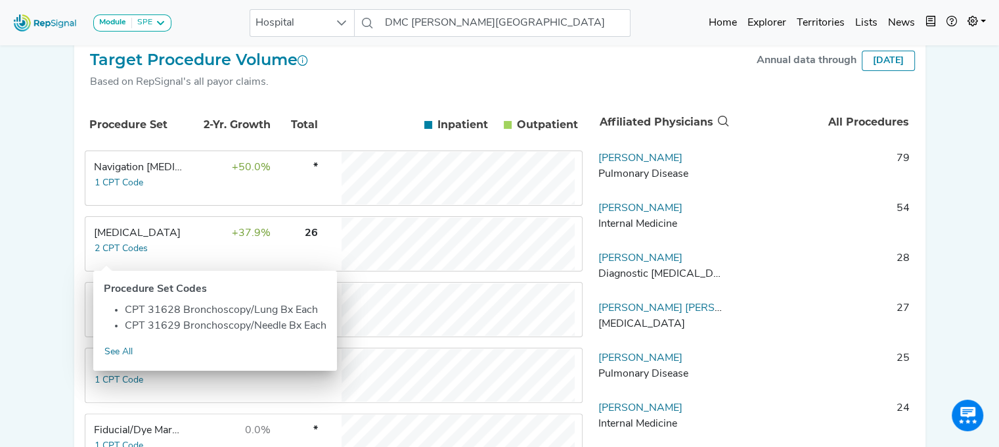
click at [136, 241] on div "[MEDICAL_DATA]" at bounding box center [139, 233] width 90 height 16
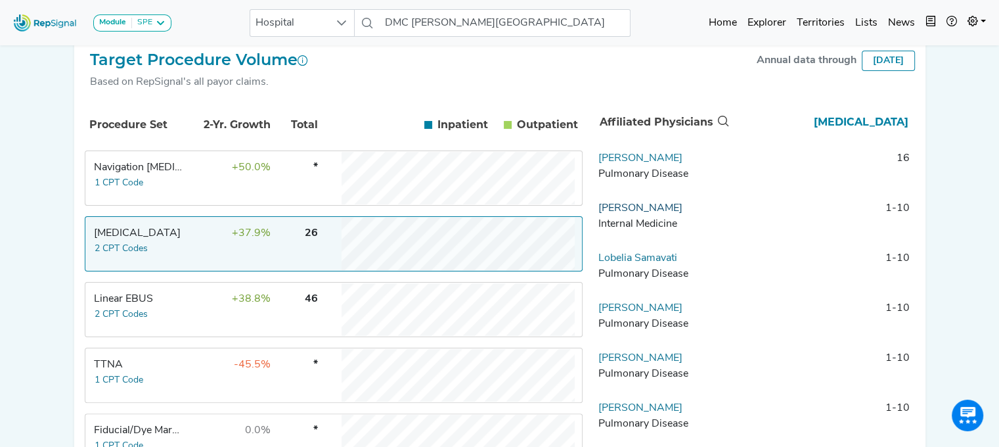
click at [644, 213] on link "[PERSON_NAME]" at bounding box center [640, 208] width 84 height 11
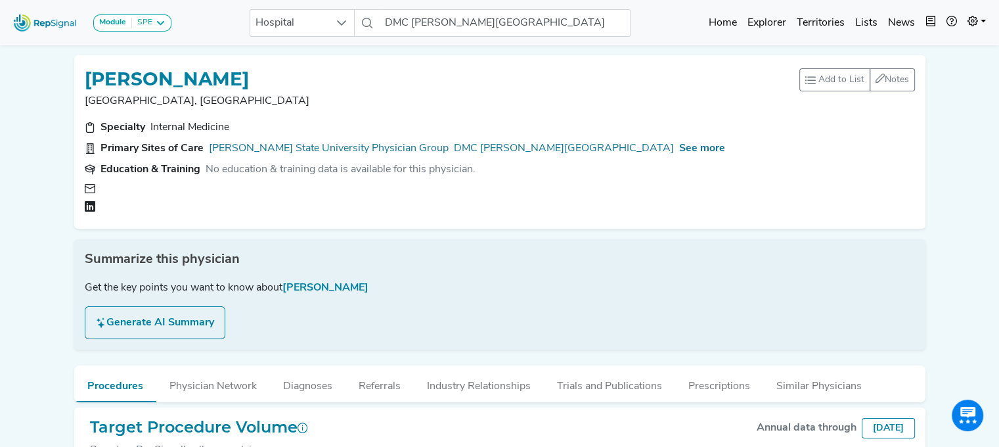
drag, startPoint x: 241, startPoint y: 78, endPoint x: 300, endPoint y: 93, distance: 60.9
click at [116, 76] on div "[PERSON_NAME]" at bounding box center [442, 78] width 715 height 25
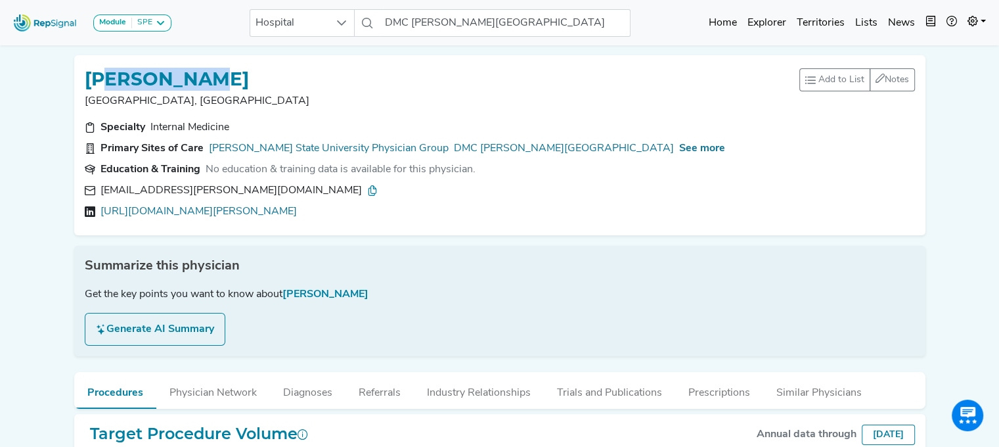
click at [196, 66] on div "[PERSON_NAME]" at bounding box center [442, 78] width 715 height 25
drag, startPoint x: 213, startPoint y: 71, endPoint x: 84, endPoint y: 86, distance: 130.3
click at [85, 86] on h1 "[PERSON_NAME]" at bounding box center [167, 79] width 164 height 22
copy h1 "[PERSON_NAME]"
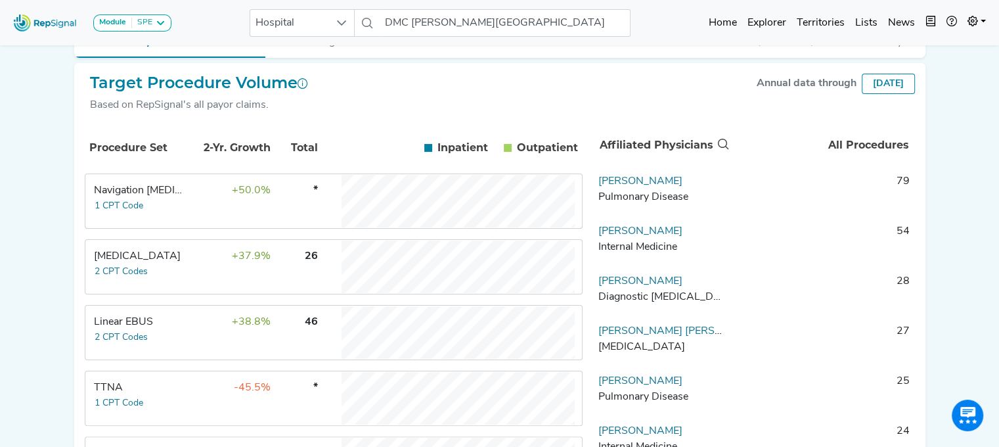
scroll to position [205, 0]
click at [139, 342] on button "2 CPT Codes" at bounding box center [121, 335] width 55 height 15
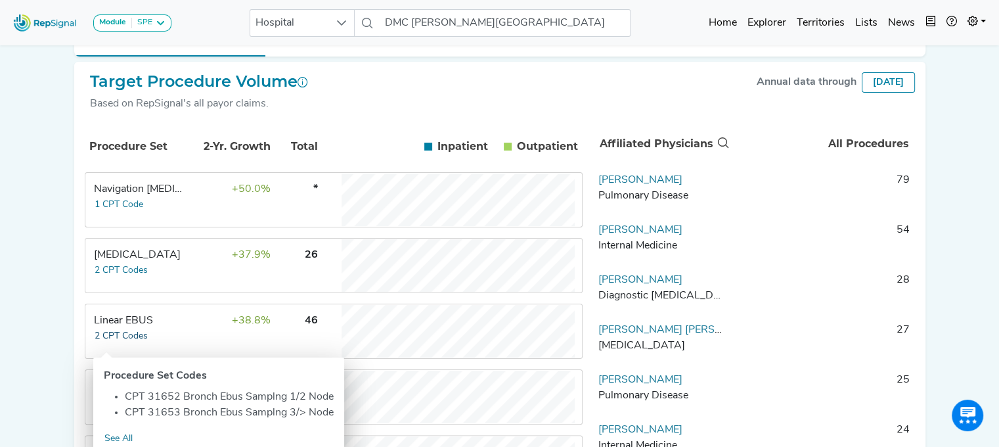
click at [125, 341] on button "2 CPT Codes" at bounding box center [121, 335] width 55 height 15
click at [114, 328] on div "Linear EBUS" at bounding box center [139, 321] width 90 height 16
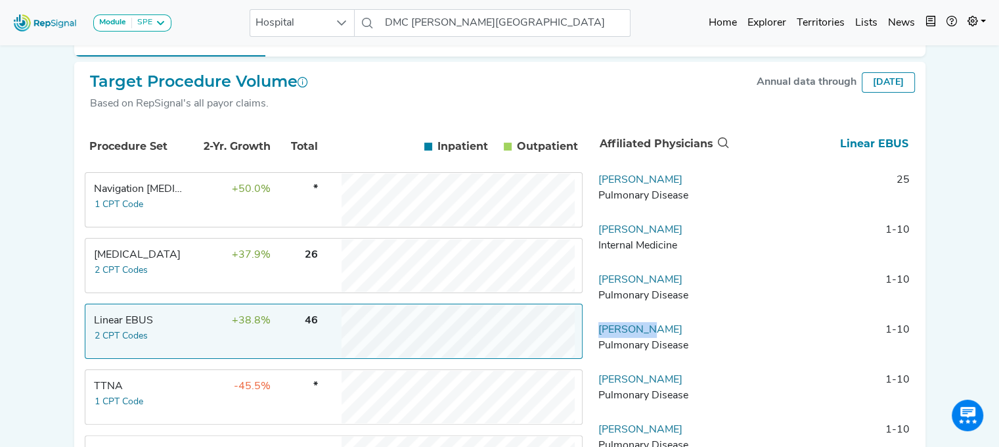
drag, startPoint x: 667, startPoint y: 338, endPoint x: 597, endPoint y: 340, distance: 70.3
click at [597, 340] on td "[PERSON_NAME] Pulmonary Disease" at bounding box center [662, 341] width 138 height 39
copy link "[PERSON_NAME]"
drag, startPoint x: 689, startPoint y: 391, endPoint x: 597, endPoint y: 391, distance: 92.0
click at [597, 391] on td "[PERSON_NAME] Pulmonary Disease" at bounding box center [662, 391] width 138 height 39
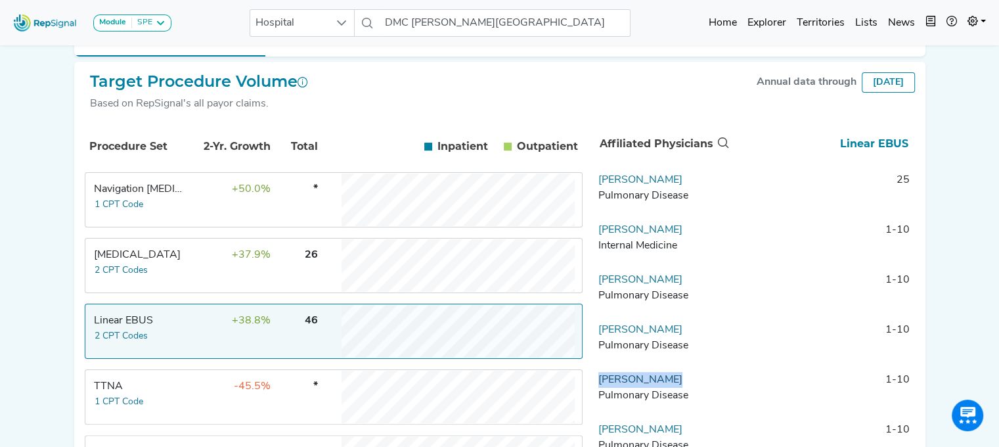
copy link "[PERSON_NAME]"
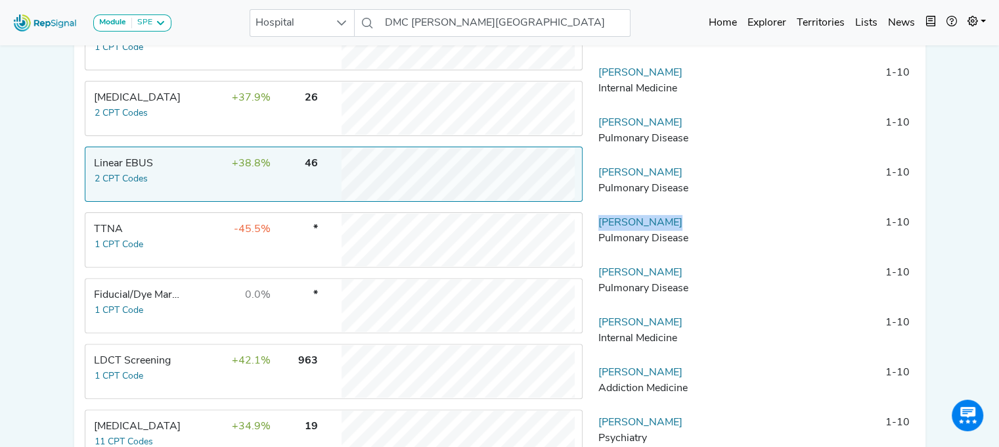
scroll to position [381, 0]
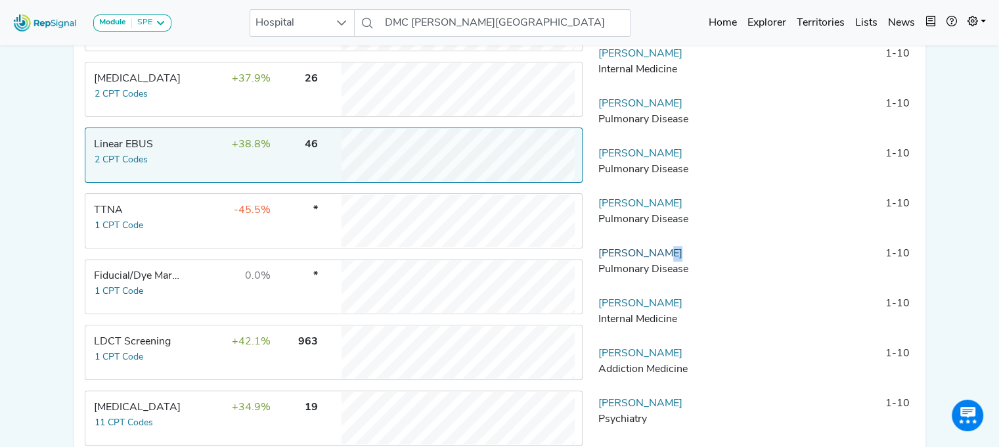
drag, startPoint x: 703, startPoint y: 262, endPoint x: 658, endPoint y: 260, distance: 45.4
click at [658, 260] on td "[PERSON_NAME] Pulmonary Disease" at bounding box center [662, 265] width 138 height 39
click at [739, 257] on td "1-10" at bounding box center [823, 265] width 184 height 39
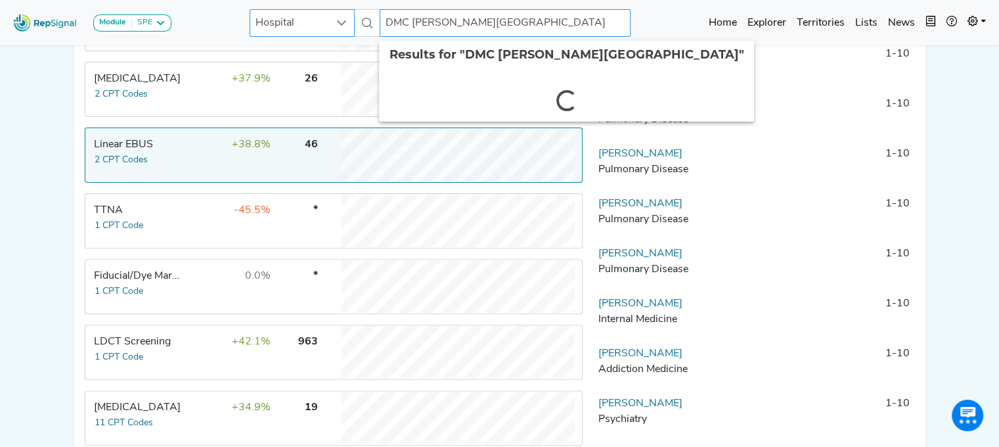
drag, startPoint x: 546, startPoint y: 22, endPoint x: 324, endPoint y: 11, distance: 221.6
click at [324, 11] on div "Hospital DMC [PERSON_NAME][GEOGRAPHIC_DATA] 2 results are available" at bounding box center [440, 23] width 381 height 28
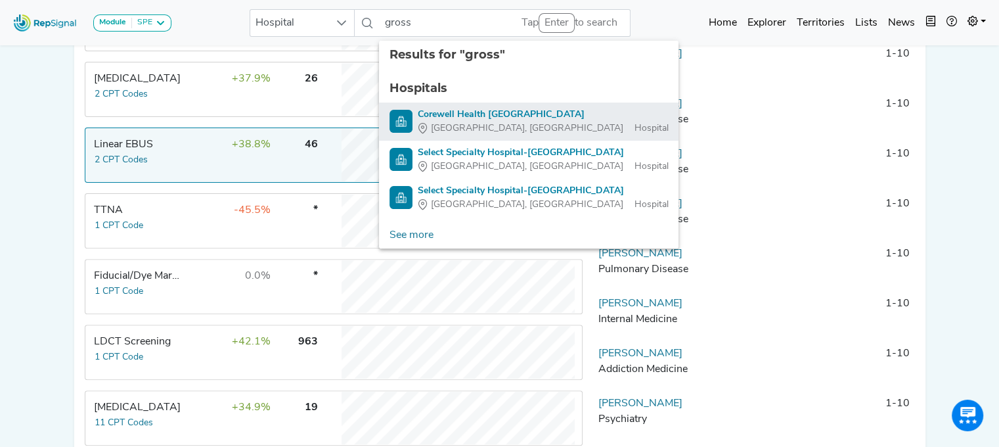
click at [468, 112] on div "Corewell Health [GEOGRAPHIC_DATA]" at bounding box center [543, 115] width 250 height 14
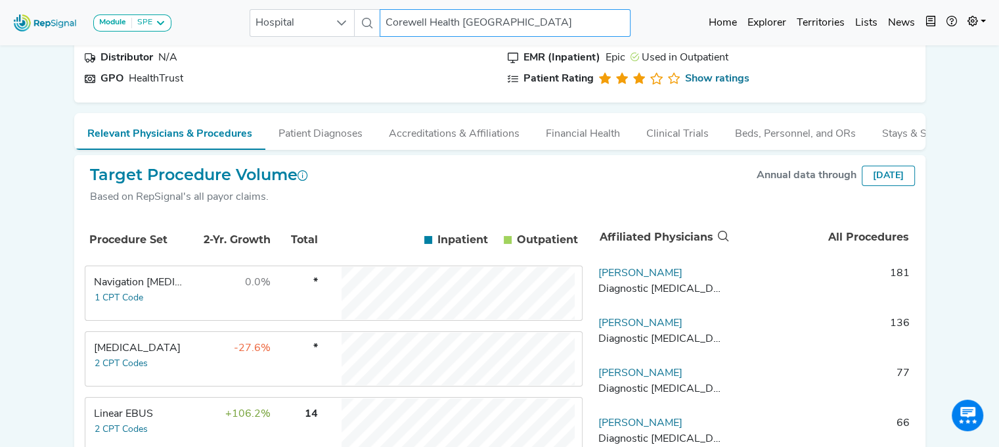
scroll to position [167, 0]
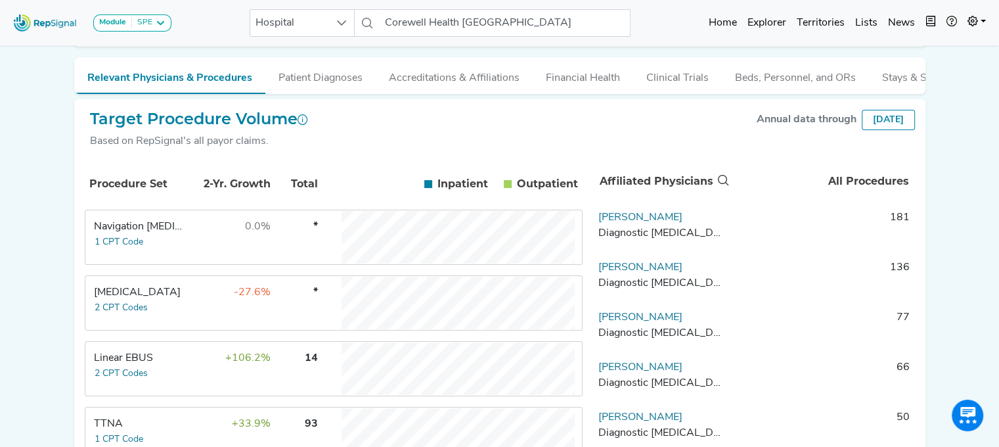
click at [125, 366] on div "Linear EBUS" at bounding box center [139, 358] width 90 height 16
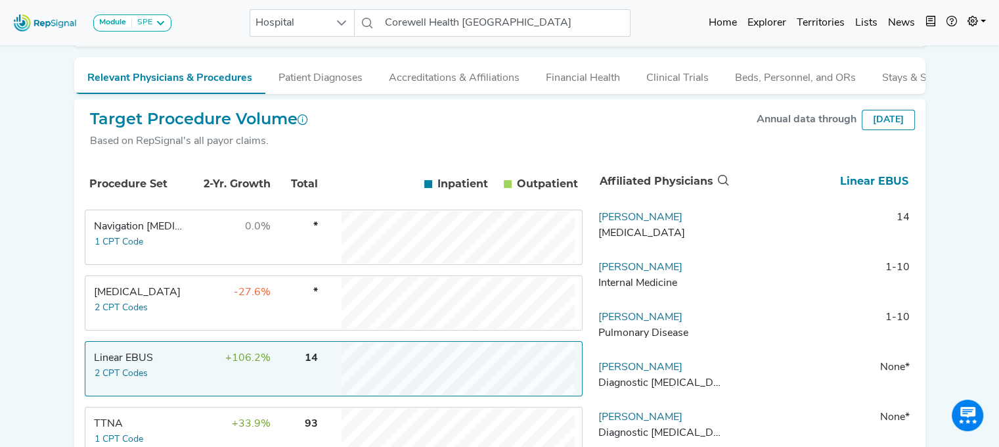
drag, startPoint x: 699, startPoint y: 226, endPoint x: 598, endPoint y: 233, distance: 101.4
click at [598, 233] on td "[PERSON_NAME] [MEDICAL_DATA]" at bounding box center [662, 229] width 138 height 39
click at [627, 223] on link "[PERSON_NAME]" at bounding box center [640, 217] width 84 height 11
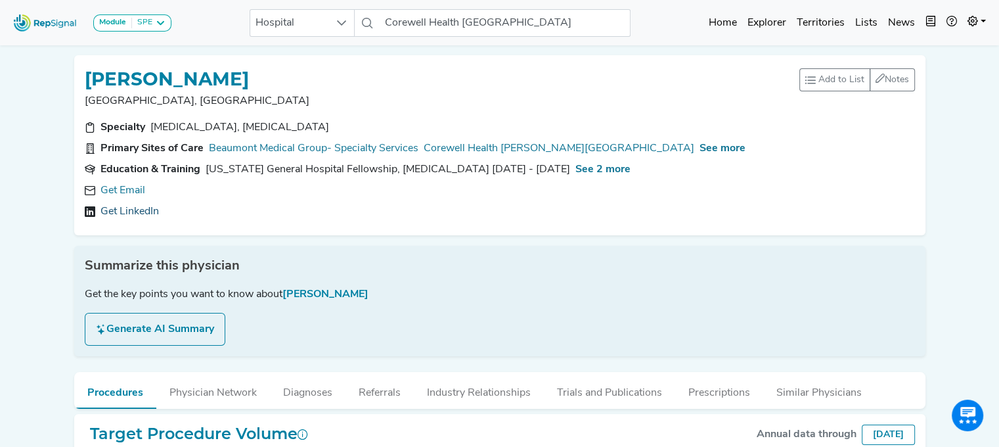
click at [138, 210] on link "Get LinkedIn" at bounding box center [129, 212] width 58 height 16
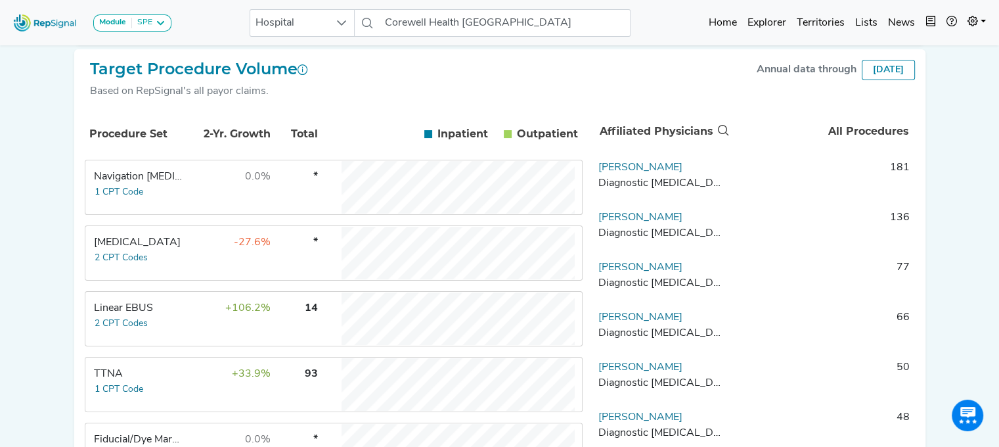
scroll to position [309, 0]
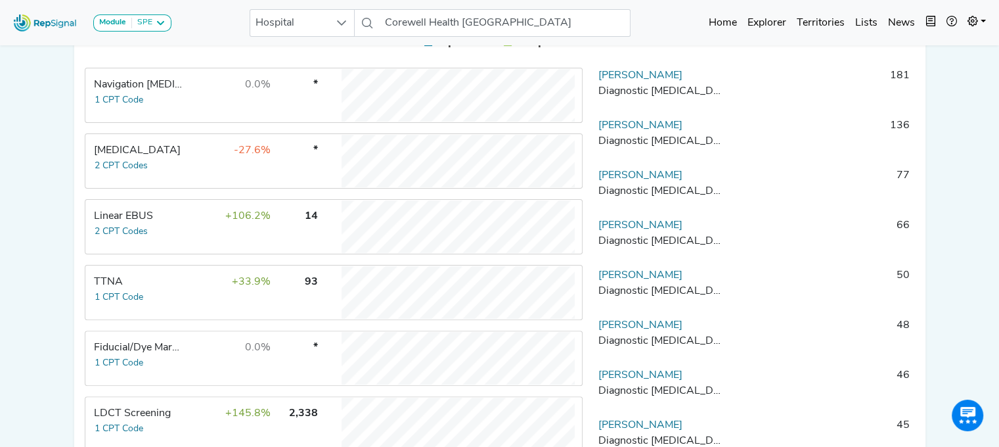
click at [147, 158] on div "[MEDICAL_DATA]" at bounding box center [139, 151] width 90 height 16
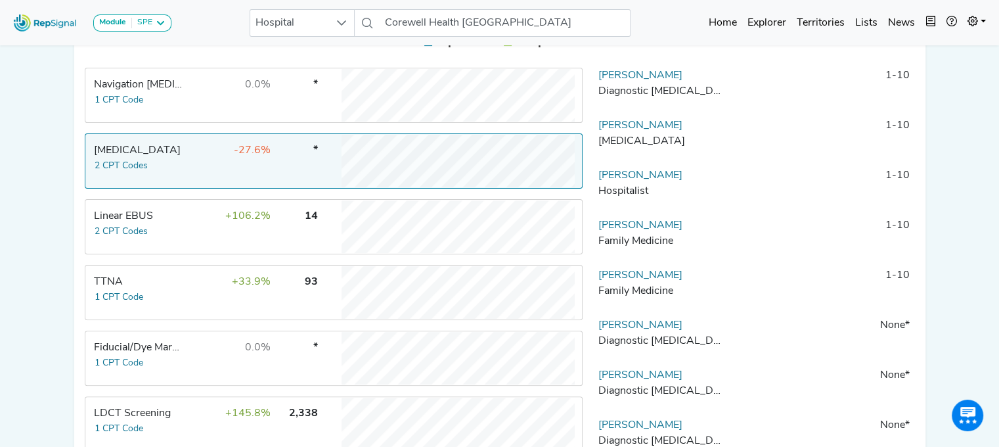
click at [147, 158] on div "[MEDICAL_DATA]" at bounding box center [139, 151] width 90 height 16
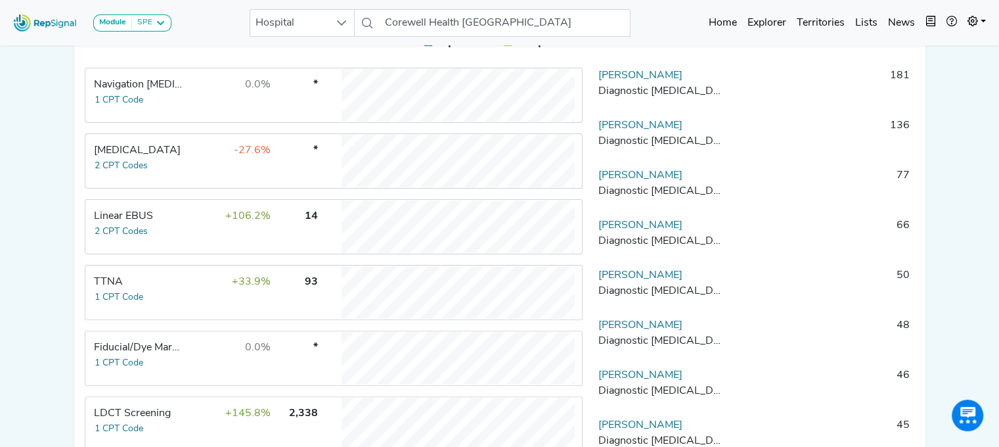
click at [123, 92] on div "Navigation [MEDICAL_DATA]" at bounding box center [139, 85] width 90 height 16
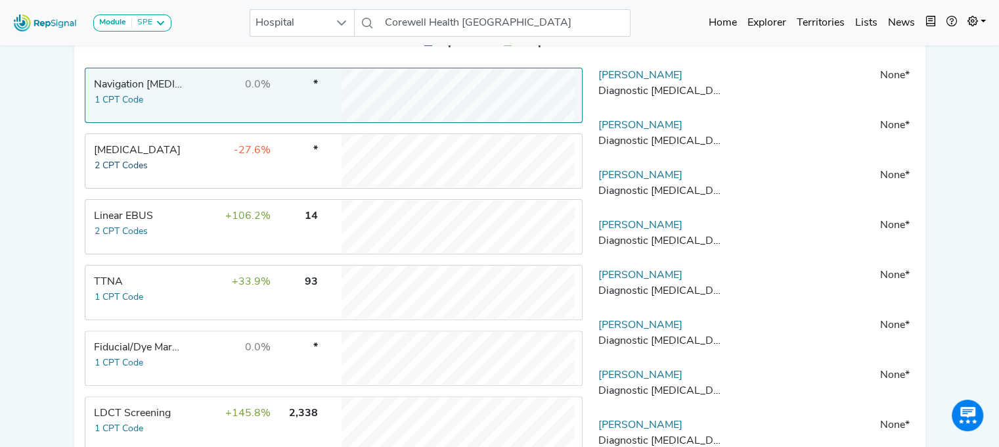
click at [120, 169] on button "2 CPT Codes" at bounding box center [121, 165] width 55 height 15
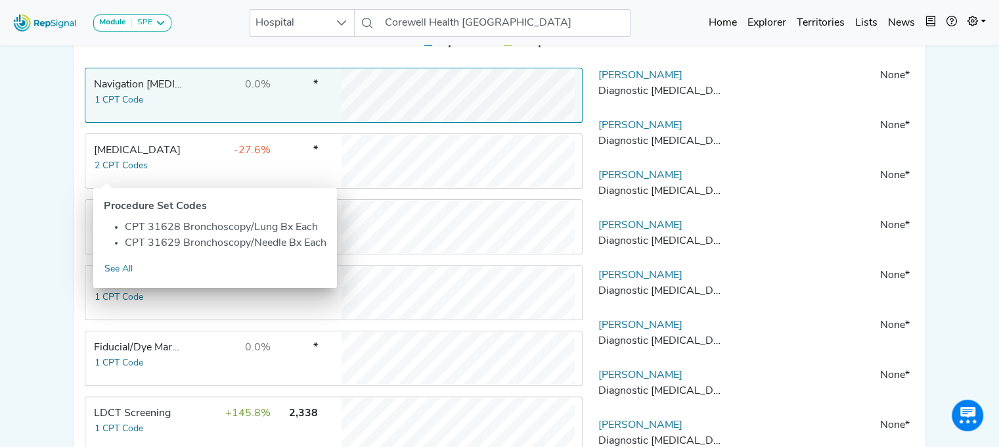
click at [60, 311] on div "Module SPE [MEDICAL_DATA] Disposable Bronchoscope SBRT SPE TTNA [MEDICAL_DATA] …" at bounding box center [499, 176] width 999 height 971
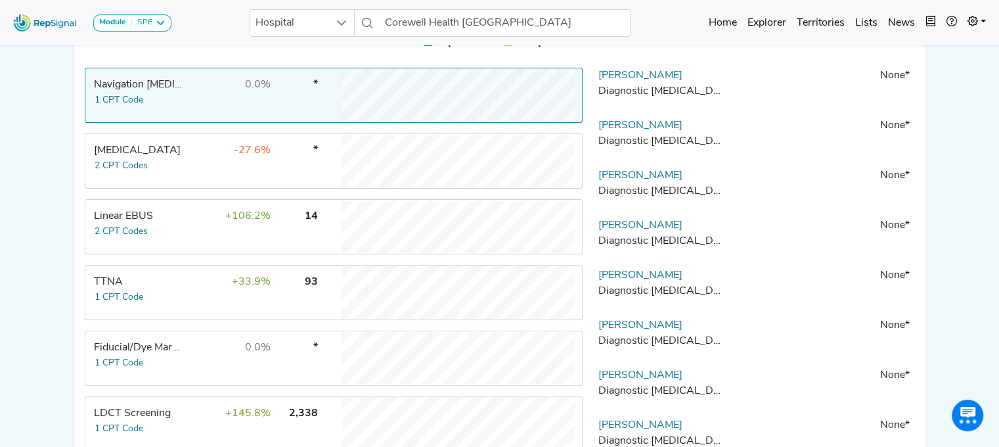
click at [120, 224] on div "Linear EBUS" at bounding box center [139, 216] width 90 height 16
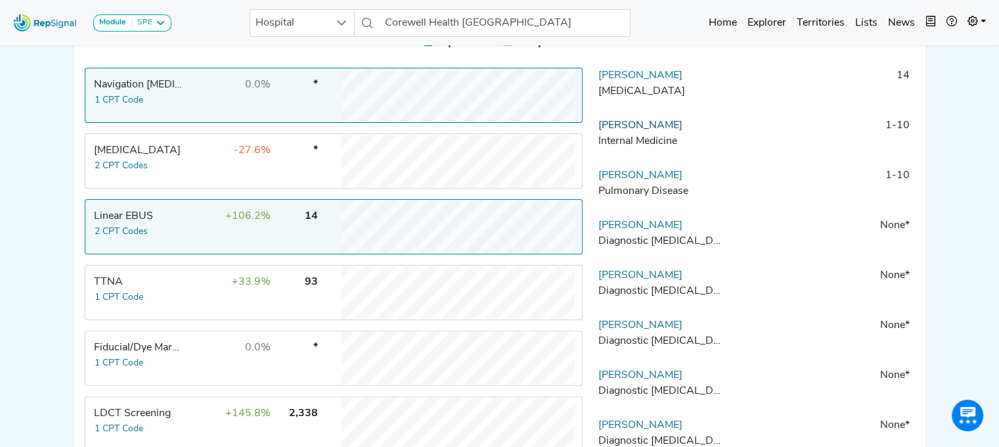
click at [648, 131] on link "[PERSON_NAME]" at bounding box center [640, 125] width 84 height 11
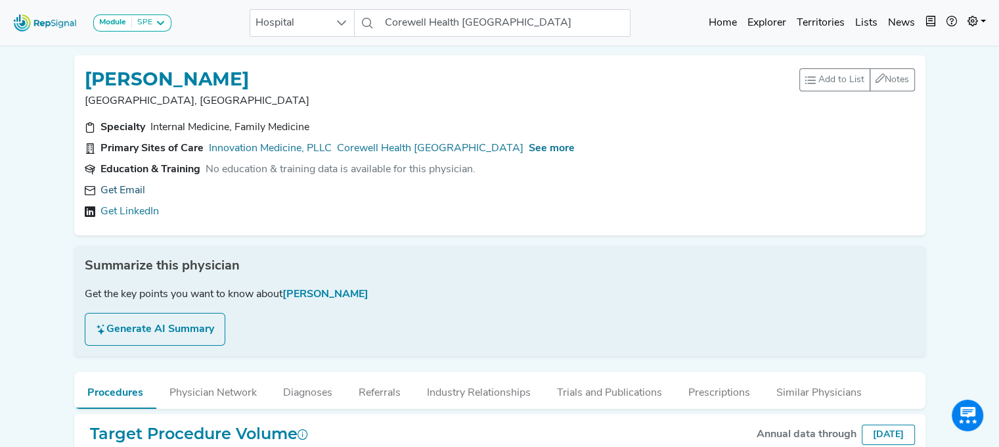
click at [125, 187] on link "Get Email" at bounding box center [122, 191] width 45 height 16
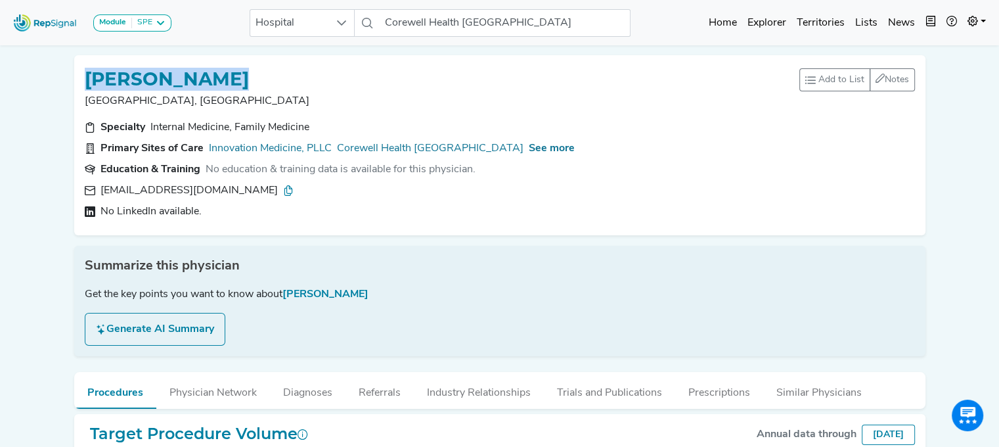
drag, startPoint x: 273, startPoint y: 58, endPoint x: 65, endPoint y: 57, distance: 208.2
click at [65, 57] on div "Module SPE [MEDICAL_DATA] Disposable Bronchoscope SBRT SPE TTNA [MEDICAL_DATA] …" at bounding box center [499, 292] width 999 height 585
copy h1 "[PERSON_NAME]"
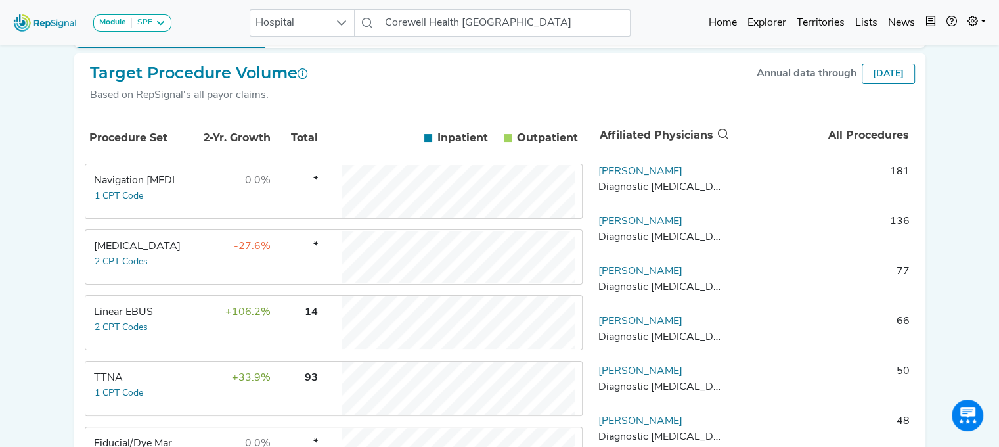
scroll to position [227, 0]
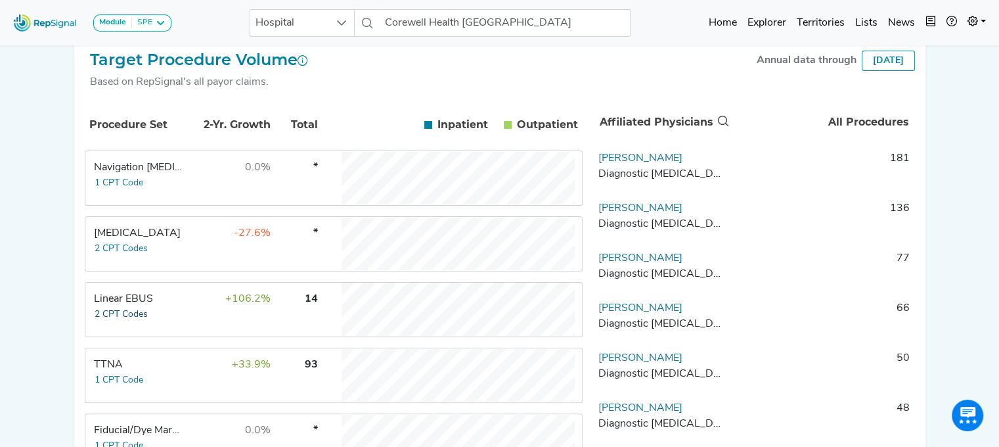
click at [103, 315] on button "2 CPT Codes" at bounding box center [121, 314] width 55 height 15
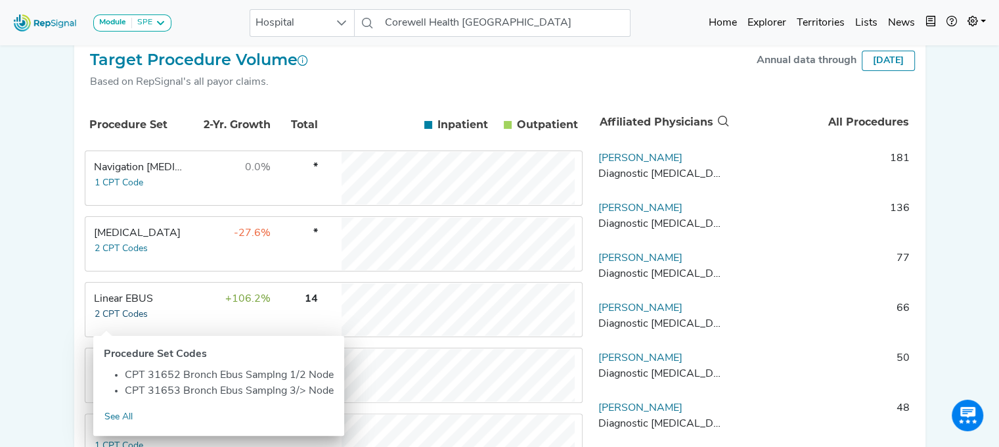
click at [103, 315] on button "2 CPT Codes" at bounding box center [121, 314] width 55 height 15
click at [16, 308] on div "Module SPE [MEDICAL_DATA] Disposable Bronchoscope SBRT SPE TTNA [MEDICAL_DATA] …" at bounding box center [499, 258] width 999 height 971
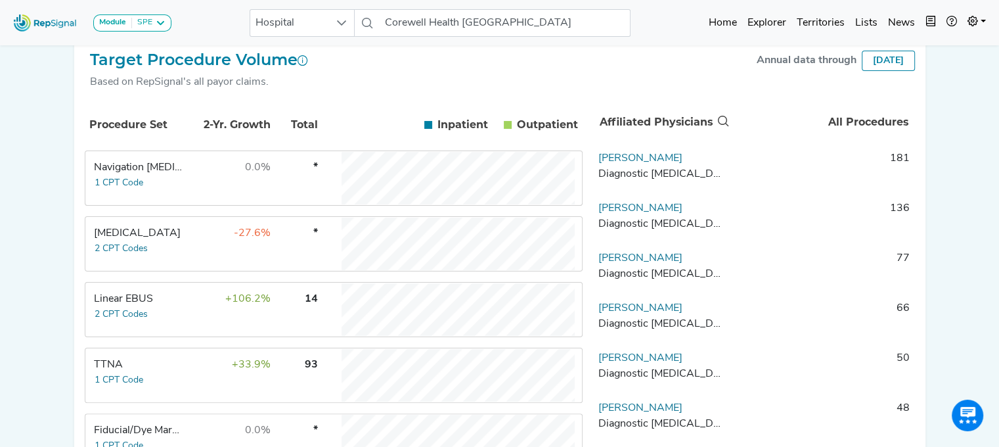
click at [122, 306] on div "Linear EBUS" at bounding box center [139, 299] width 90 height 16
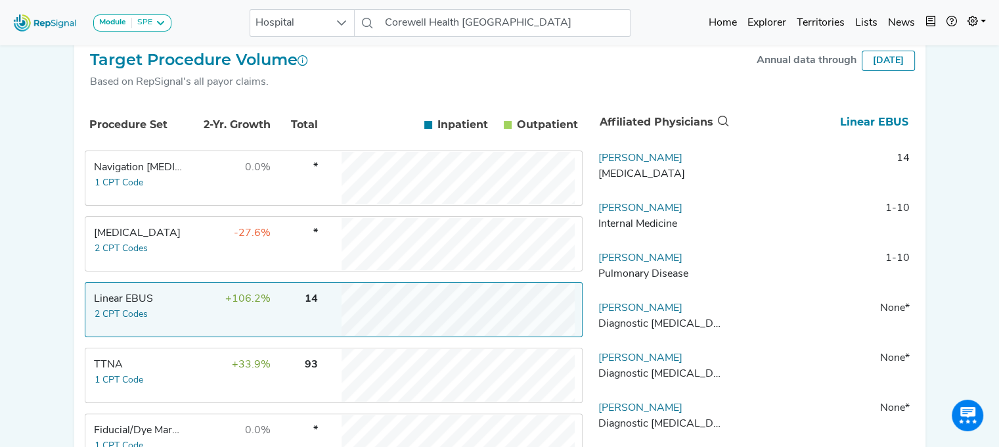
drag, startPoint x: 675, startPoint y: 165, endPoint x: 597, endPoint y: 175, distance: 78.1
click at [597, 175] on td "[PERSON_NAME] [MEDICAL_DATA]" at bounding box center [662, 169] width 138 height 39
drag, startPoint x: 710, startPoint y: 261, endPoint x: 594, endPoint y: 263, distance: 116.3
click at [594, 263] on td "[PERSON_NAME] Pulmonary Disease" at bounding box center [662, 269] width 138 height 39
copy link "[PERSON_NAME]"
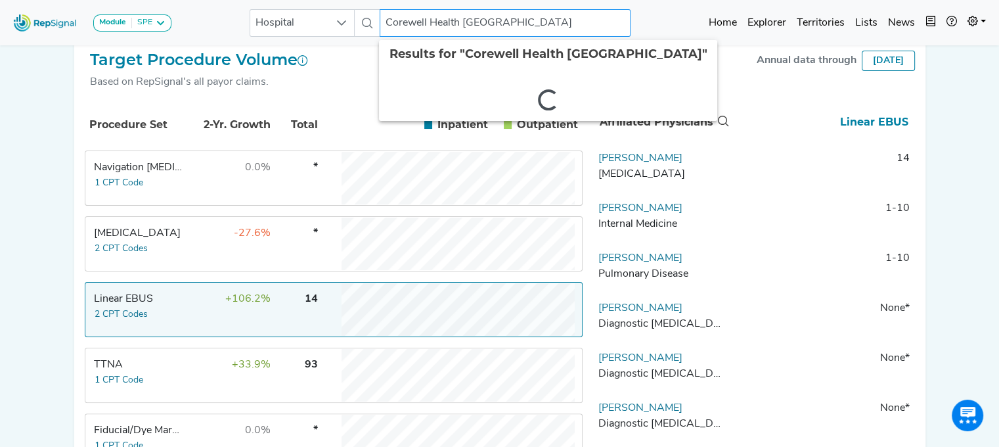
drag, startPoint x: 391, startPoint y: 20, endPoint x: 746, endPoint y: -47, distance: 361.0
click at [746, 0] on html "Module SPE [MEDICAL_DATA] Disposable Bronchoscope SBRT SPE TTNA [MEDICAL_DATA] …" at bounding box center [499, 258] width 999 height 971
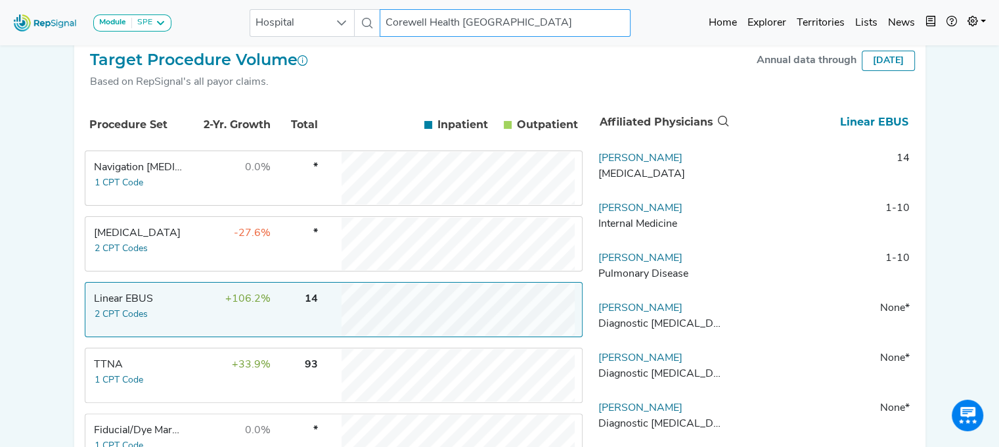
type input "C"
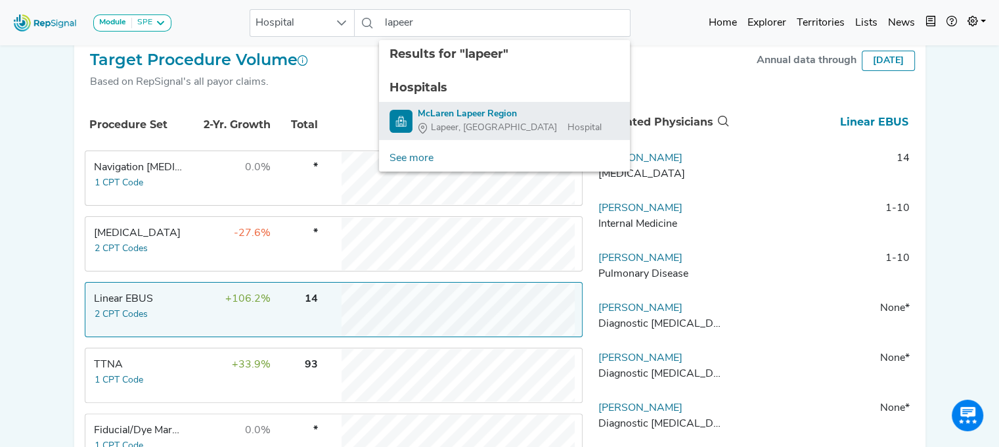
click at [434, 111] on div "McLaren Lapeer Region" at bounding box center [510, 114] width 184 height 14
type input "McLaren Lapeer Region"
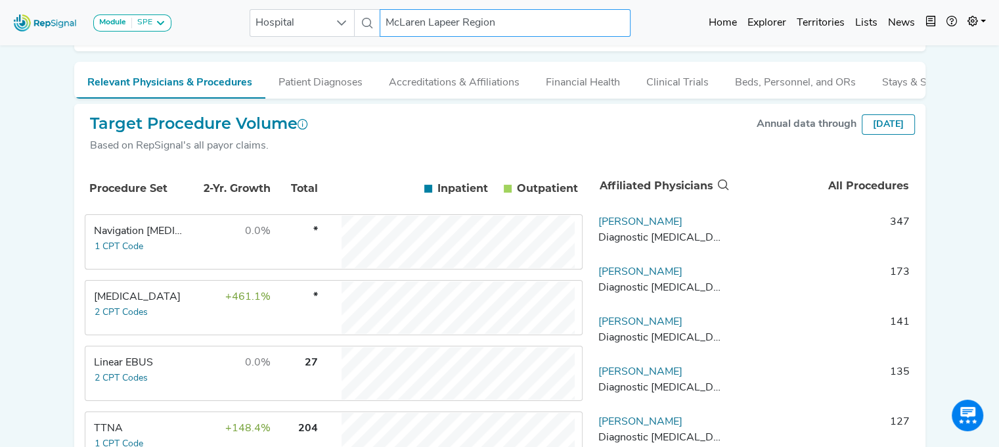
scroll to position [179, 0]
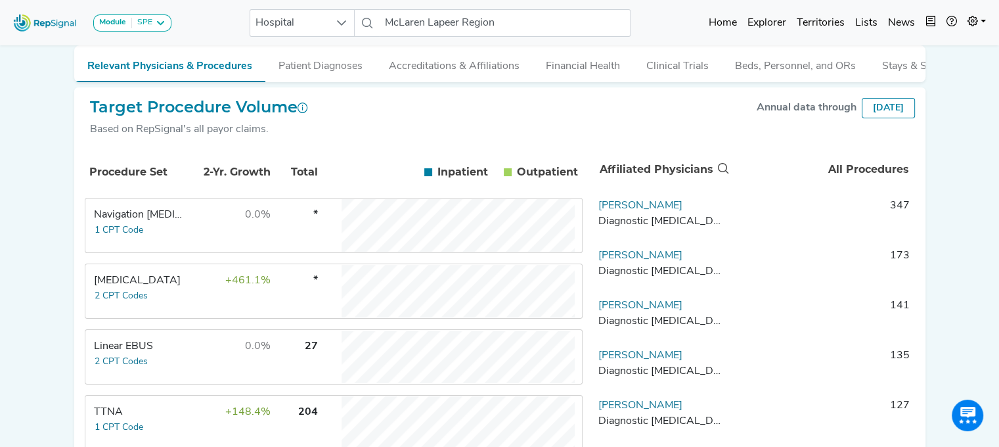
click at [120, 354] on div "Linear EBUS" at bounding box center [139, 346] width 90 height 16
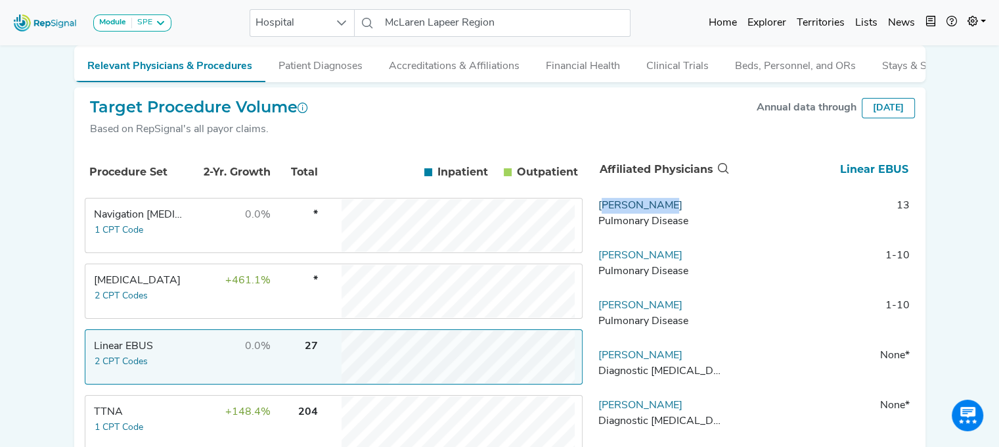
drag, startPoint x: 700, startPoint y: 209, endPoint x: 603, endPoint y: 217, distance: 97.6
click at [603, 217] on td "[PERSON_NAME] Pulmonary Disease" at bounding box center [662, 217] width 138 height 39
click at [606, 211] on link "[PERSON_NAME]" at bounding box center [640, 205] width 84 height 11
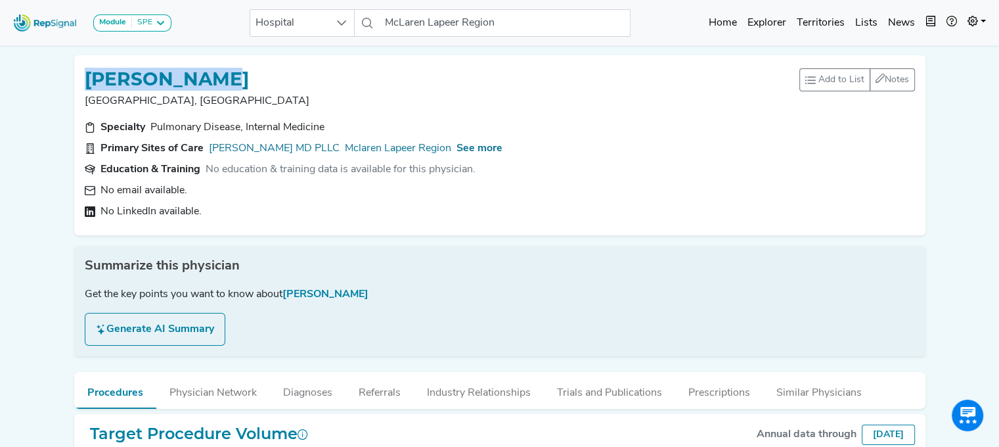
drag, startPoint x: 290, startPoint y: 54, endPoint x: 84, endPoint y: 72, distance: 206.4
click at [84, 72] on div "[PERSON_NAME] [GEOGRAPHIC_DATA], [GEOGRAPHIC_DATA] Add to List Recent Lists: St…" at bounding box center [500, 140] width 862 height 190
copy h1 "[PERSON_NAME]"
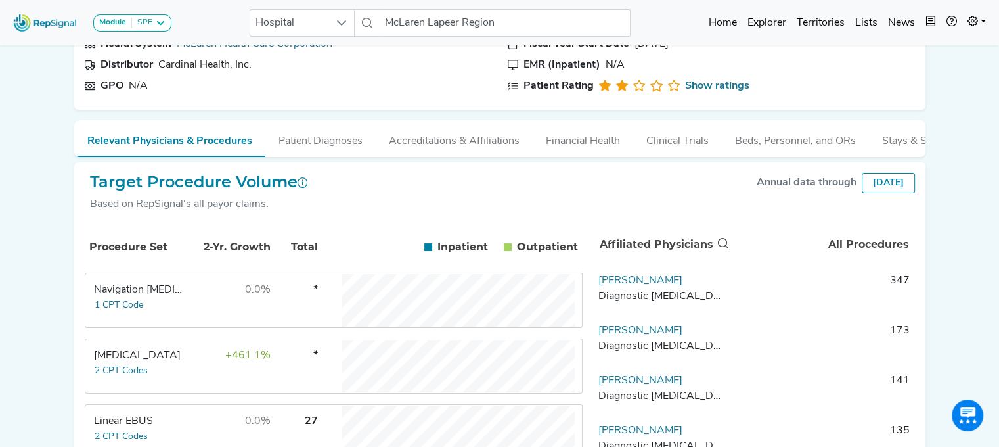
scroll to position [192, 0]
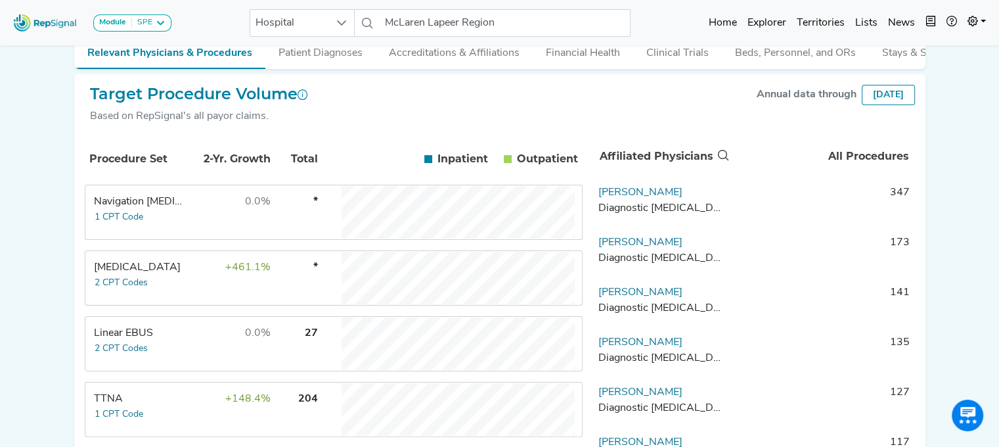
click at [152, 348] on td "Linear EBUS 2 CPT Codes" at bounding box center [135, 343] width 99 height 53
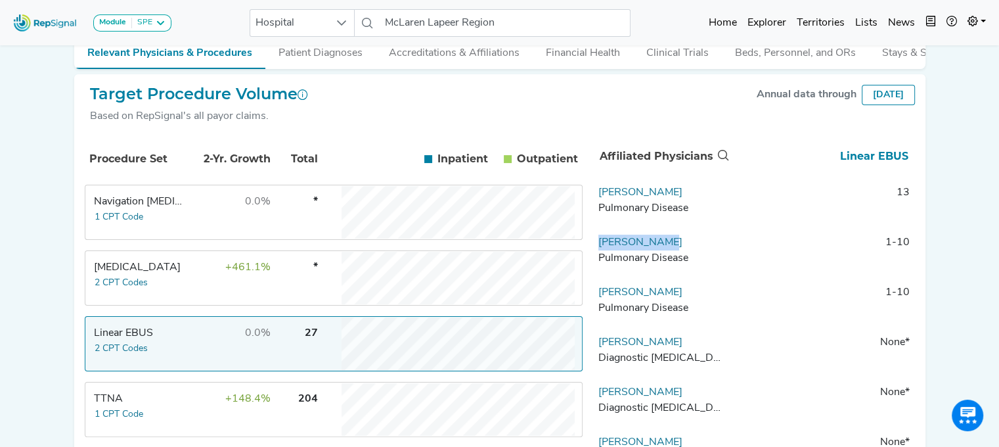
drag, startPoint x: 686, startPoint y: 246, endPoint x: 594, endPoint y: 249, distance: 92.0
click at [594, 249] on td "Emad Shehada Pulmonary Disease" at bounding box center [662, 253] width 138 height 39
copy link "[PERSON_NAME]"
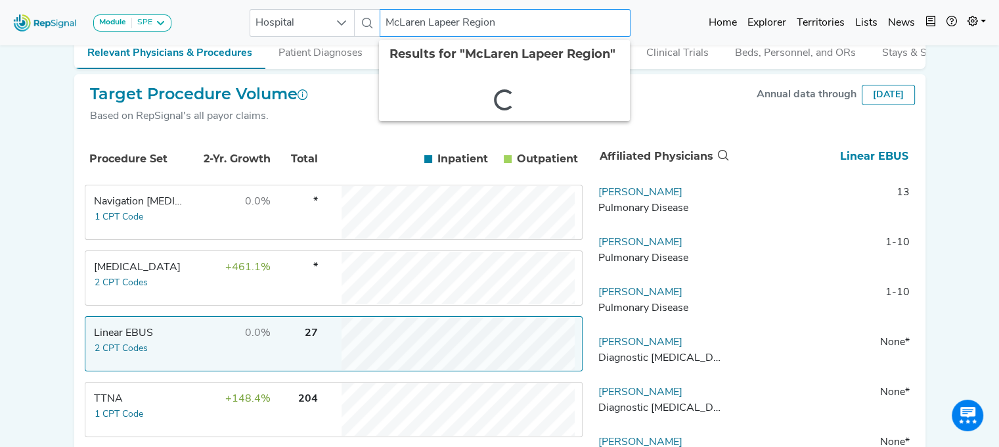
drag, startPoint x: 437, startPoint y: 20, endPoint x: 559, endPoint y: 7, distance: 122.9
click at [559, 7] on div "Module SPE Bronchoscopy Disposable Bronchoscope SBRT SPE TTNA Thoracic Surgery …" at bounding box center [499, 22] width 999 height 35
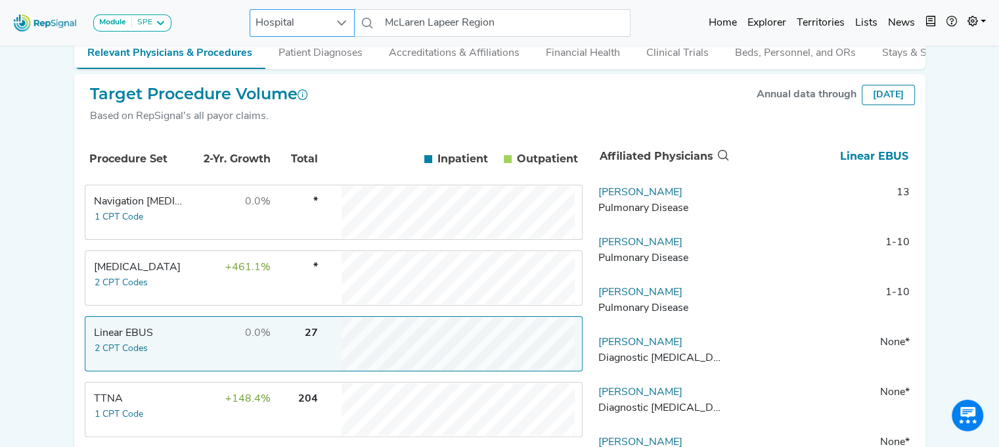
click at [347, 21] on div at bounding box center [341, 23] width 25 height 26
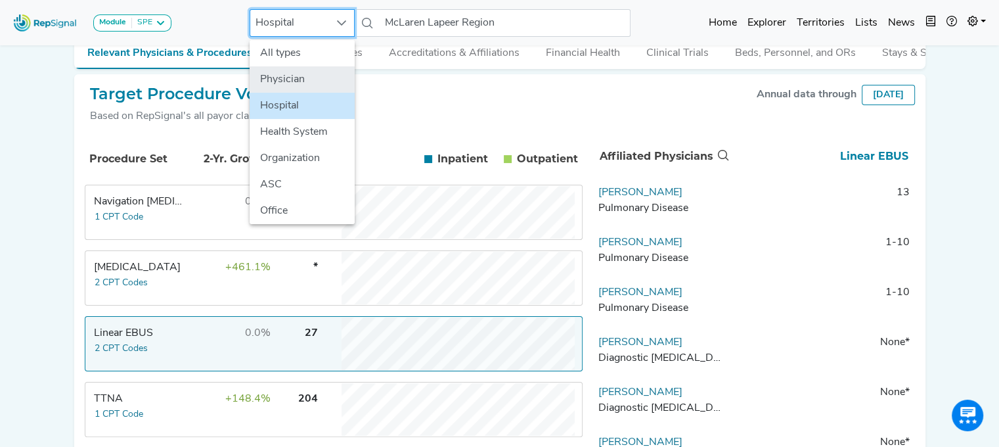
click at [307, 79] on li "Physician" at bounding box center [302, 79] width 105 height 26
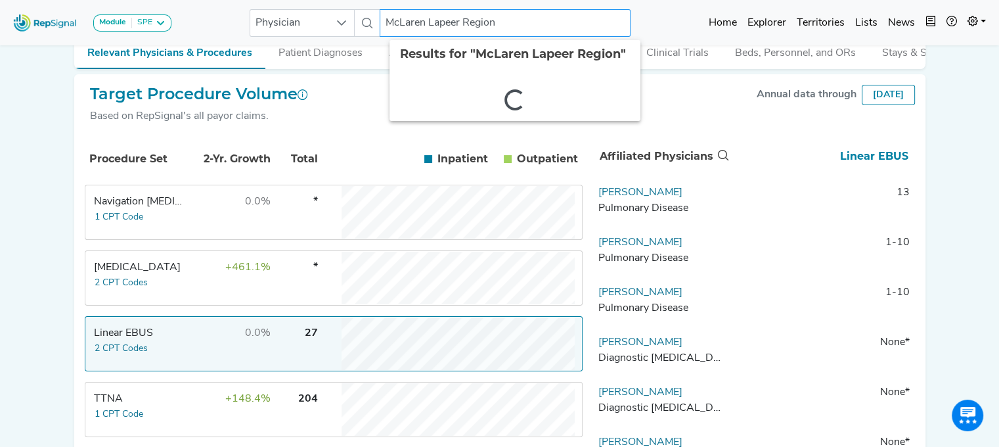
drag, startPoint x: 391, startPoint y: 24, endPoint x: 615, endPoint y: -7, distance: 225.5
click at [615, 0] on html "Module SPE Bronchoscopy Disposable Bronchoscope SBRT SPE TTNA Thoracic Surgery …" at bounding box center [499, 293] width 999 height 971
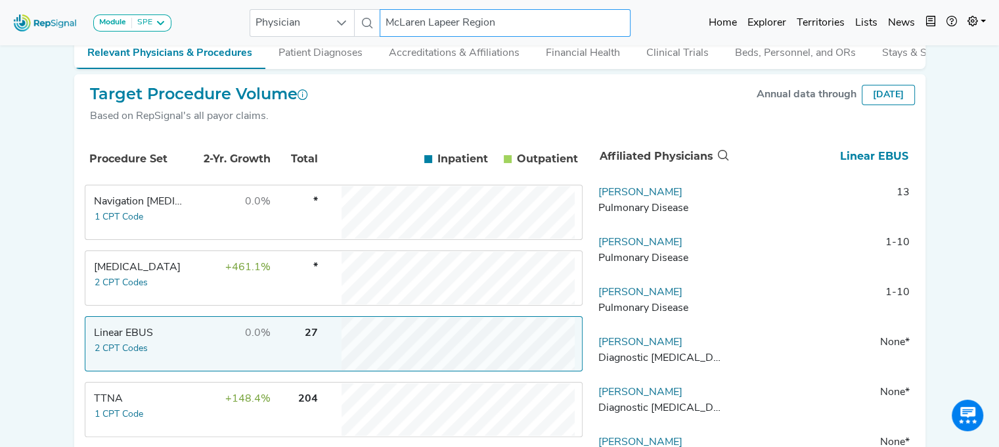
type input "M"
type input "khun"
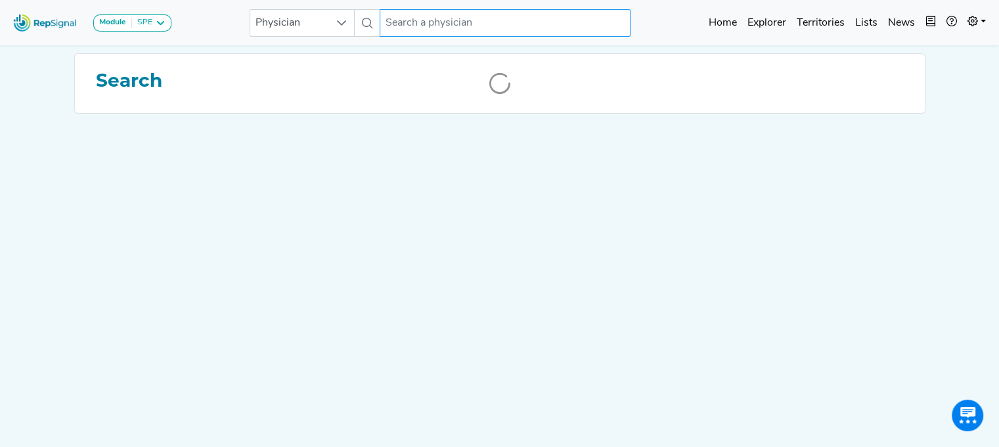
scroll to position [0, 10]
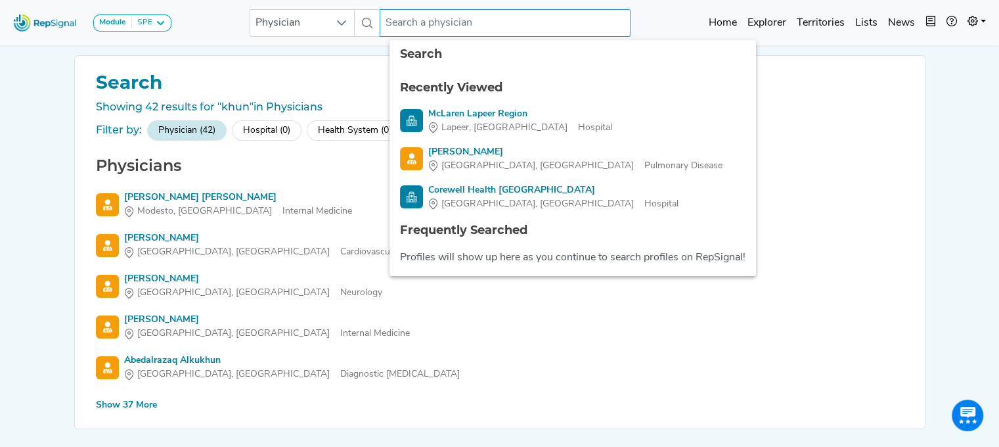
click at [418, 26] on input "text" at bounding box center [505, 23] width 251 height 28
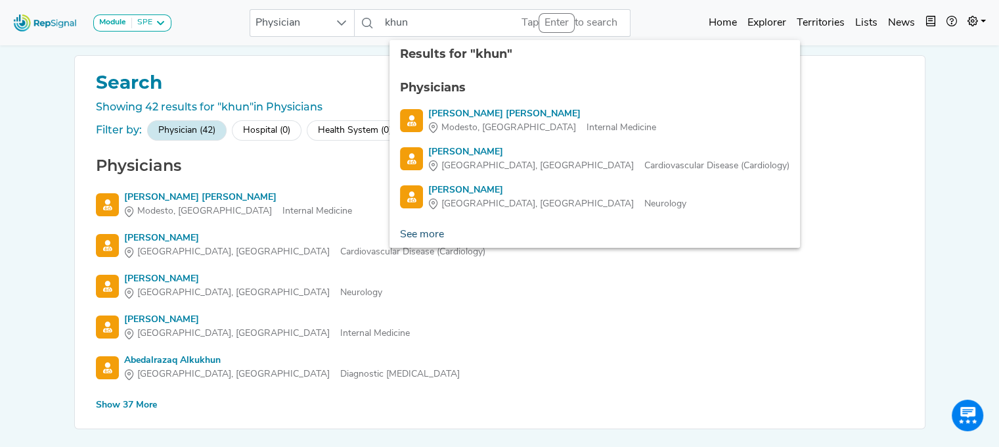
click at [405, 234] on link "See more" at bounding box center [421, 234] width 65 height 26
click at [121, 406] on div "Show 37 More" at bounding box center [126, 405] width 61 height 14
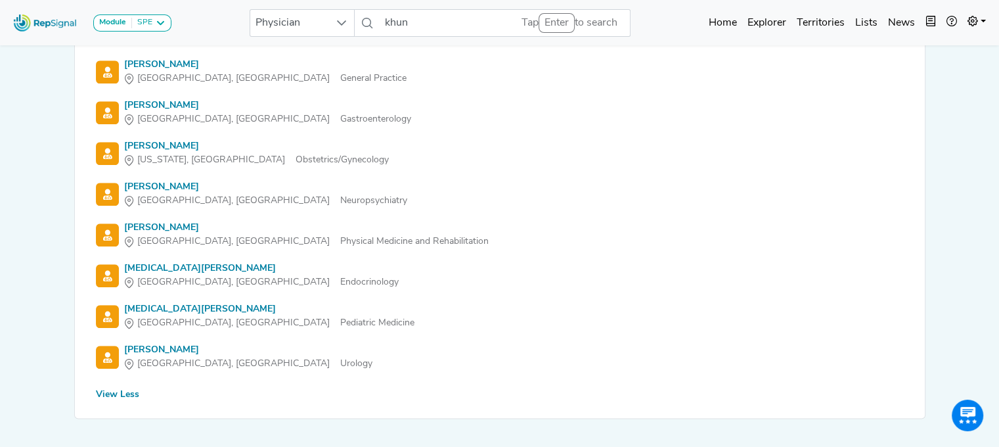
scroll to position [1522, 10]
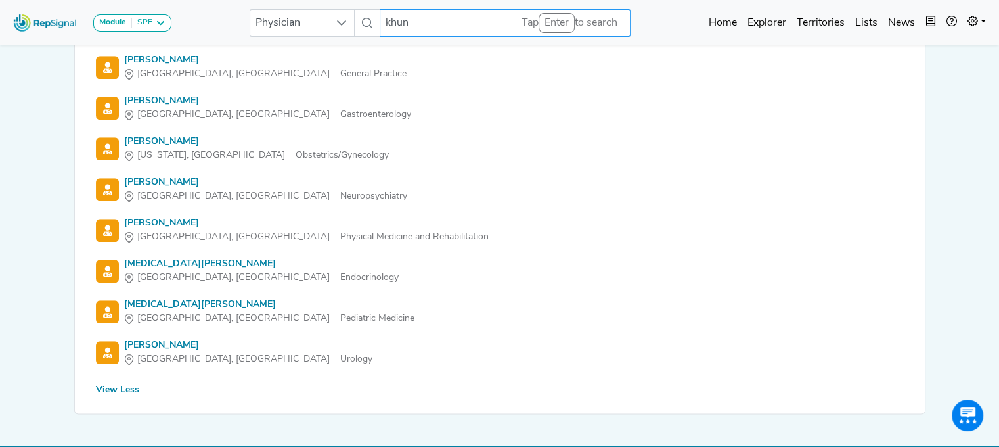
click at [389, 20] on input "khun" at bounding box center [505, 23] width 251 height 28
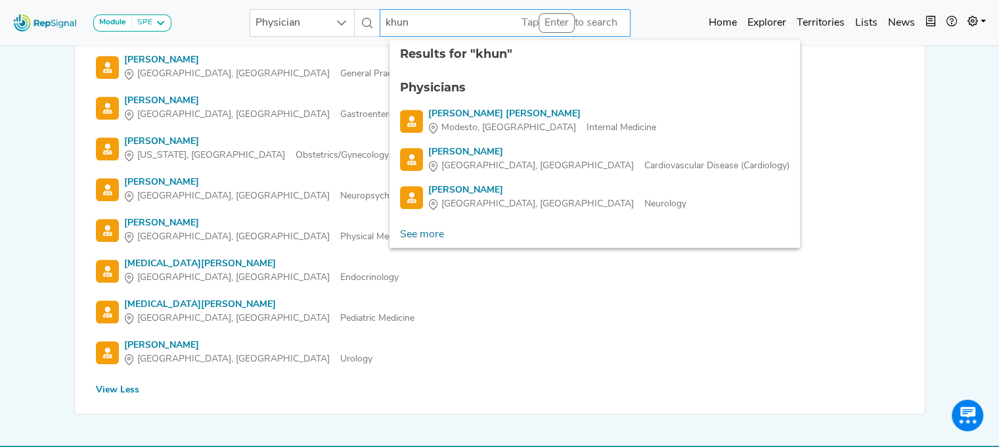
click at [386, 22] on input "khun" at bounding box center [505, 23] width 251 height 28
type input "john khun"
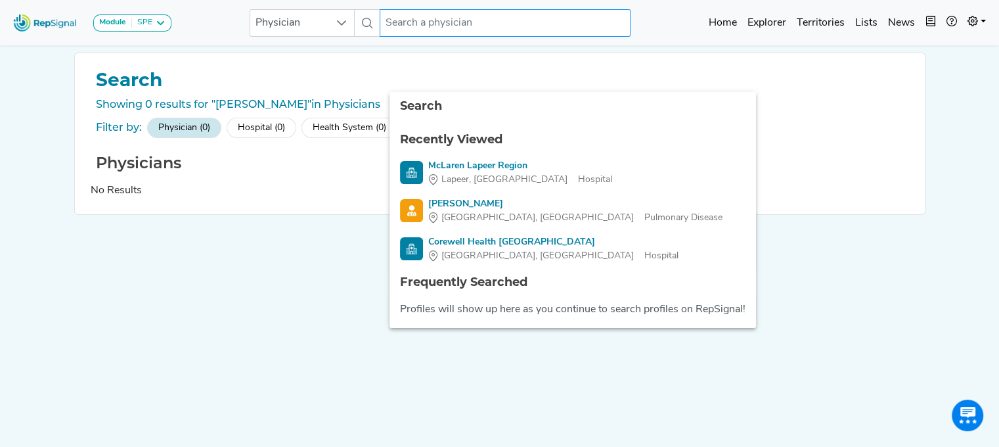
scroll to position [0, 10]
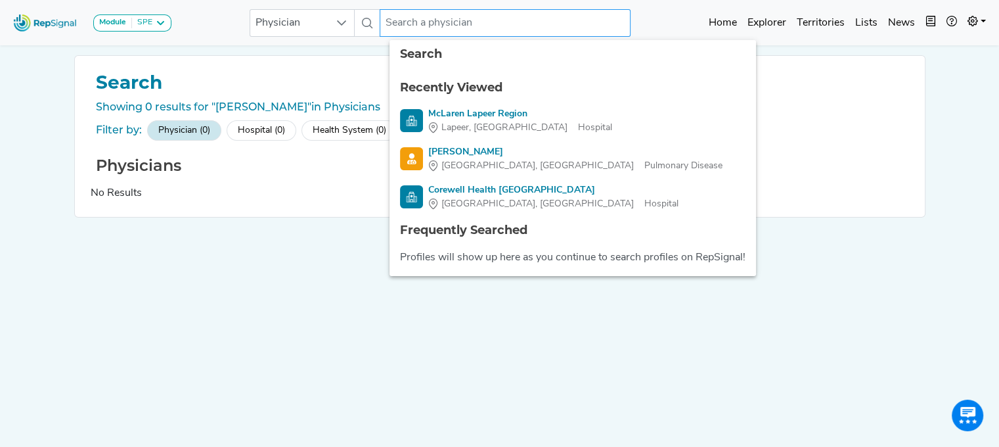
click at [470, 30] on input "text" at bounding box center [505, 23] width 251 height 28
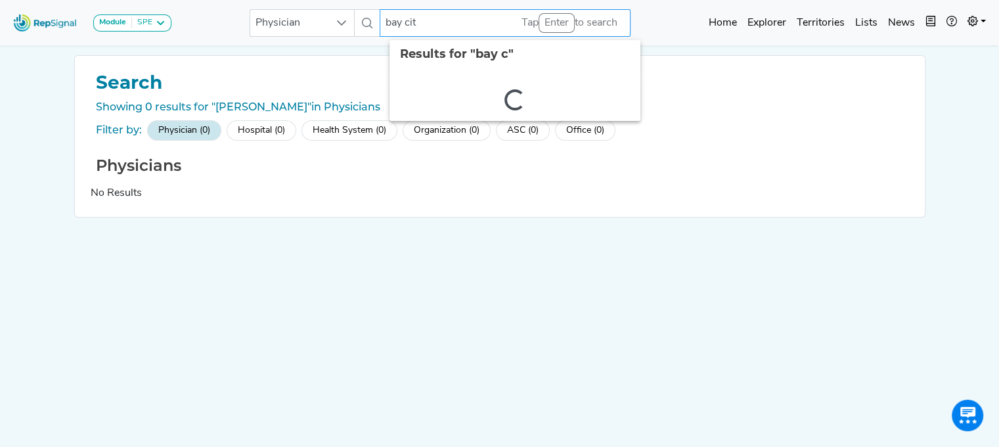
type input "bay city"
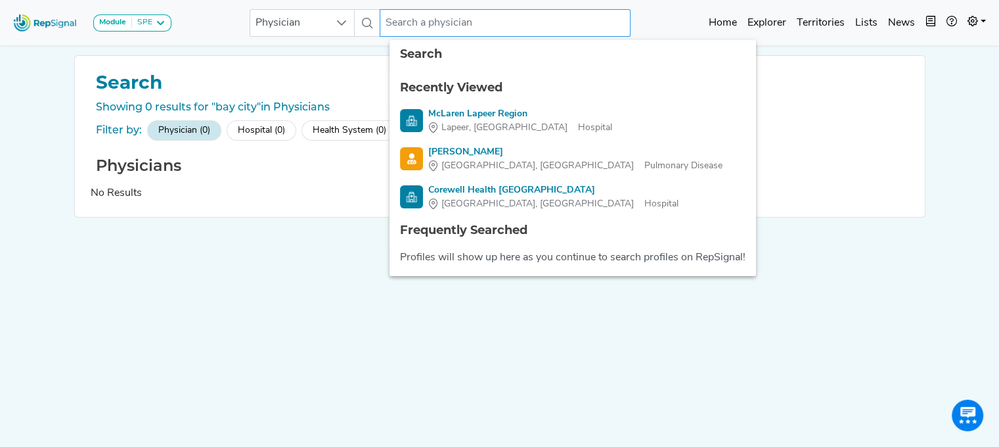
drag, startPoint x: 470, startPoint y: 30, endPoint x: 528, endPoint y: 217, distance: 195.9
click at [528, 217] on body "Module SPE Bronchoscopy Disposable Bronchoscope SBRT SPE TTNA Thoracic Surgery …" at bounding box center [499, 246] width 999 height 493
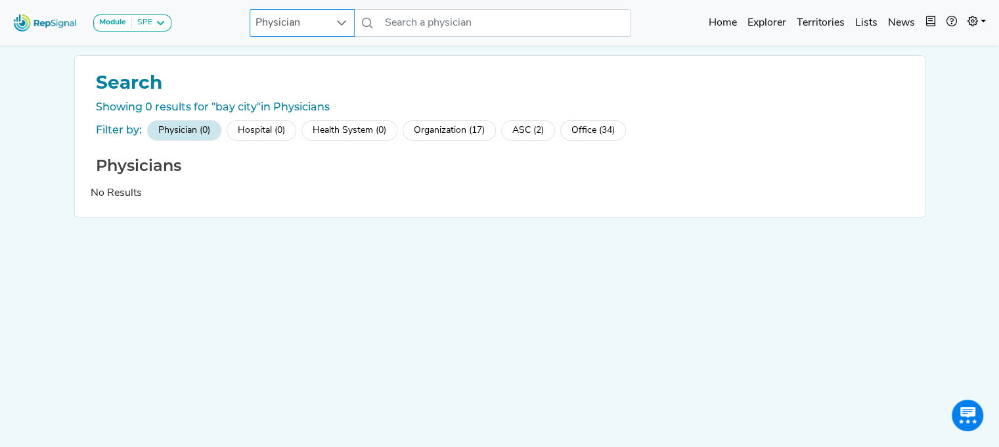
click at [318, 18] on span "Physician" at bounding box center [289, 23] width 79 height 26
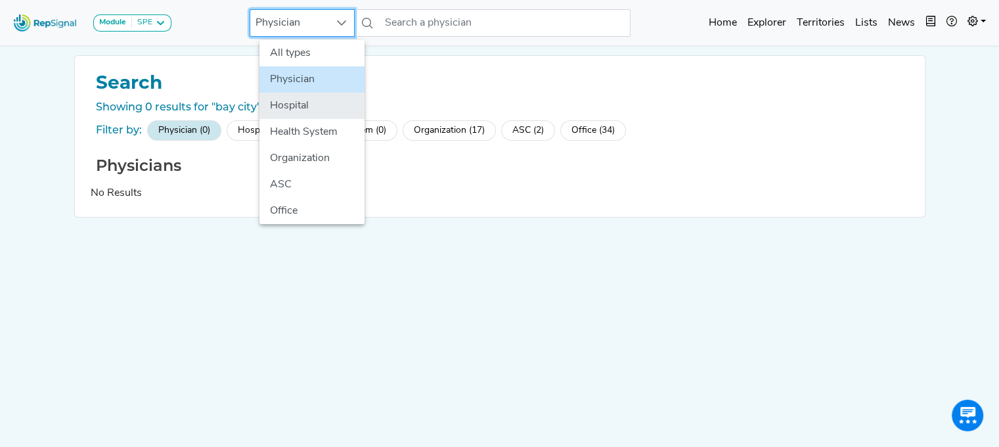
click at [301, 112] on li "Hospital" at bounding box center [311, 106] width 105 height 26
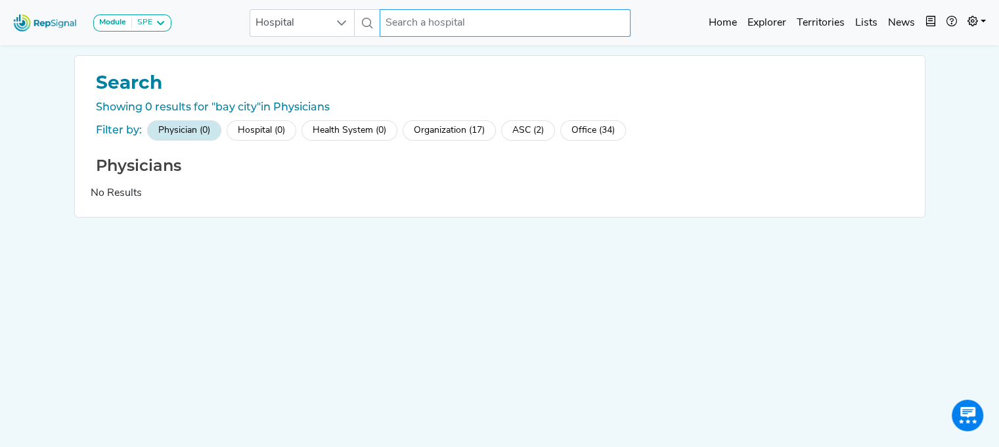
click at [437, 30] on input "text" at bounding box center [505, 23] width 251 height 28
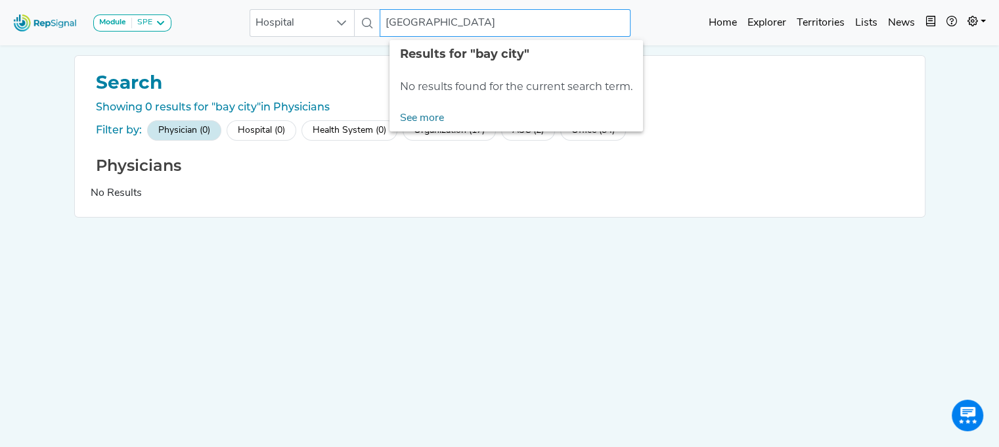
click at [425, 23] on input "bay city" at bounding box center [505, 23] width 251 height 28
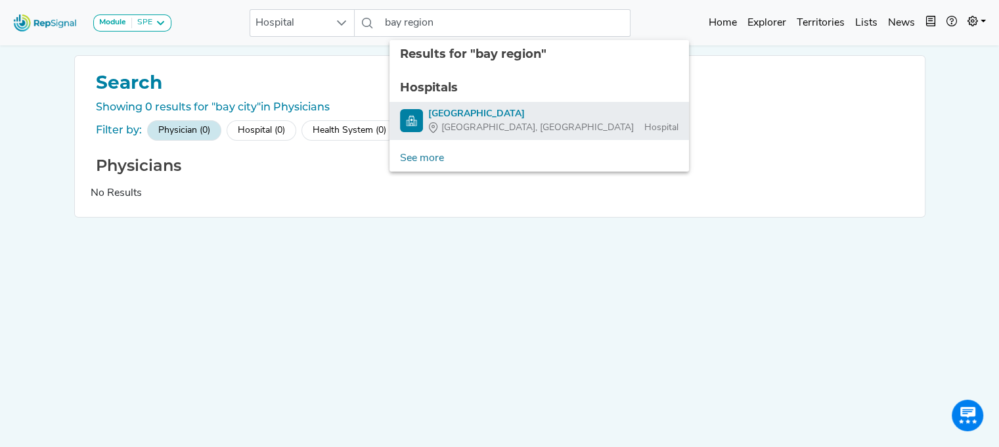
click at [456, 112] on div "[GEOGRAPHIC_DATA]" at bounding box center [553, 114] width 250 height 14
type input "[GEOGRAPHIC_DATA]"
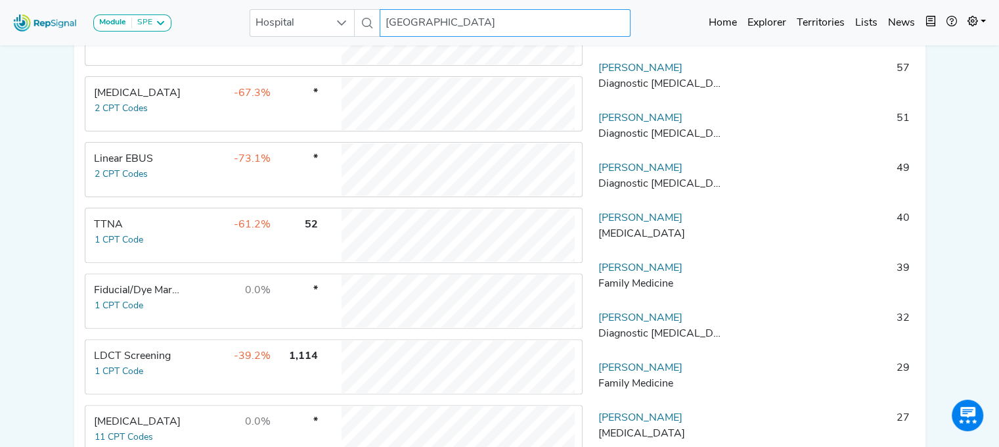
scroll to position [410, 10]
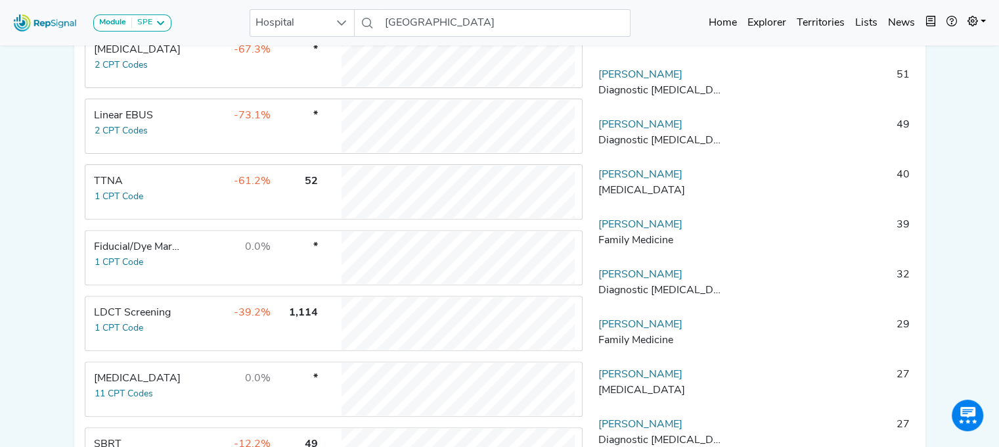
click at [146, 321] on div "LDCT Screening" at bounding box center [139, 313] width 90 height 16
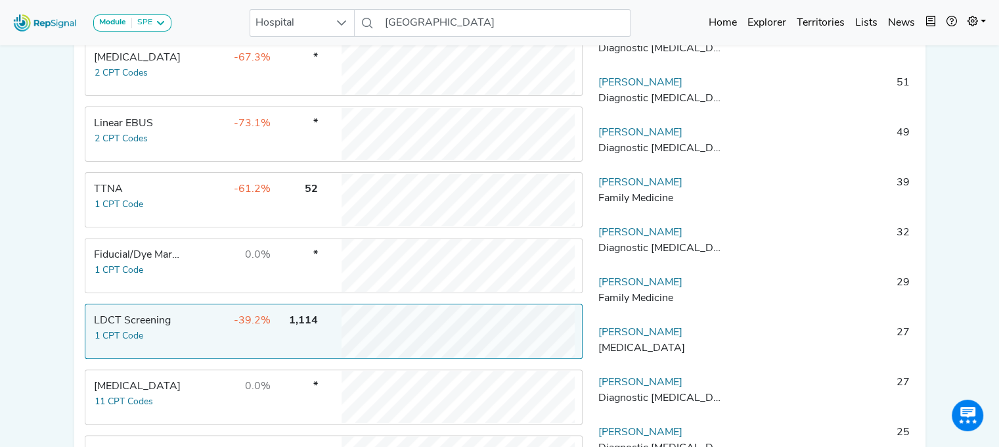
scroll to position [528, 10]
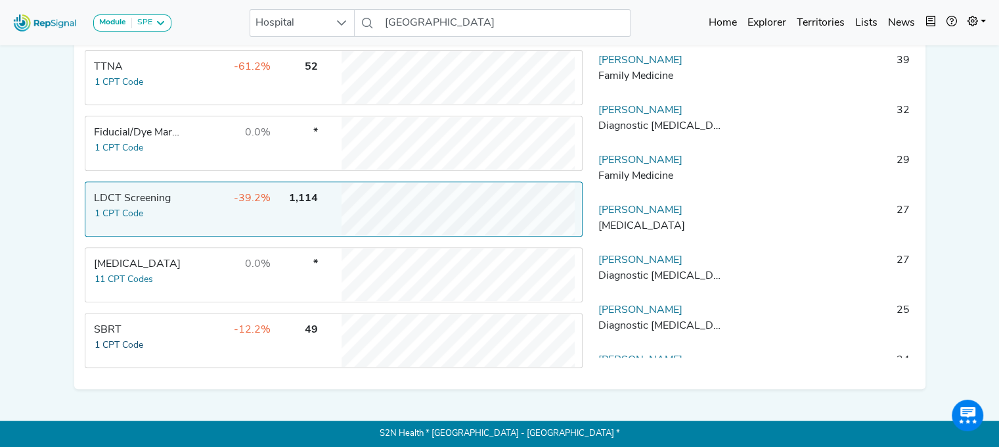
click at [96, 345] on button "1 CPT Code" at bounding box center [119, 345] width 50 height 15
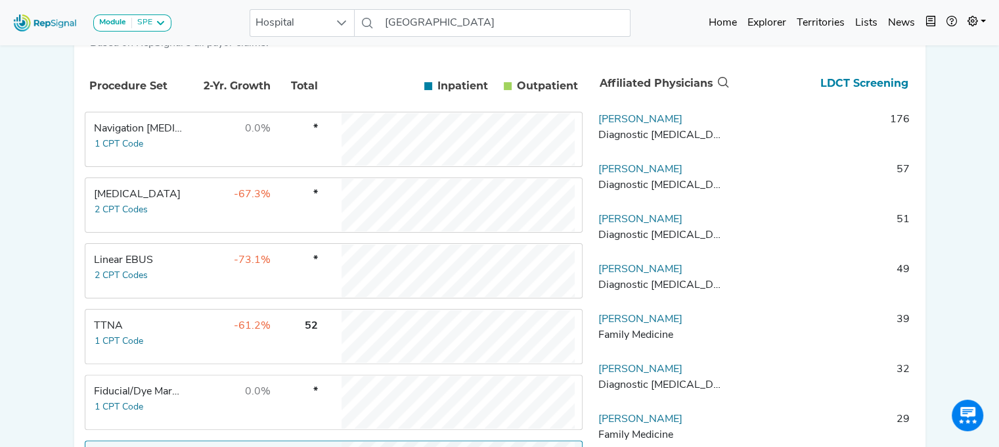
scroll to position [217, 10]
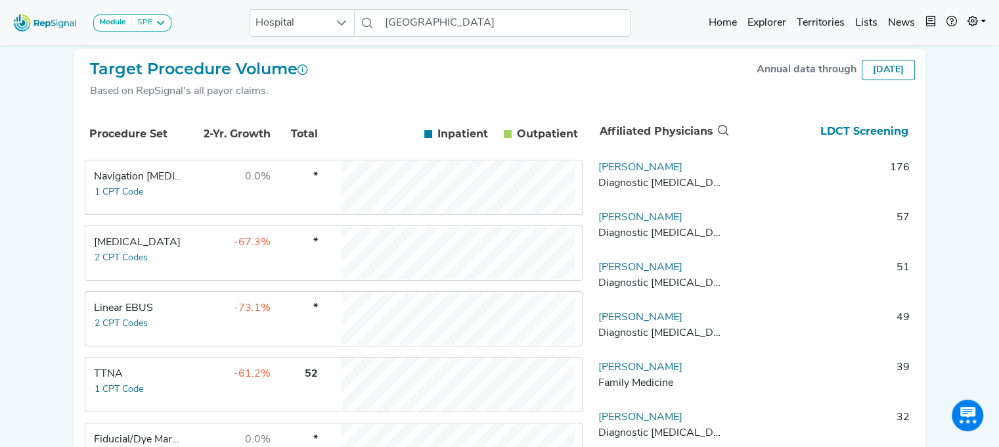
click at [126, 250] on div "[MEDICAL_DATA]" at bounding box center [139, 242] width 90 height 16
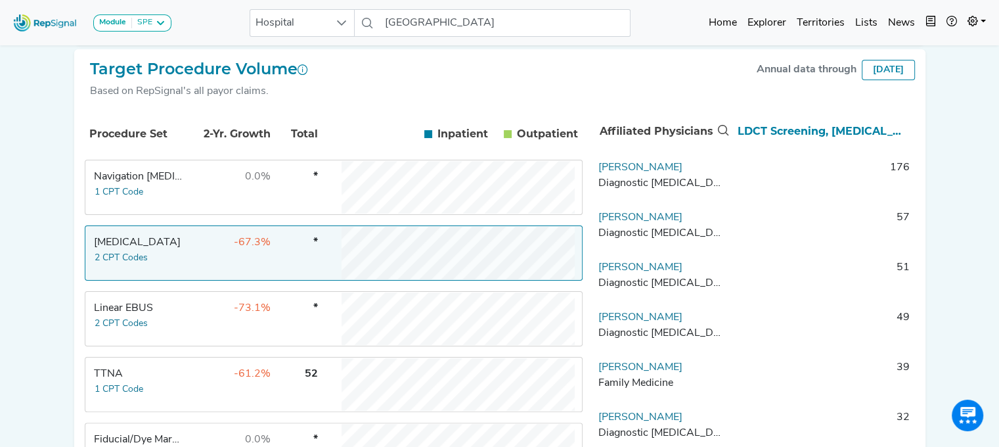
click at [126, 315] on div "Linear EBUS" at bounding box center [139, 308] width 90 height 16
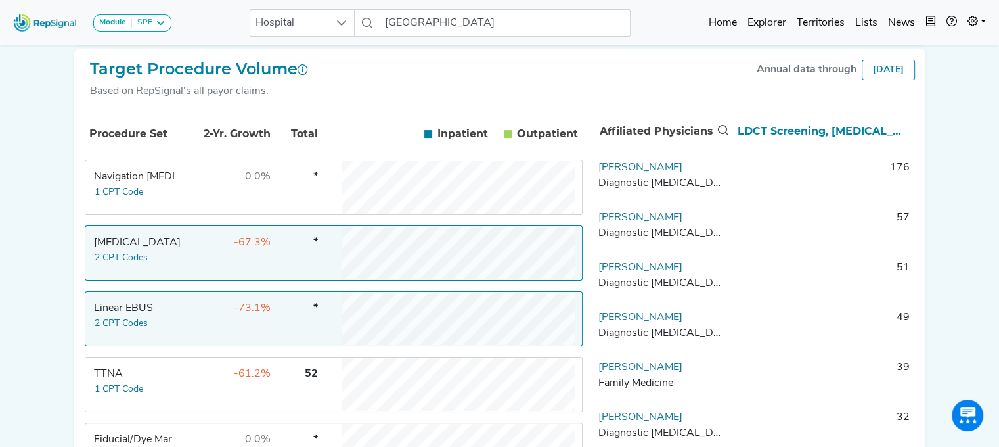
click at [66, 265] on div "Mclaren Bay Region Bay City, MI Add to List Recent Lists: Starred Hospitals Cre…" at bounding box center [499, 261] width 867 height 868
